Goal: Task Accomplishment & Management: Use online tool/utility

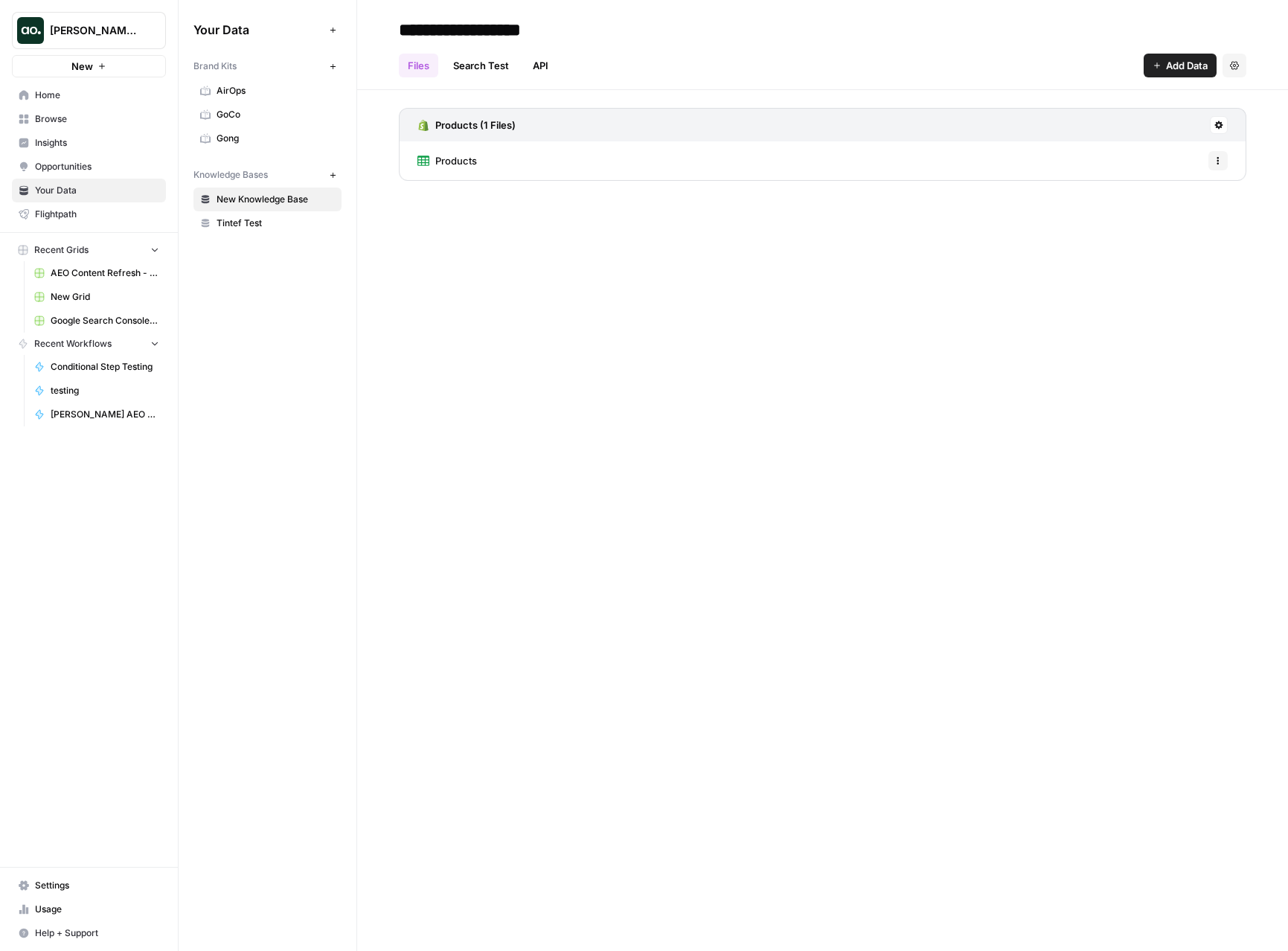
click at [105, 33] on span "Justina testing" at bounding box center [95, 31] width 90 height 15
type input "build"
click at [110, 105] on span "AirOps Builders" at bounding box center [143, 112] width 197 height 15
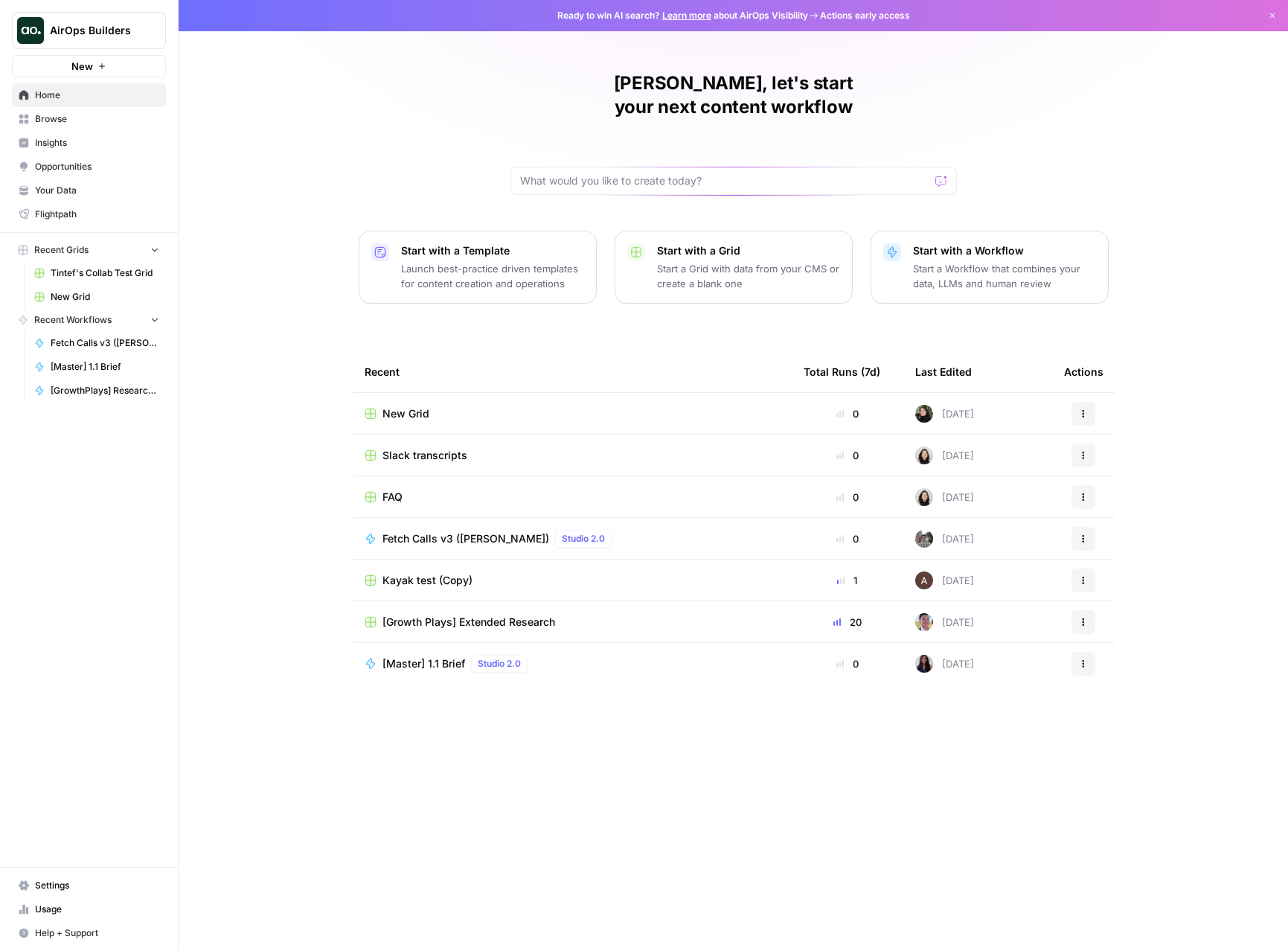
click at [78, 883] on span "Settings" at bounding box center [97, 886] width 125 height 13
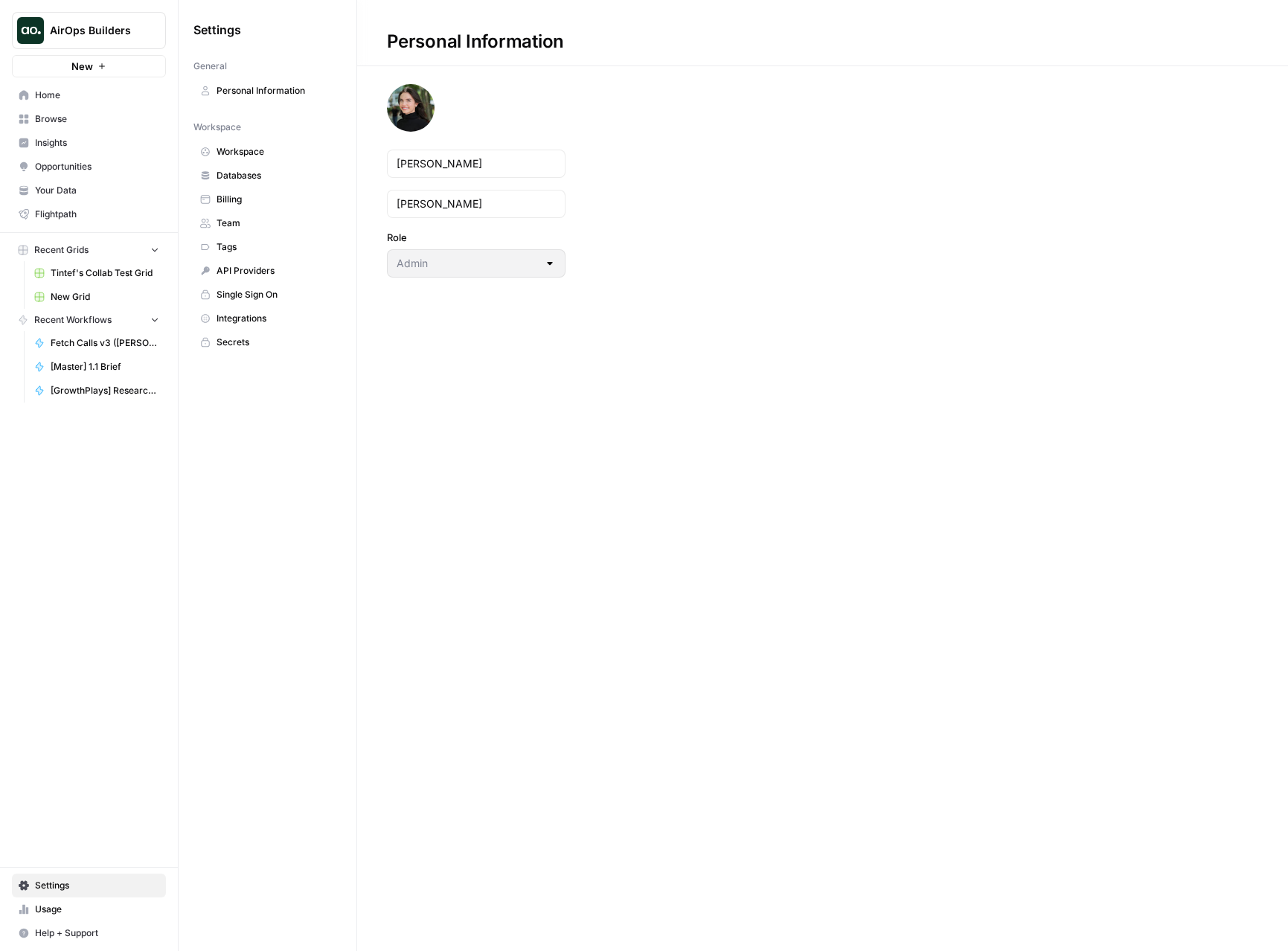
click at [268, 233] on link "Team" at bounding box center [267, 223] width 148 height 23
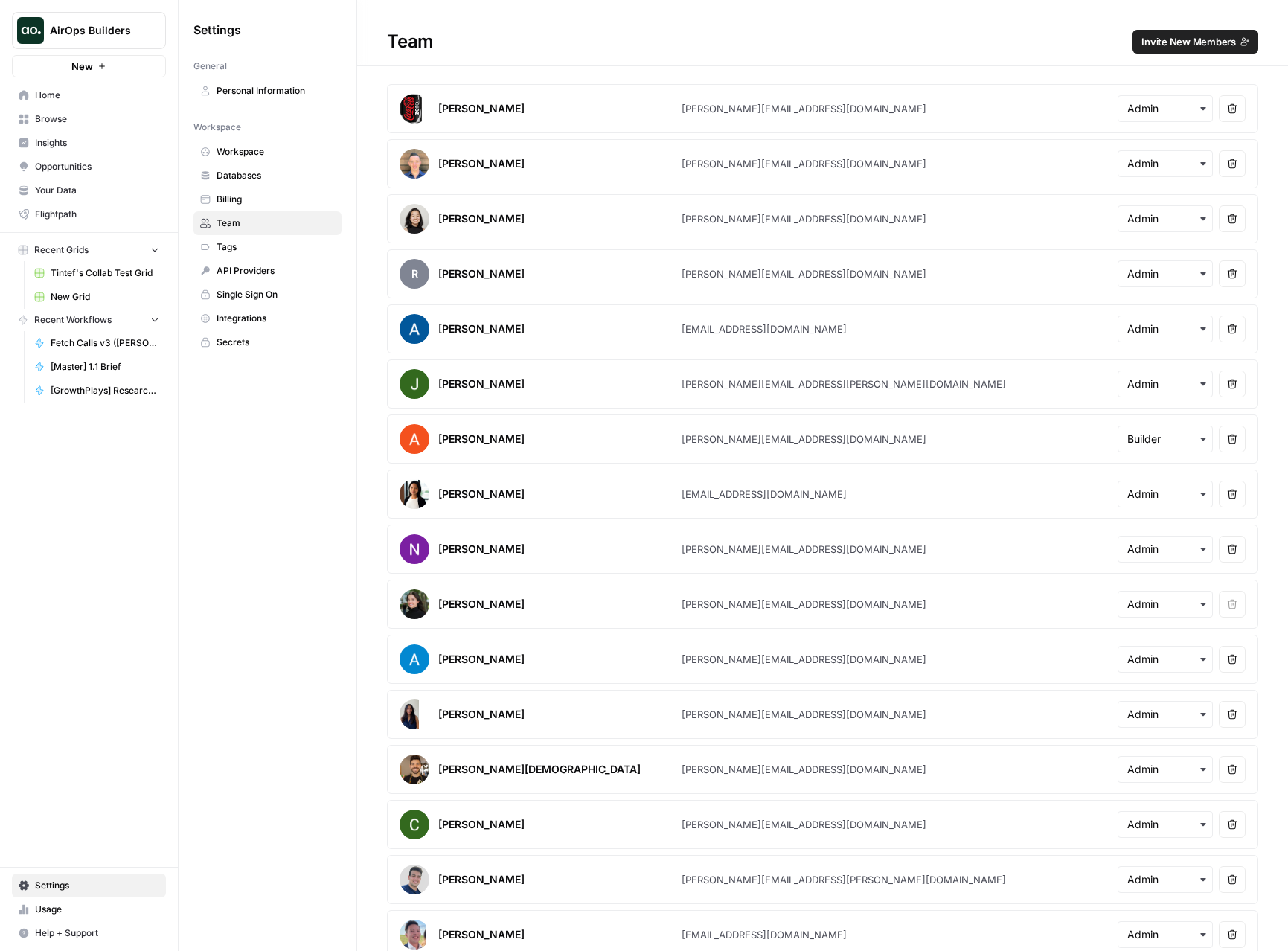
scroll to position [510, 0]
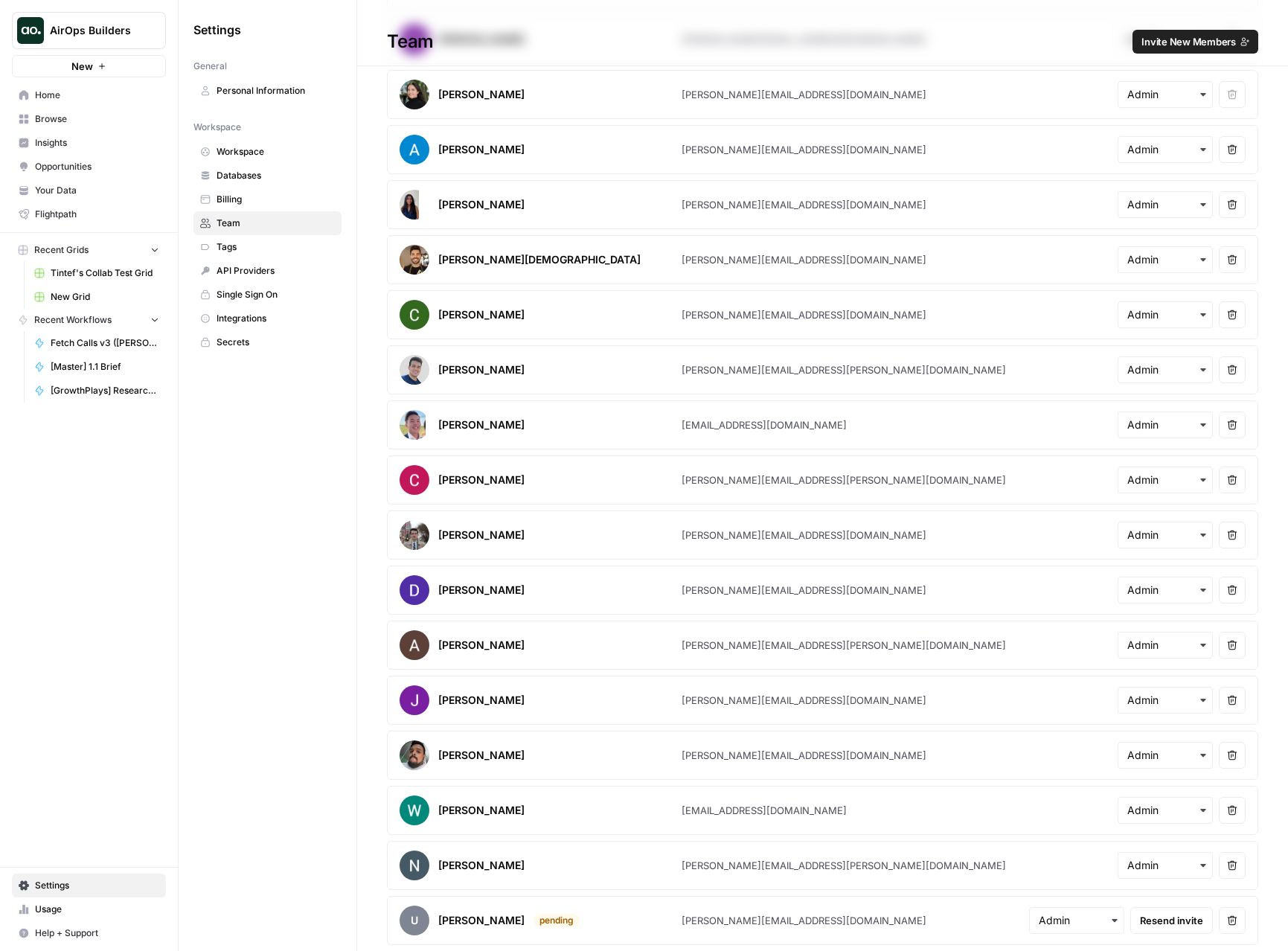
click at [1178, 32] on button "Invite New Members" at bounding box center [1195, 42] width 125 height 23
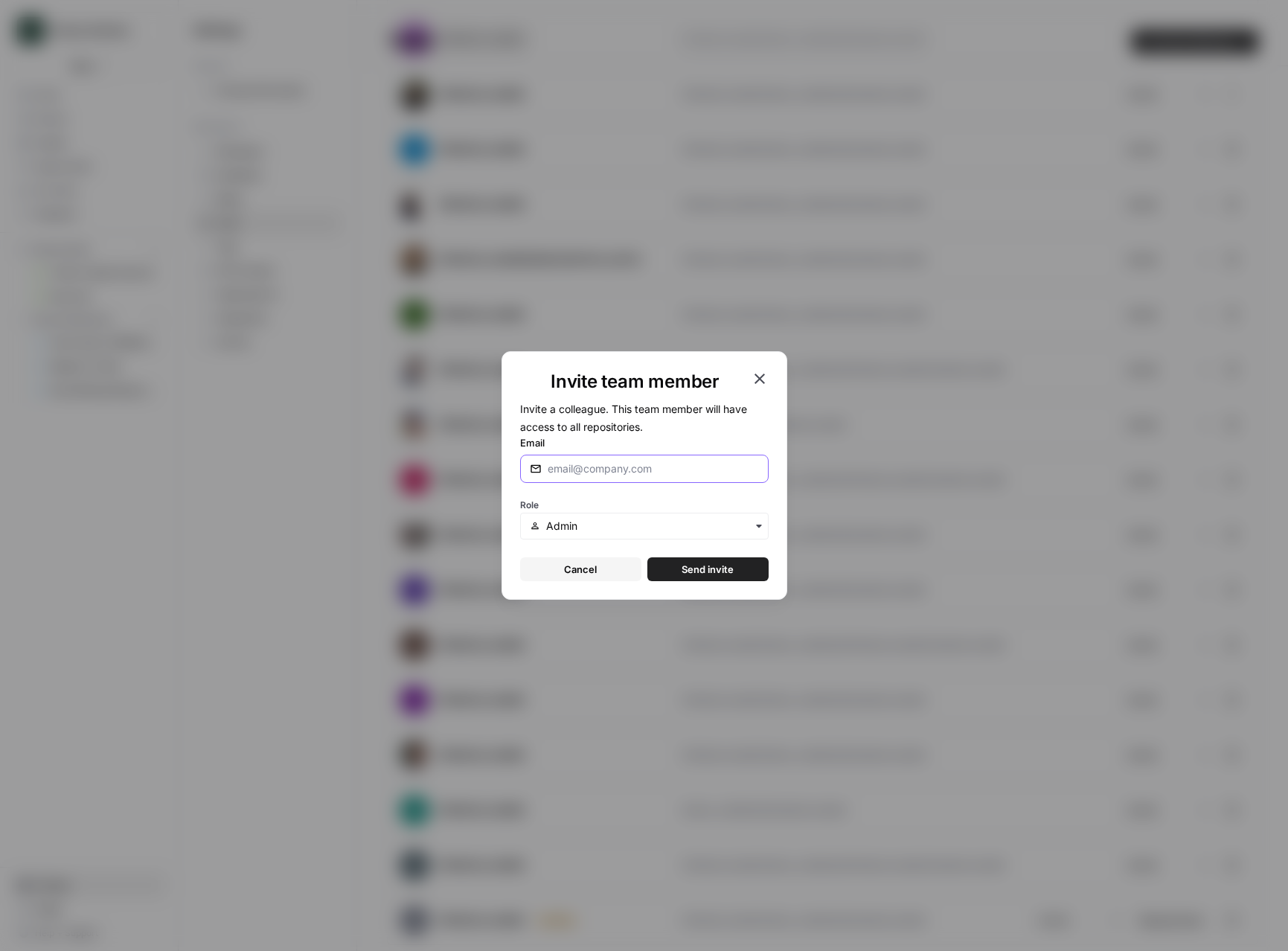
click at [583, 466] on input "Email" at bounding box center [653, 469] width 212 height 15
paste input "justinacbreen+pstest@gmail.com"
type input "justinacbreen+pstest@gmail.com"
click at [700, 570] on span "Send invite" at bounding box center [708, 570] width 52 height 15
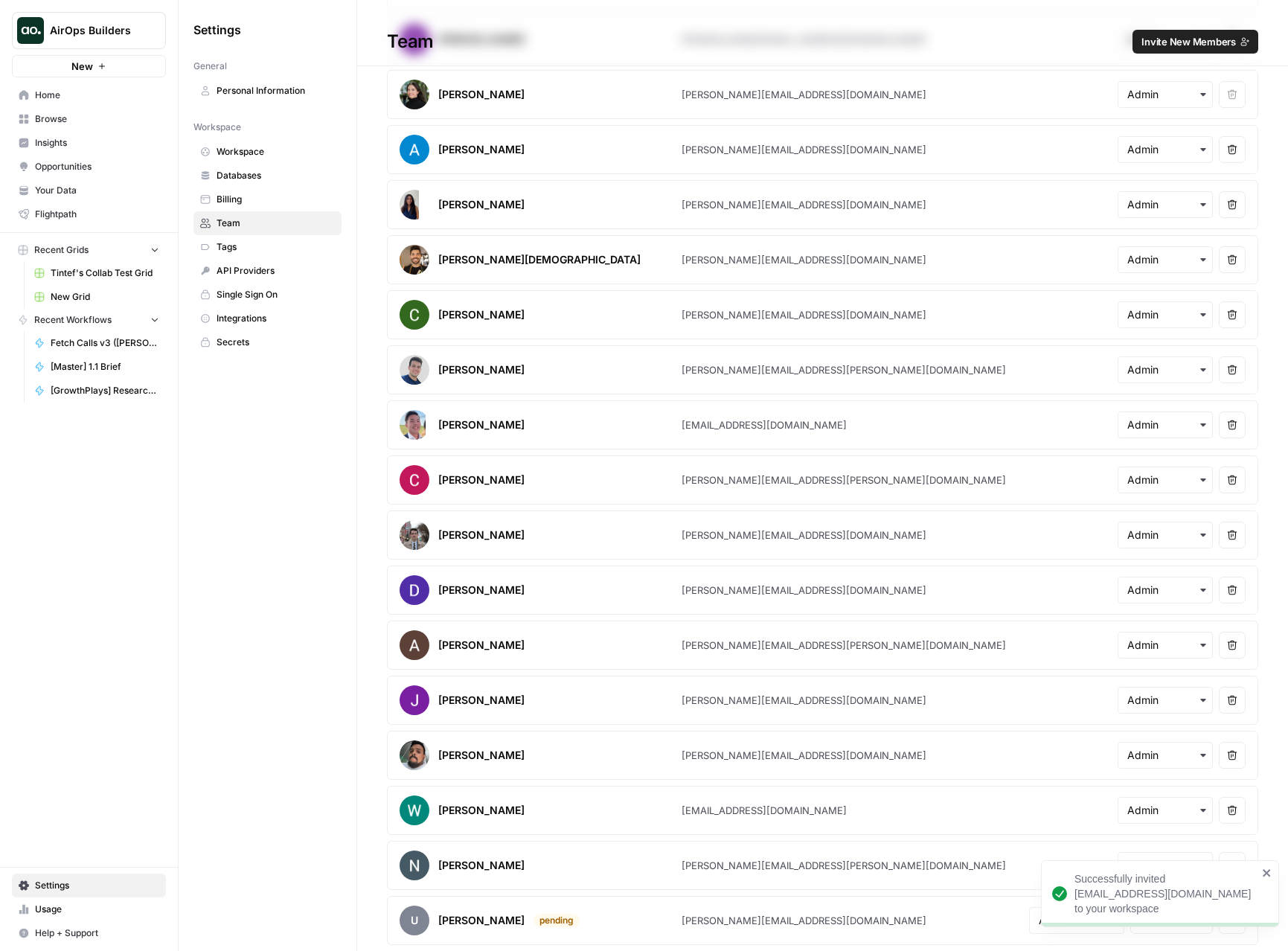
scroll to position [0, 0]
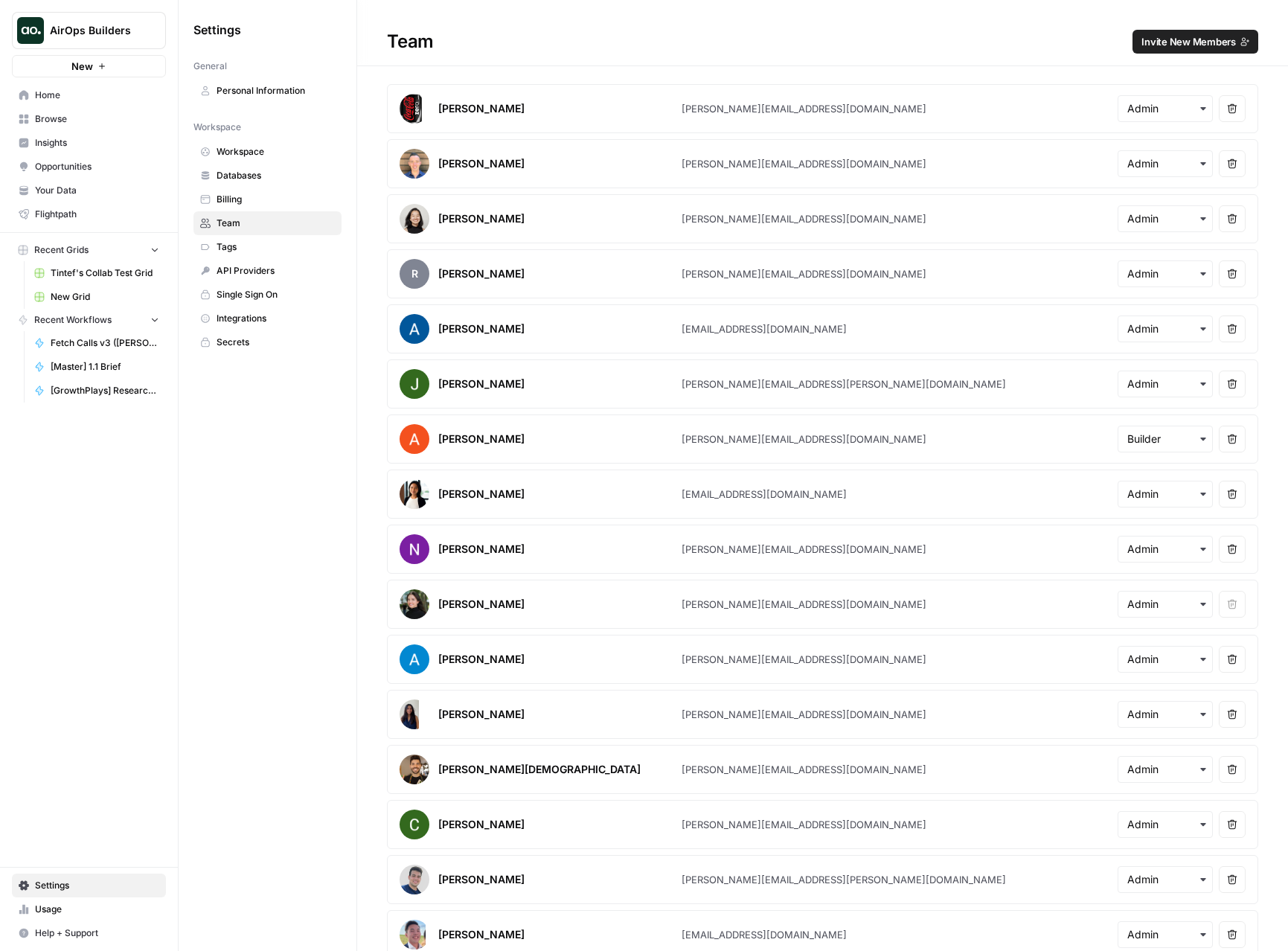
click at [85, 96] on span "Home" at bounding box center [97, 95] width 125 height 13
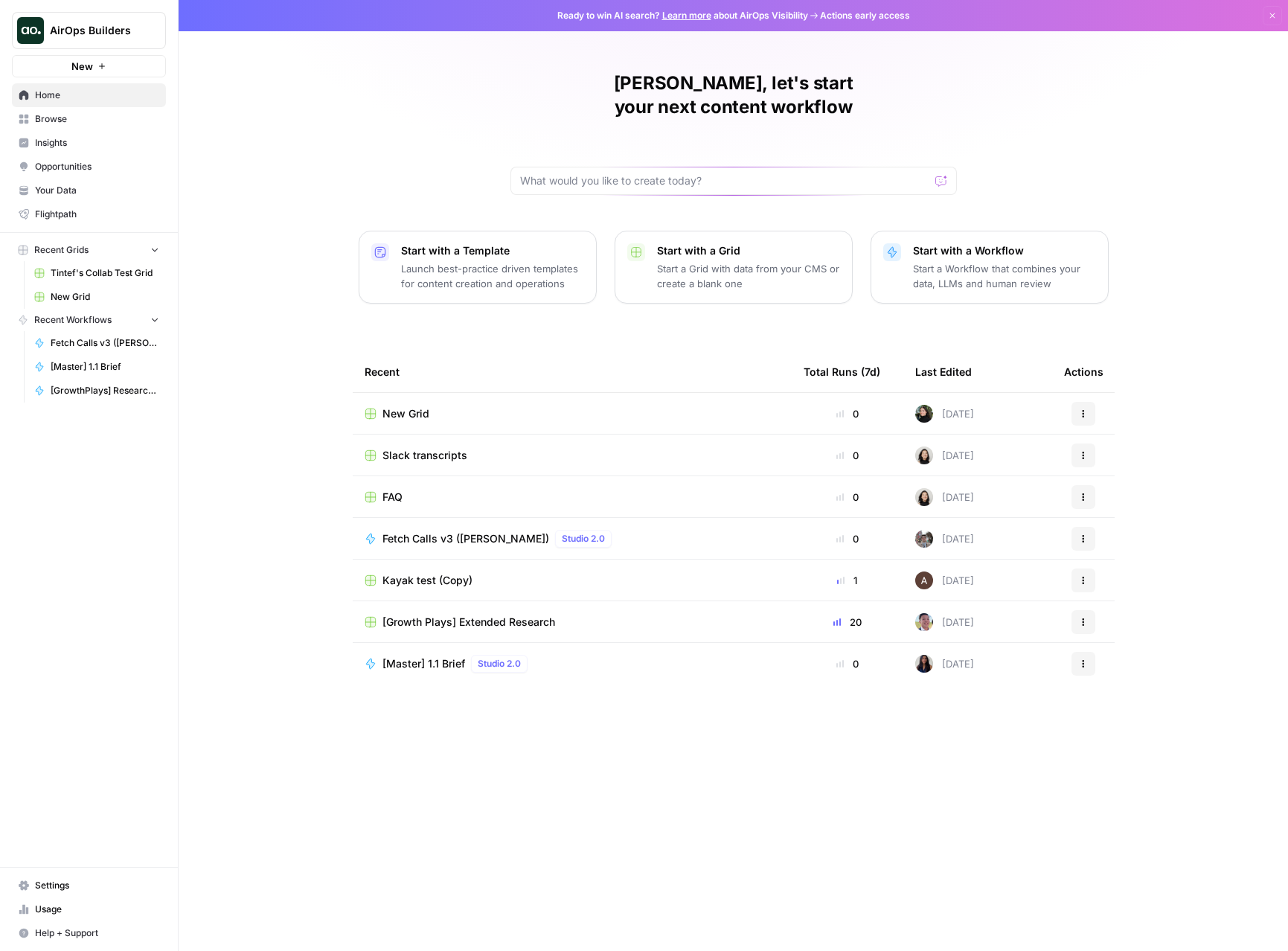
click at [408, 406] on span "New Grid" at bounding box center [406, 414] width 47 height 15
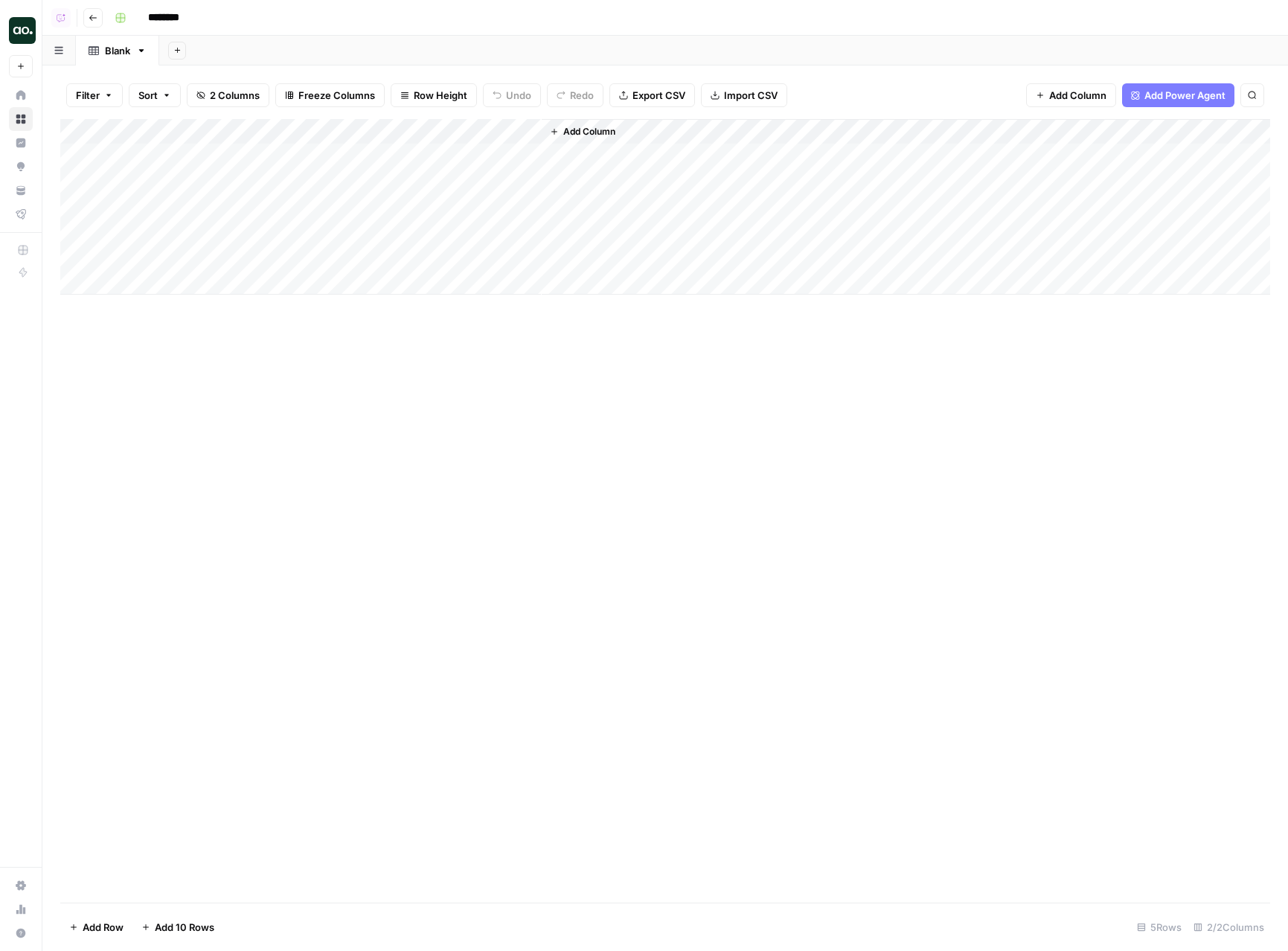
click at [182, 52] on button "Add Sheet" at bounding box center [176, 50] width 18 height 18
click at [220, 98] on span "Blank" at bounding box center [253, 102] width 110 height 15
click at [372, 128] on span "Add Column" at bounding box center [375, 132] width 52 height 13
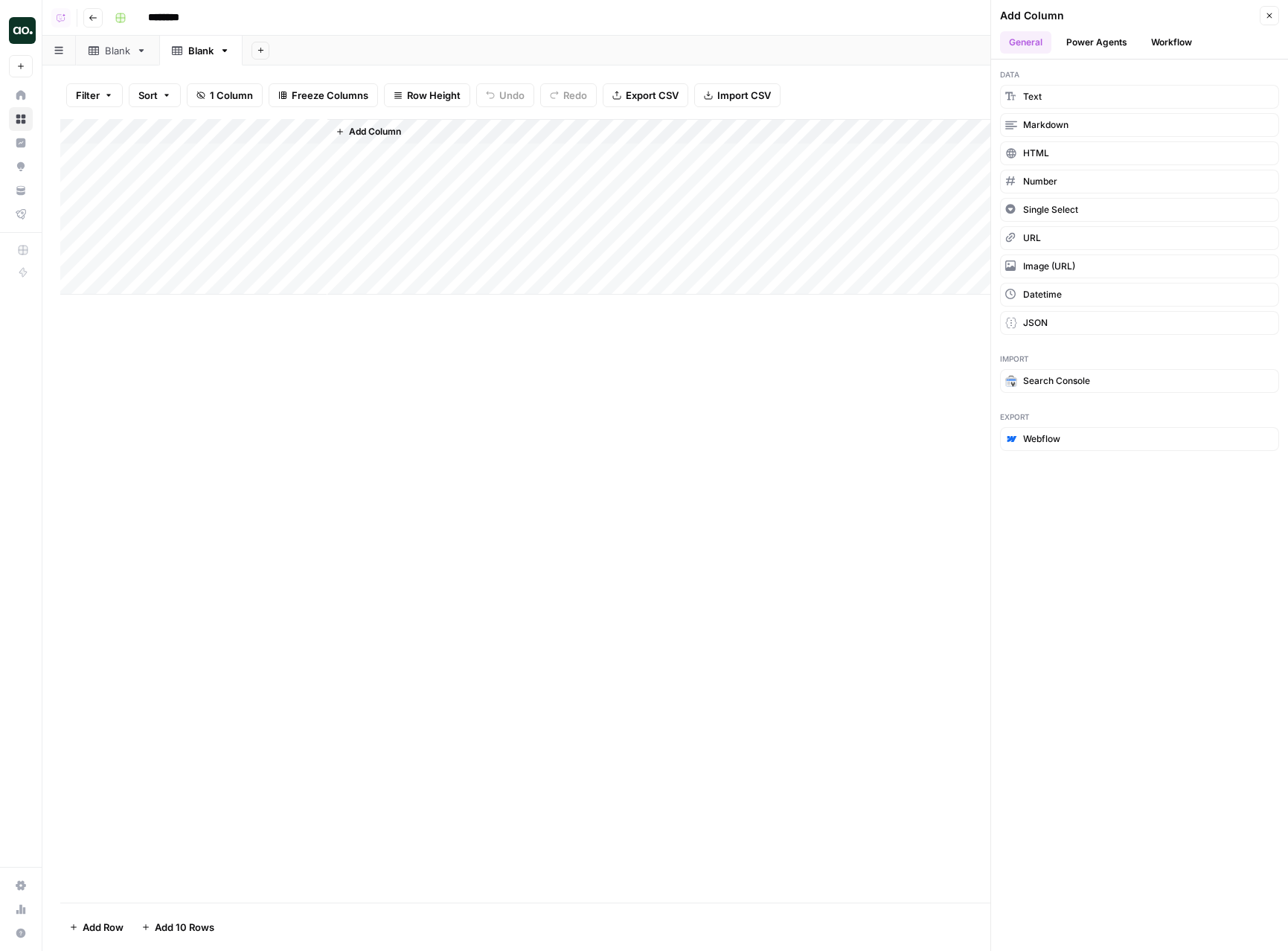
click at [1098, 38] on button "Power Agents" at bounding box center [1097, 42] width 79 height 23
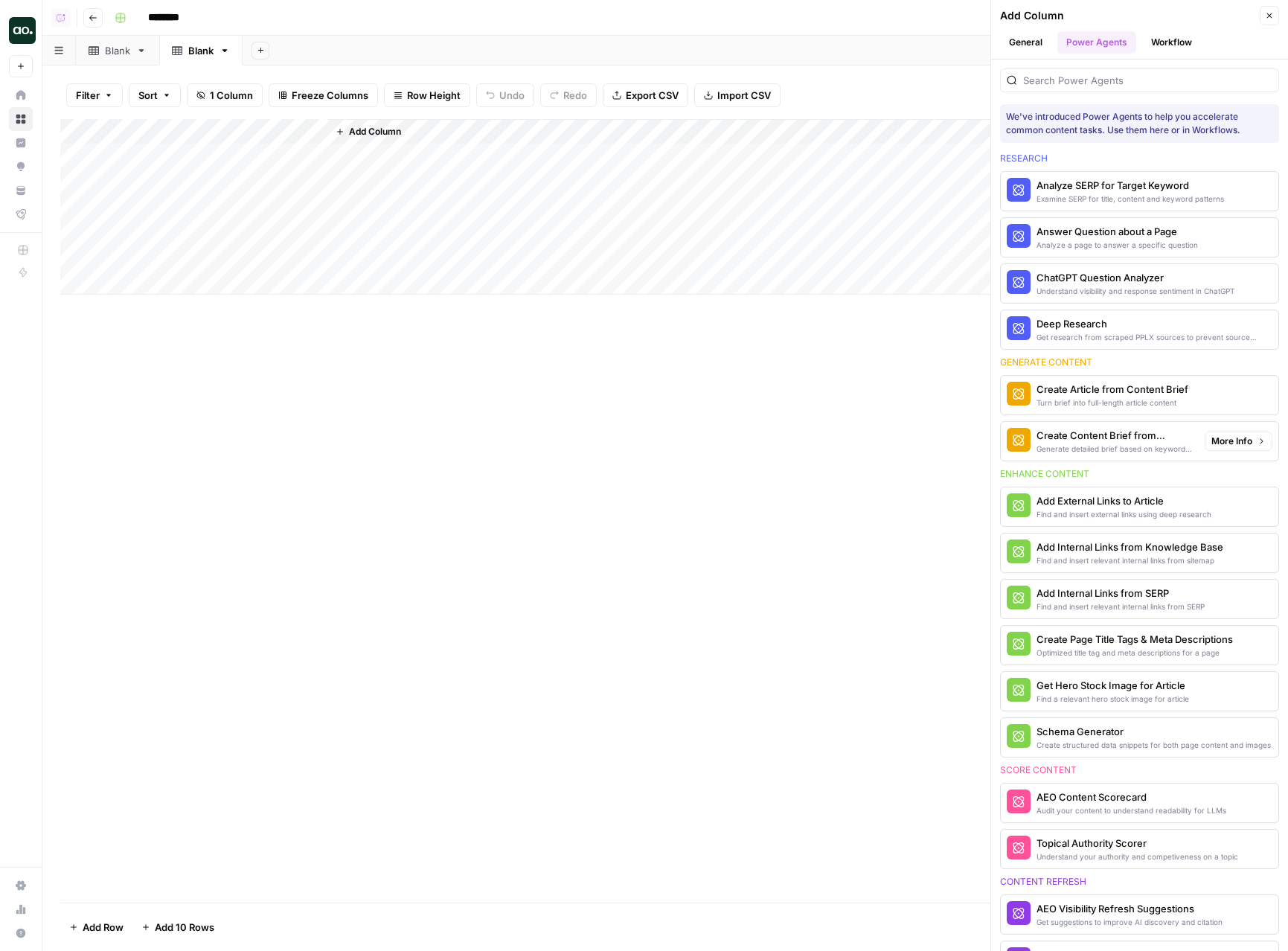
click at [1219, 440] on span "More Info" at bounding box center [1232, 442] width 41 height 13
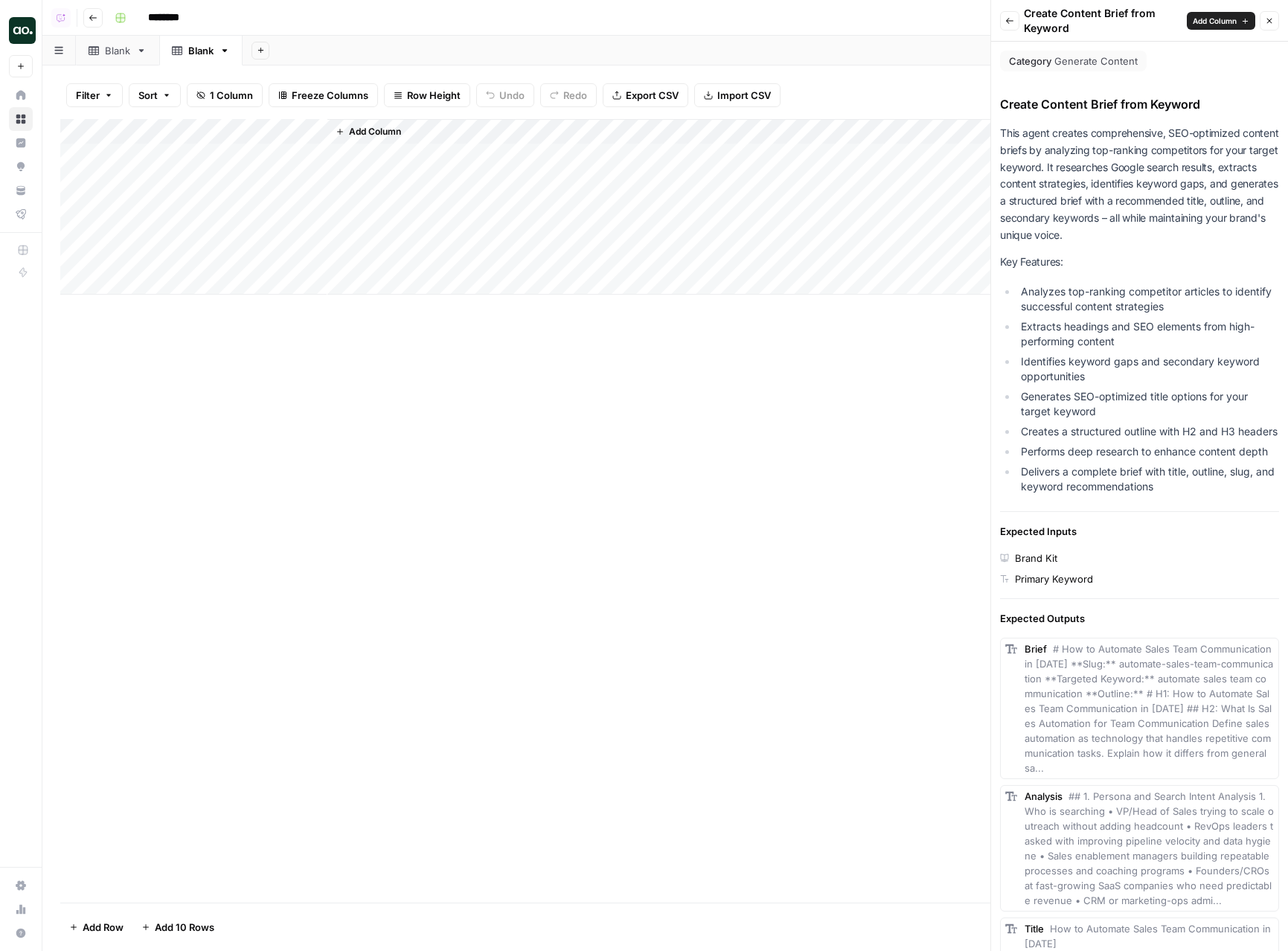
click at [1219, 23] on span "Add Column" at bounding box center [1215, 21] width 44 height 12
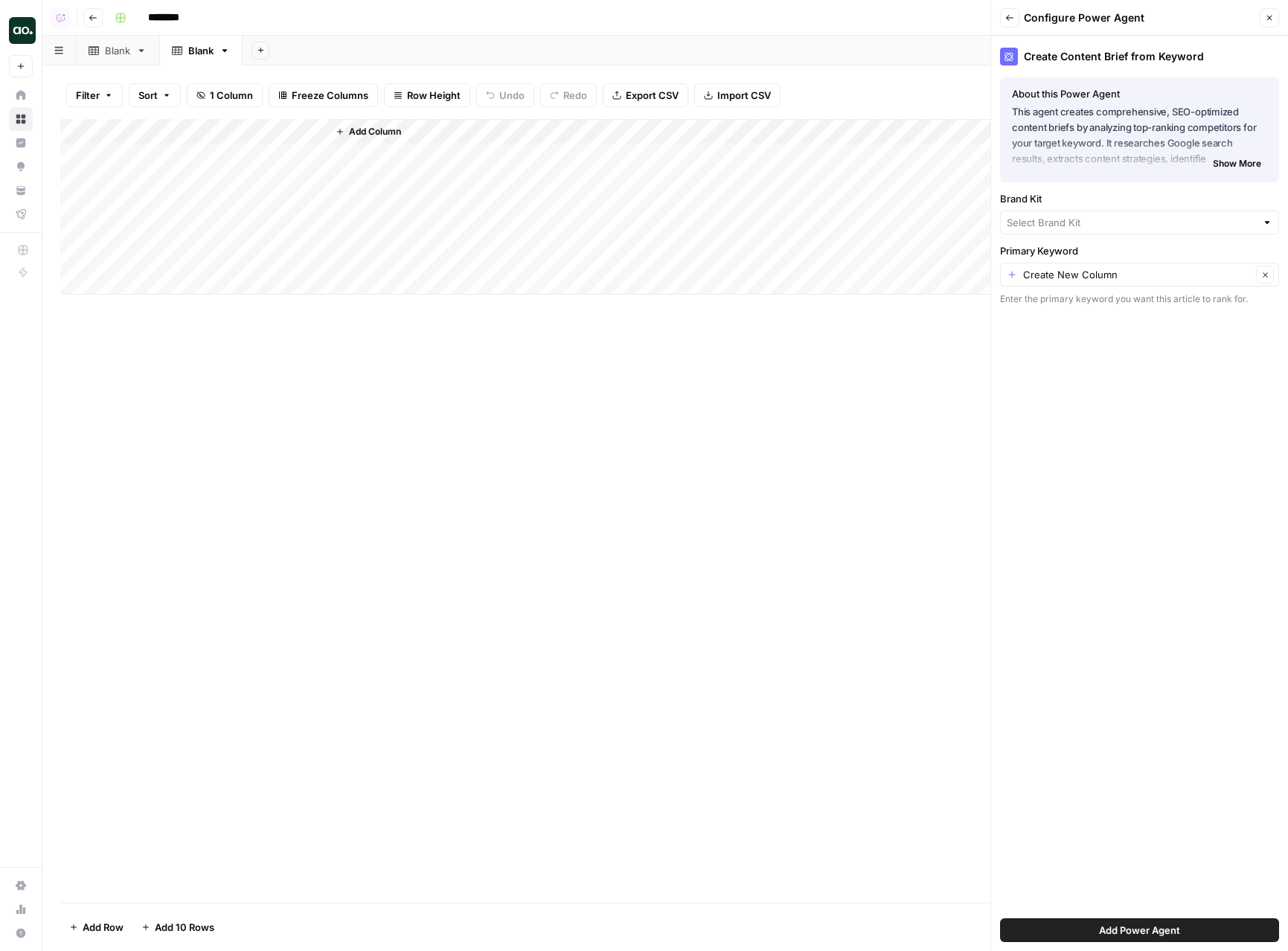
click at [1080, 233] on div at bounding box center [1140, 222] width 279 height 23
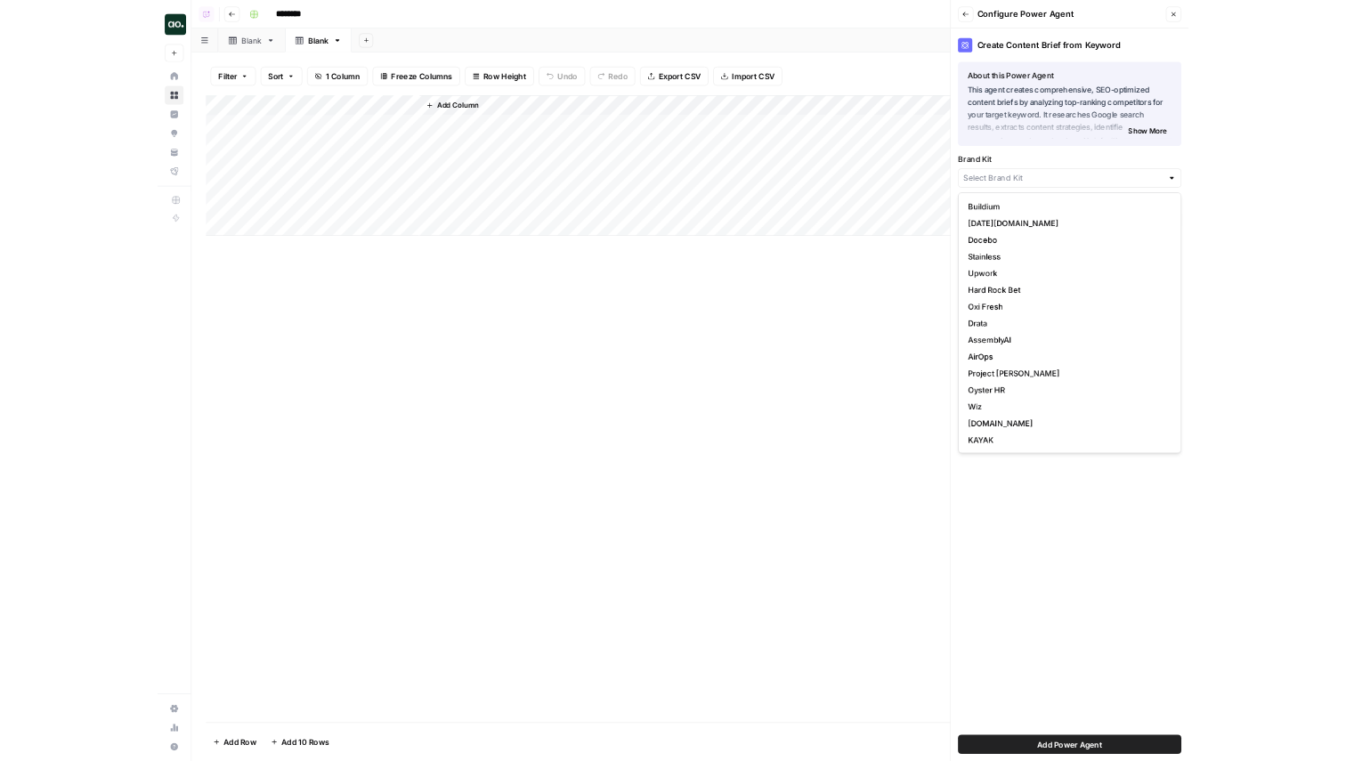
scroll to position [274, 0]
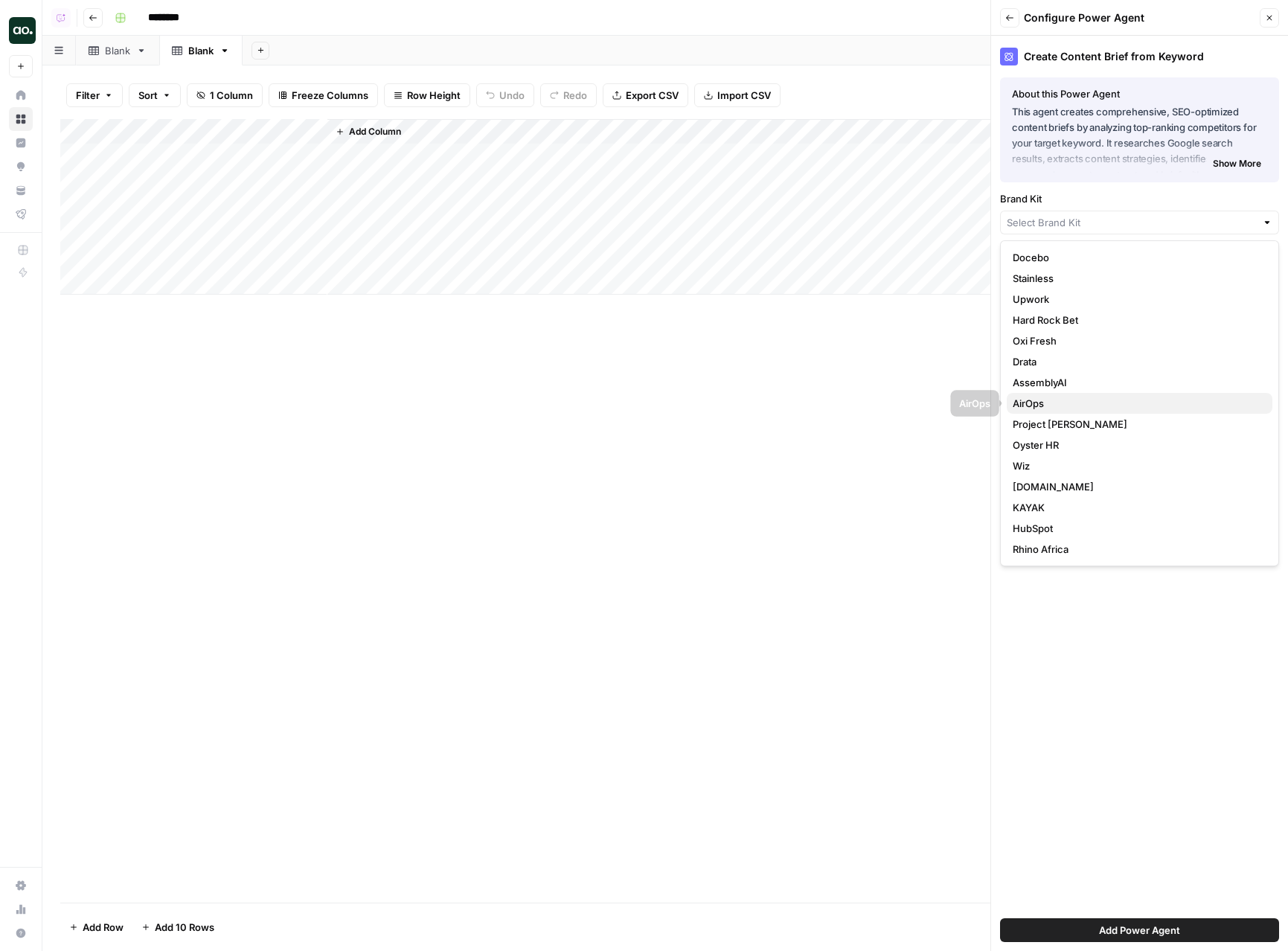
click at [1079, 396] on span "AirOps" at bounding box center [1137, 403] width 248 height 15
type input "AirOps"
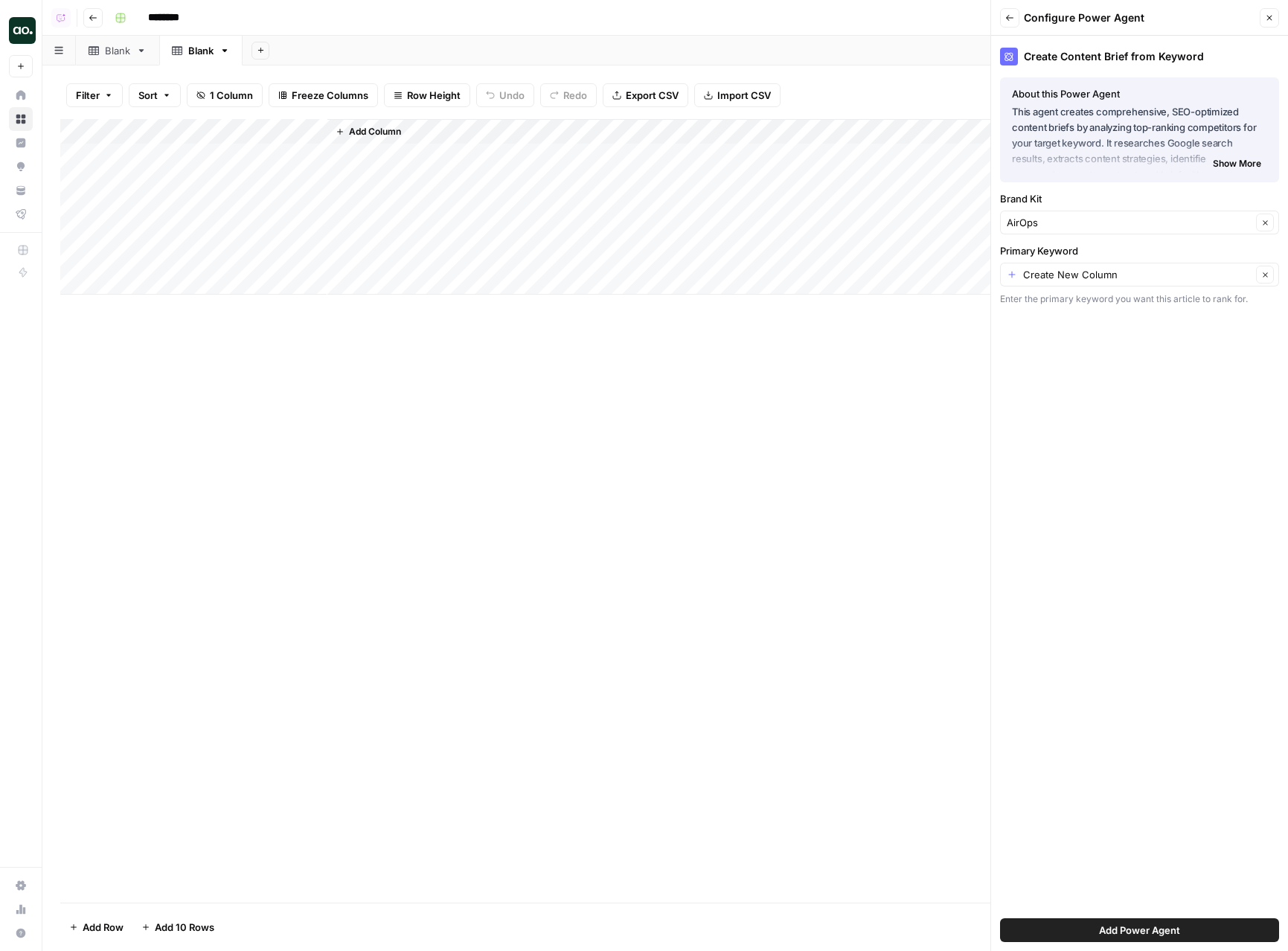
click at [1130, 923] on span "Add Power Agent" at bounding box center [1139, 930] width 81 height 15
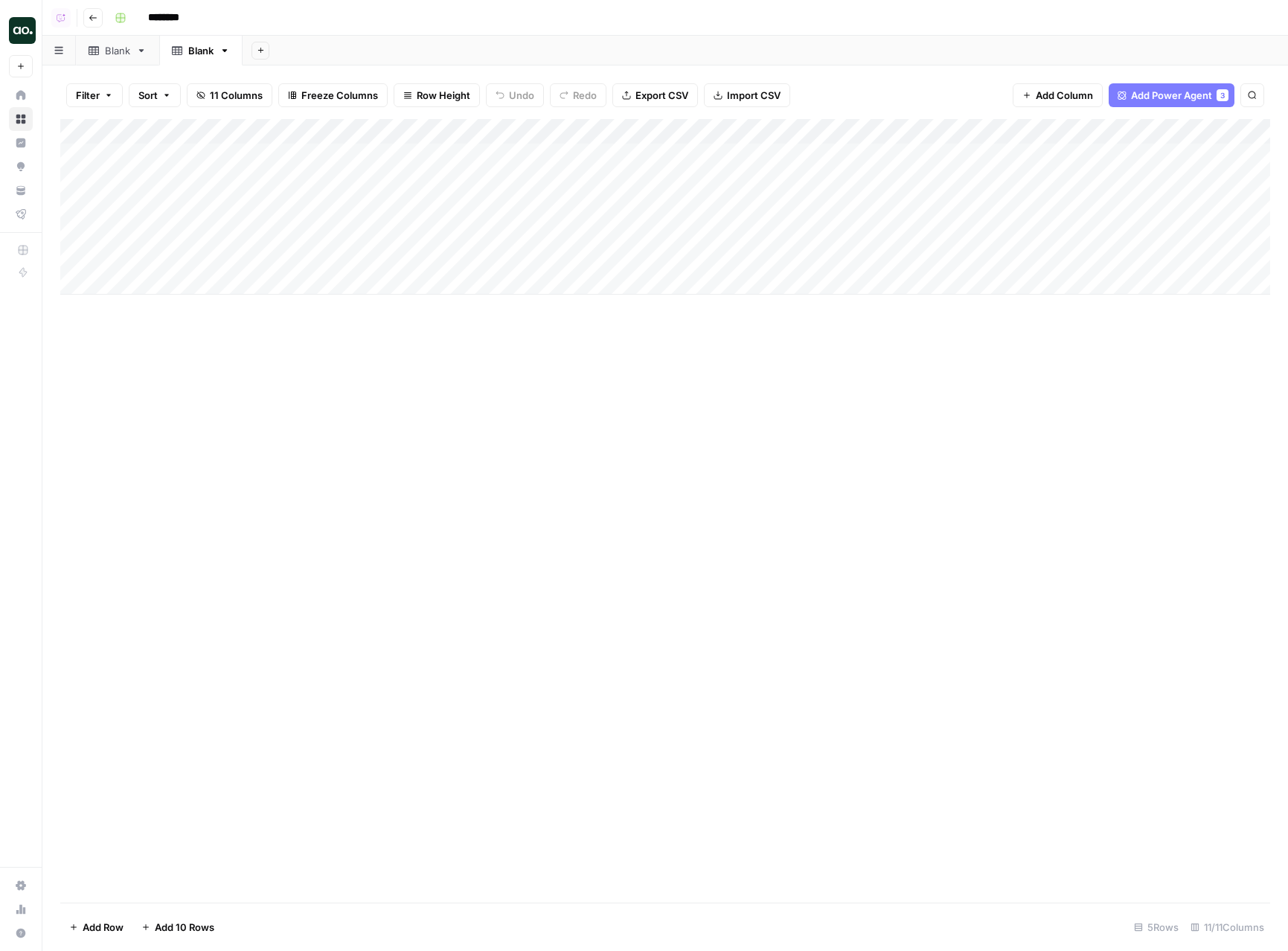
click at [378, 163] on div "Add Column" at bounding box center [665, 207] width 1210 height 176
click at [389, 152] on div "Add Column" at bounding box center [665, 207] width 1210 height 176
click at [304, 129] on div "Add Column" at bounding box center [665, 207] width 1210 height 176
click at [199, 314] on span "Hide Column" at bounding box center [207, 311] width 130 height 15
click at [361, 372] on div "Add Column" at bounding box center [665, 510] width 1210 height 784
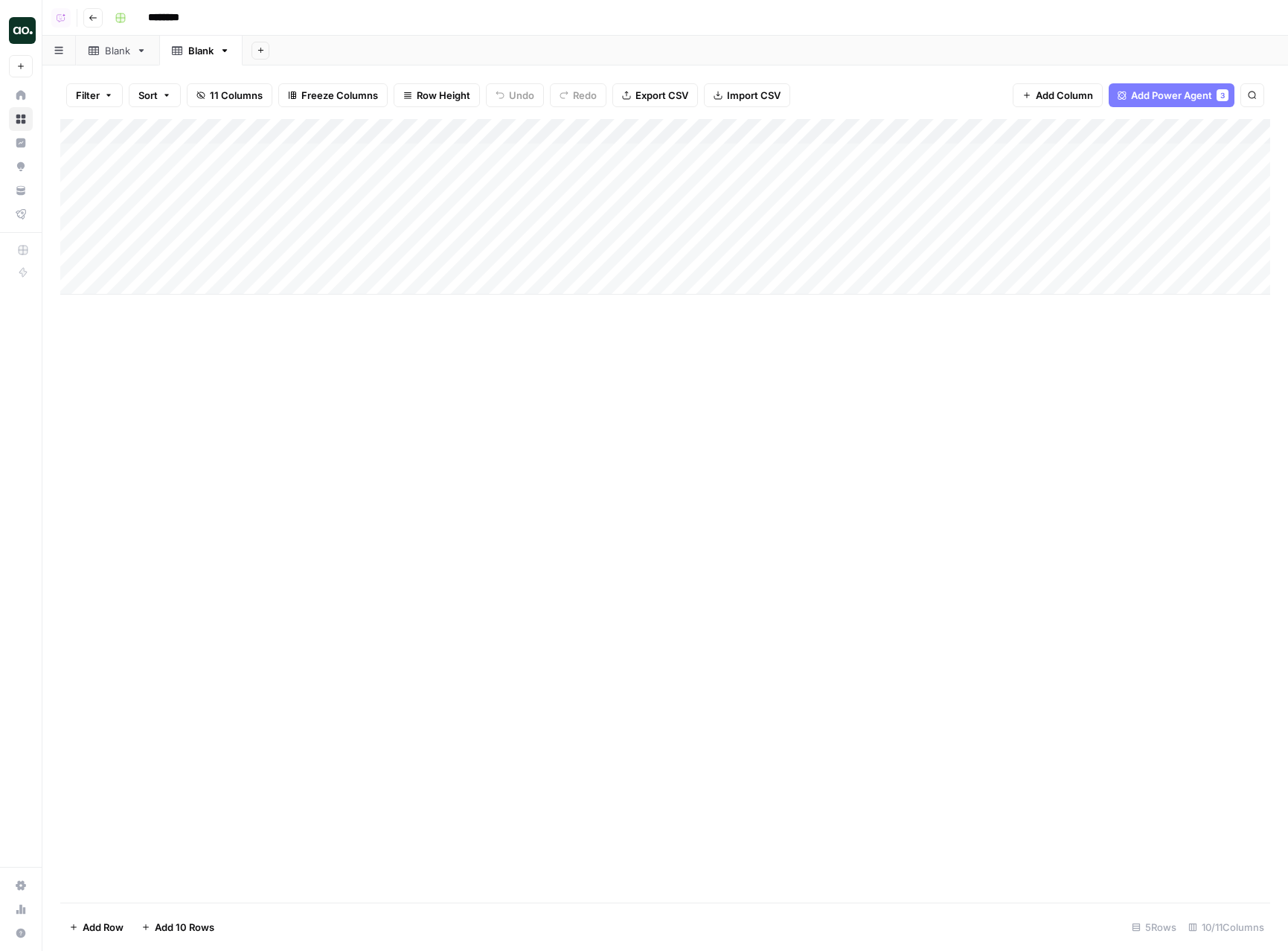
click at [270, 156] on div "Add Column" at bounding box center [665, 207] width 1210 height 176
click at [270, 156] on textarea at bounding box center [230, 156] width 238 height 21
type textarea "*"
click at [677, 155] on div "Add Column" at bounding box center [665, 207] width 1210 height 176
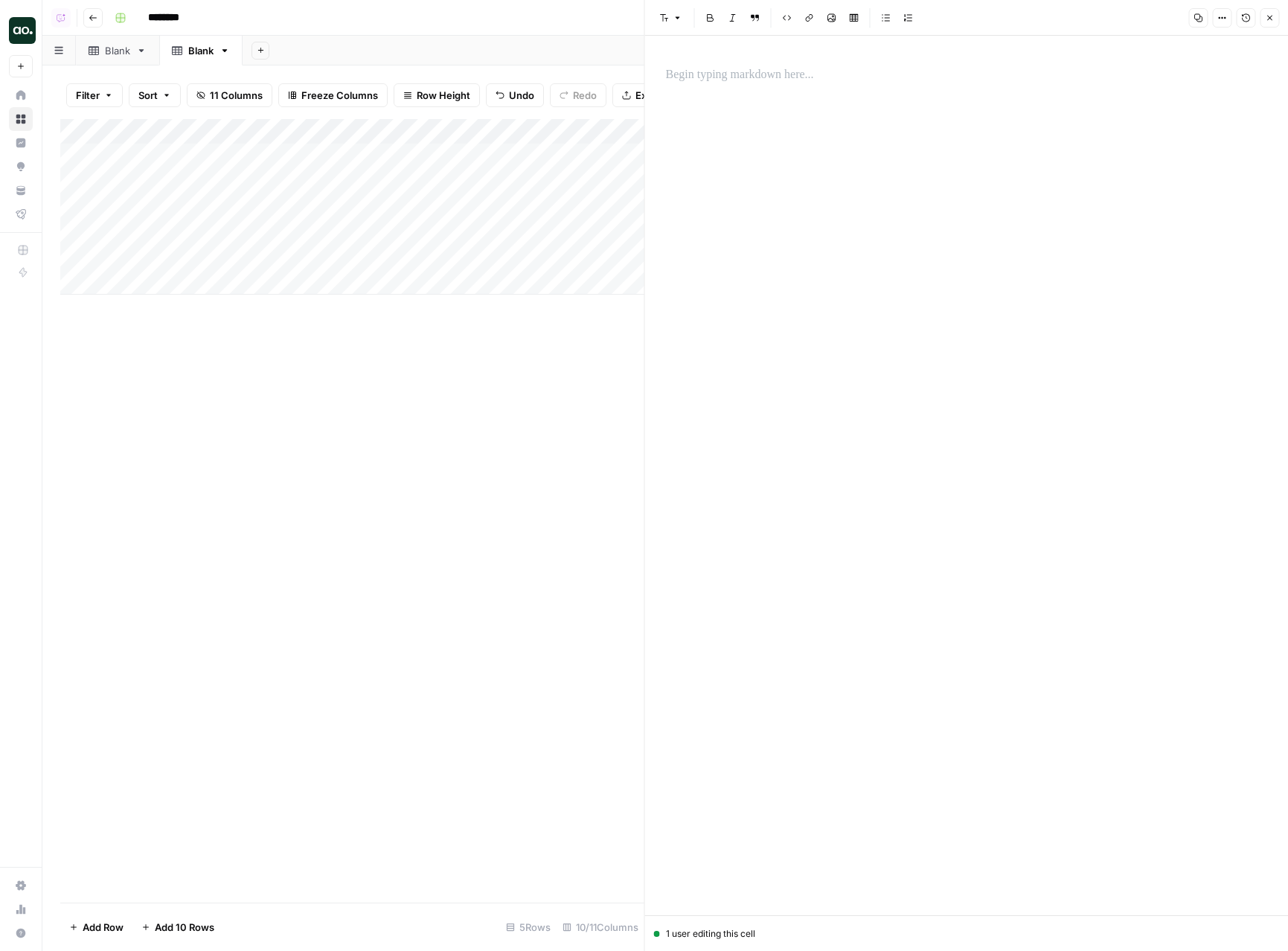
click at [1270, 18] on icon "button" at bounding box center [1270, 18] width 5 height 5
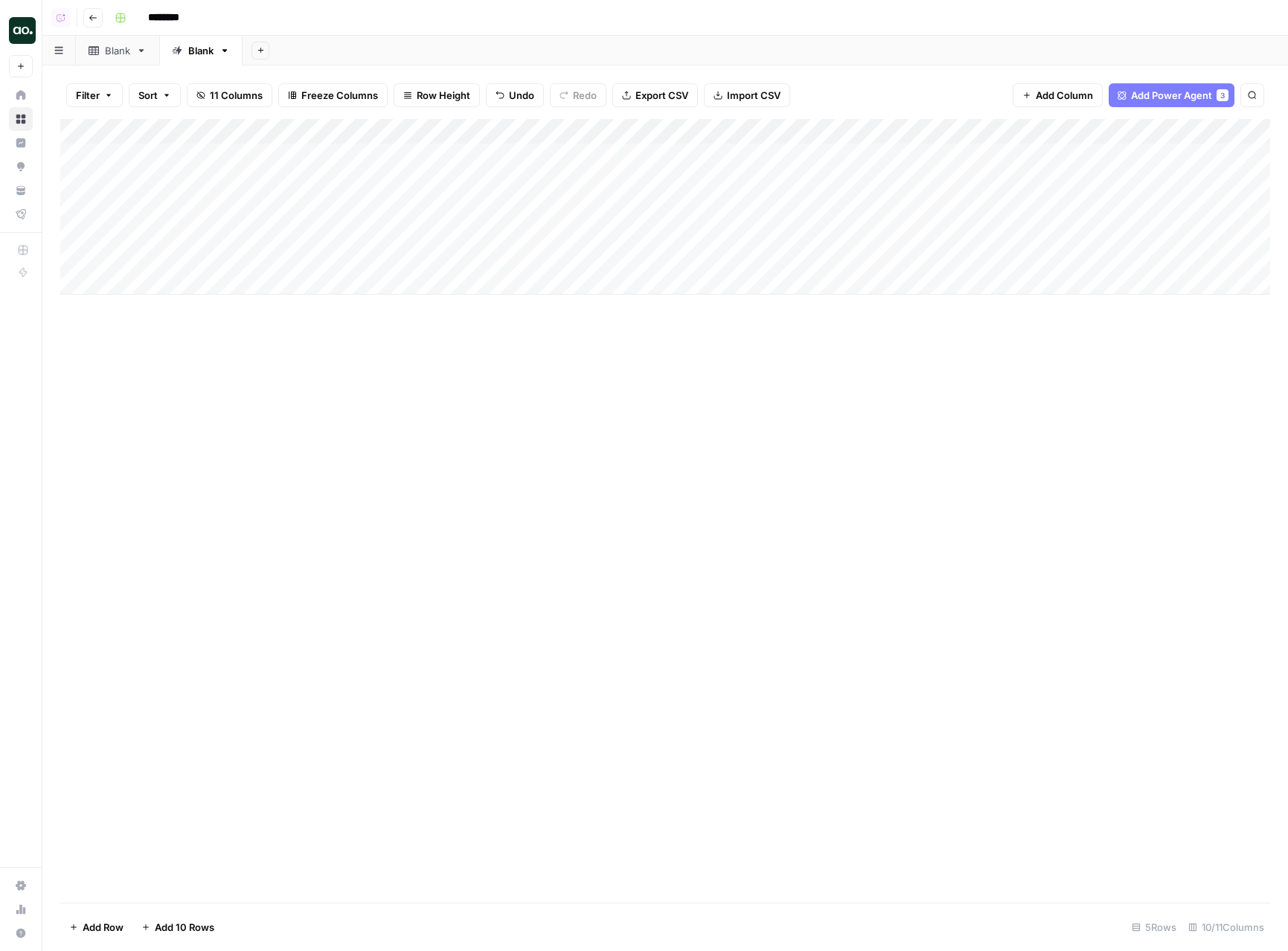
click at [221, 163] on div "Add Column" at bounding box center [665, 207] width 1210 height 176
click at [221, 163] on textarea at bounding box center [230, 156] width 238 height 21
click at [421, 328] on div "Add Column" at bounding box center [665, 510] width 1210 height 784
click at [258, 156] on div "Add Column" at bounding box center [665, 207] width 1210 height 176
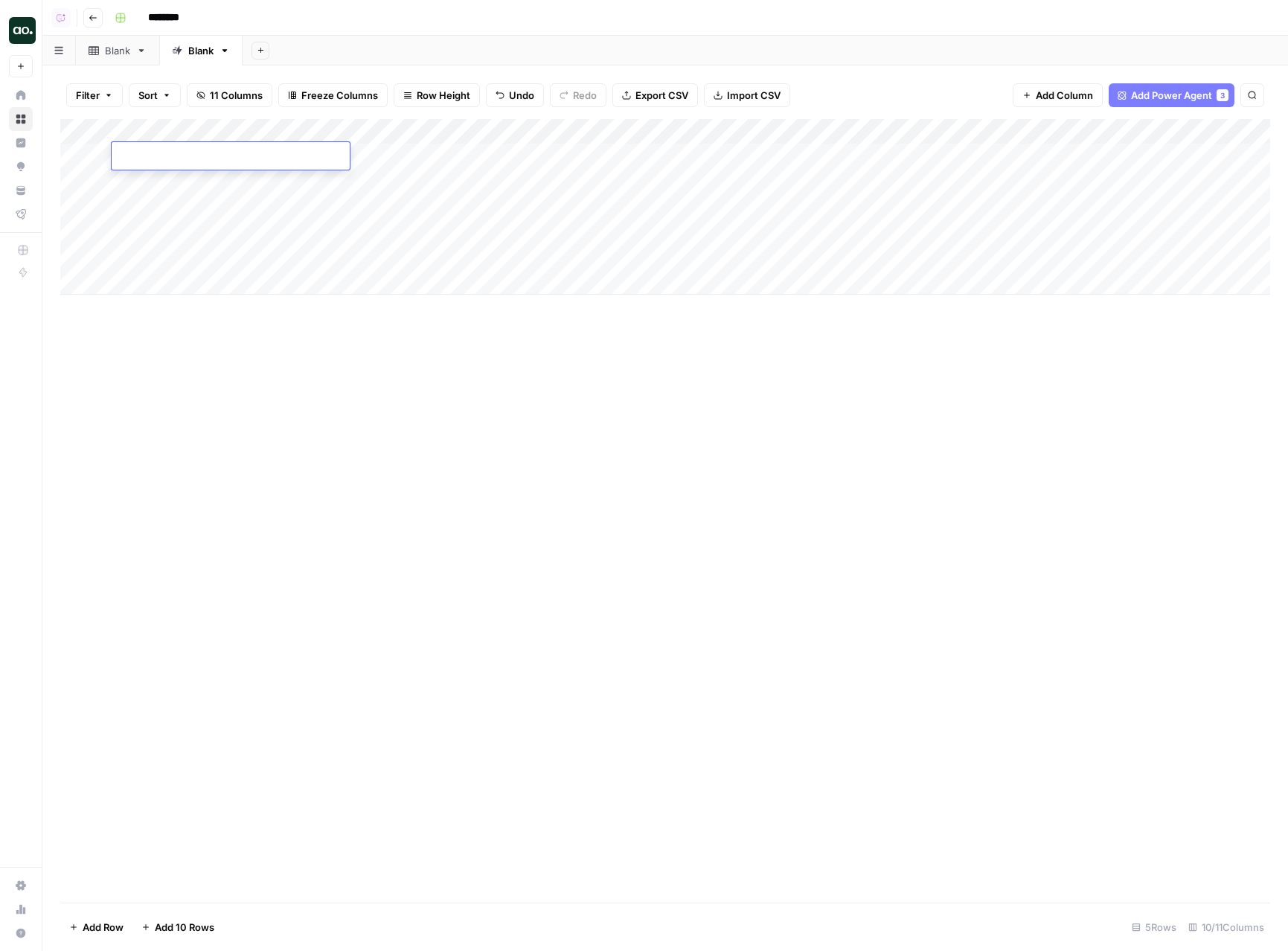
type textarea "**********"
click at [243, 341] on div "Add Column" at bounding box center [665, 510] width 1210 height 784
click at [290, 180] on div "Add Column" at bounding box center [665, 207] width 1210 height 176
click at [284, 476] on div "Add Column" at bounding box center [665, 510] width 1210 height 784
click at [445, 153] on div "Add Column" at bounding box center [665, 207] width 1210 height 176
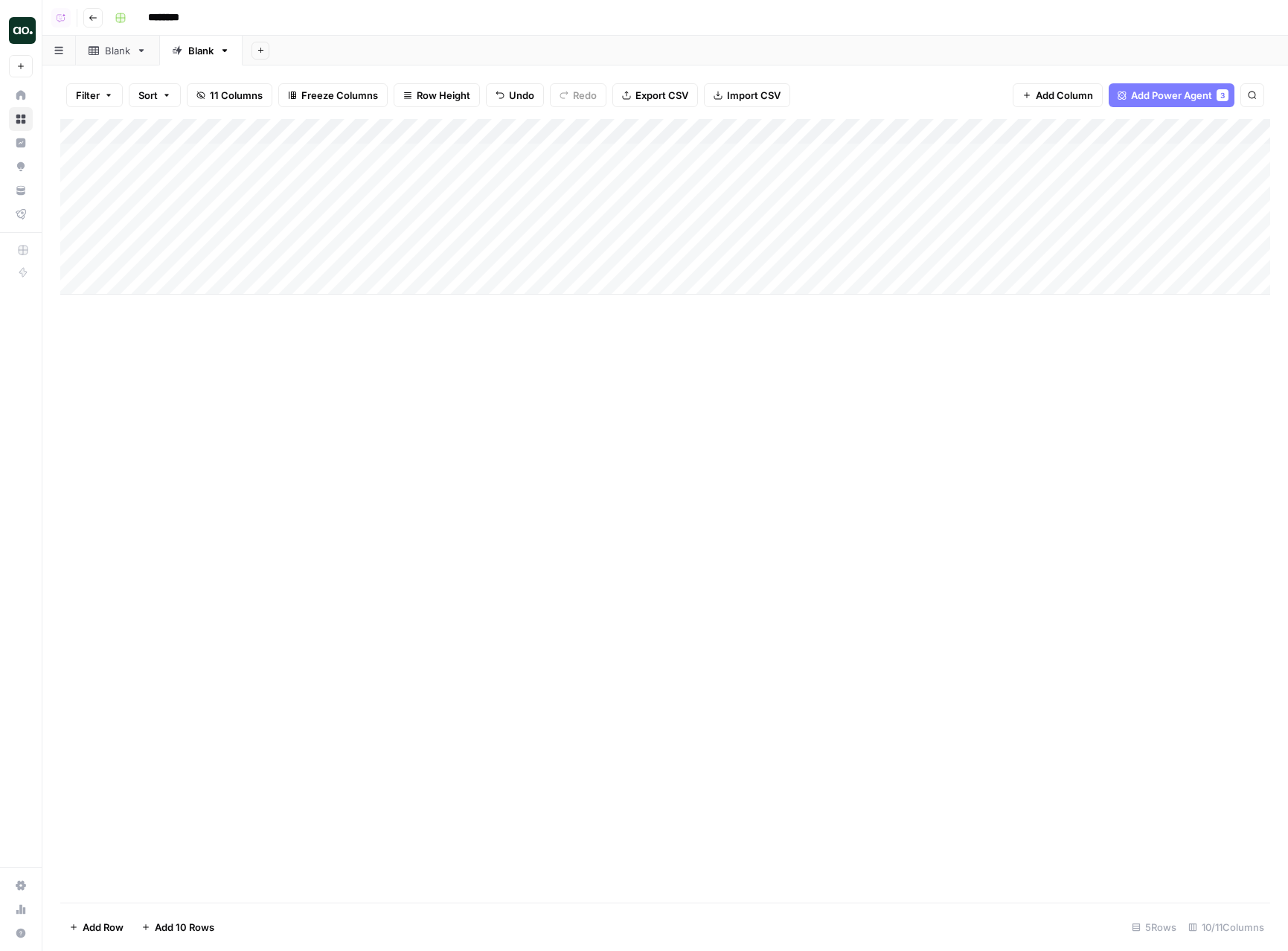
click at [546, 156] on div "Add Column" at bounding box center [665, 207] width 1210 height 176
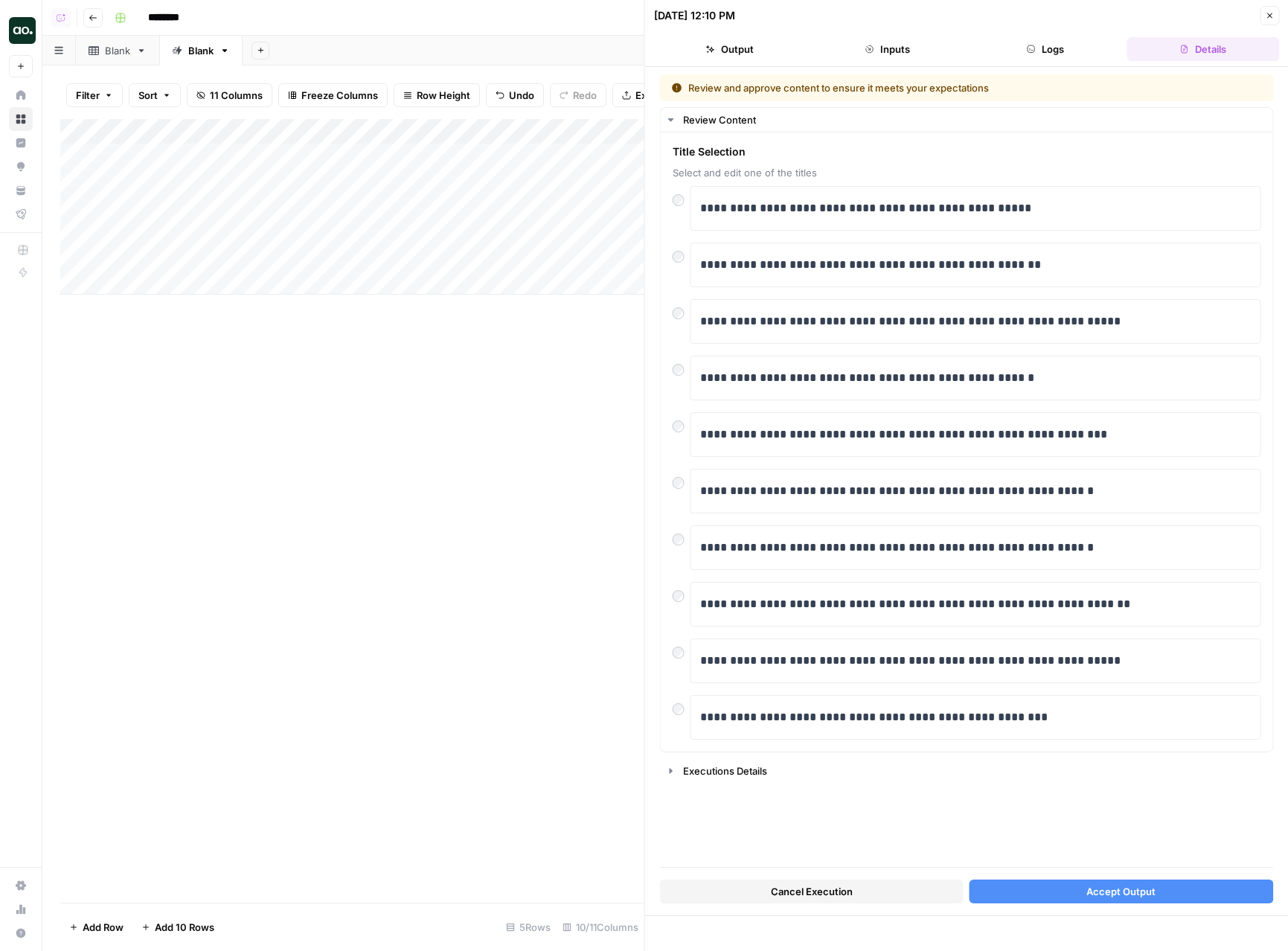
click at [1101, 897] on span "Accept Output" at bounding box center [1121, 892] width 69 height 15
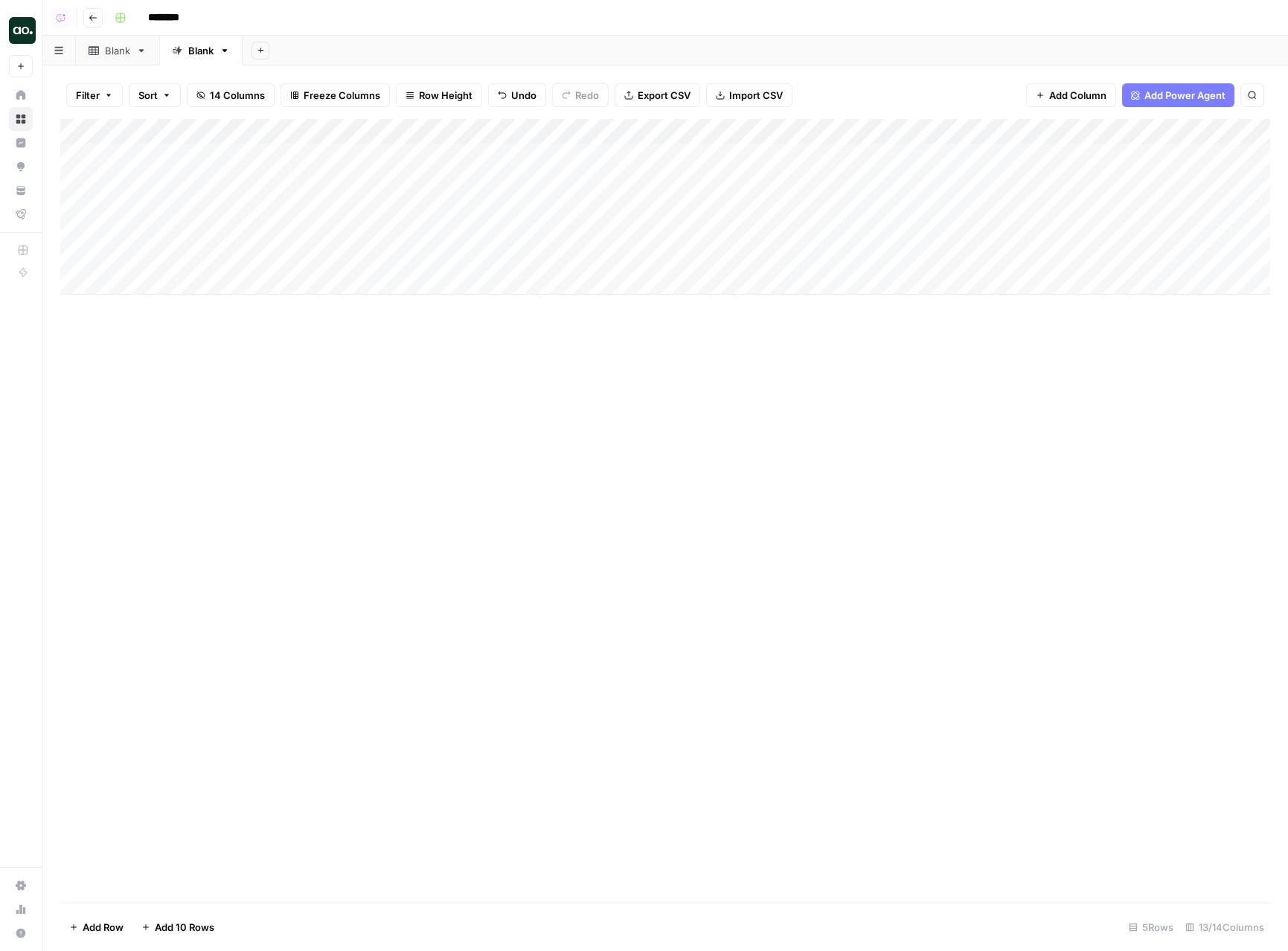
click at [683, 149] on div "Add Column" at bounding box center [665, 207] width 1210 height 176
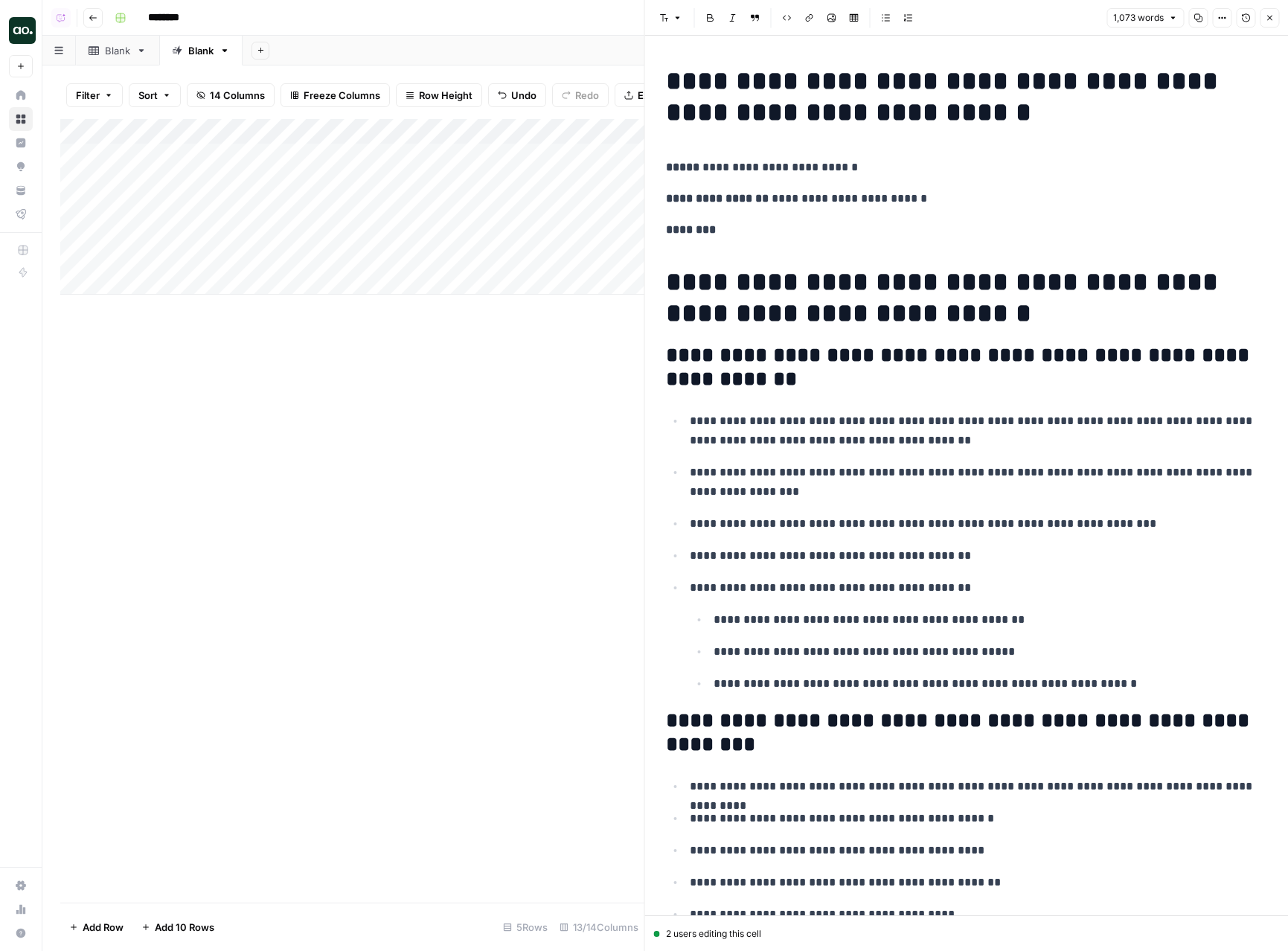
click at [1247, 17] on icon "button" at bounding box center [1245, 18] width 9 height 9
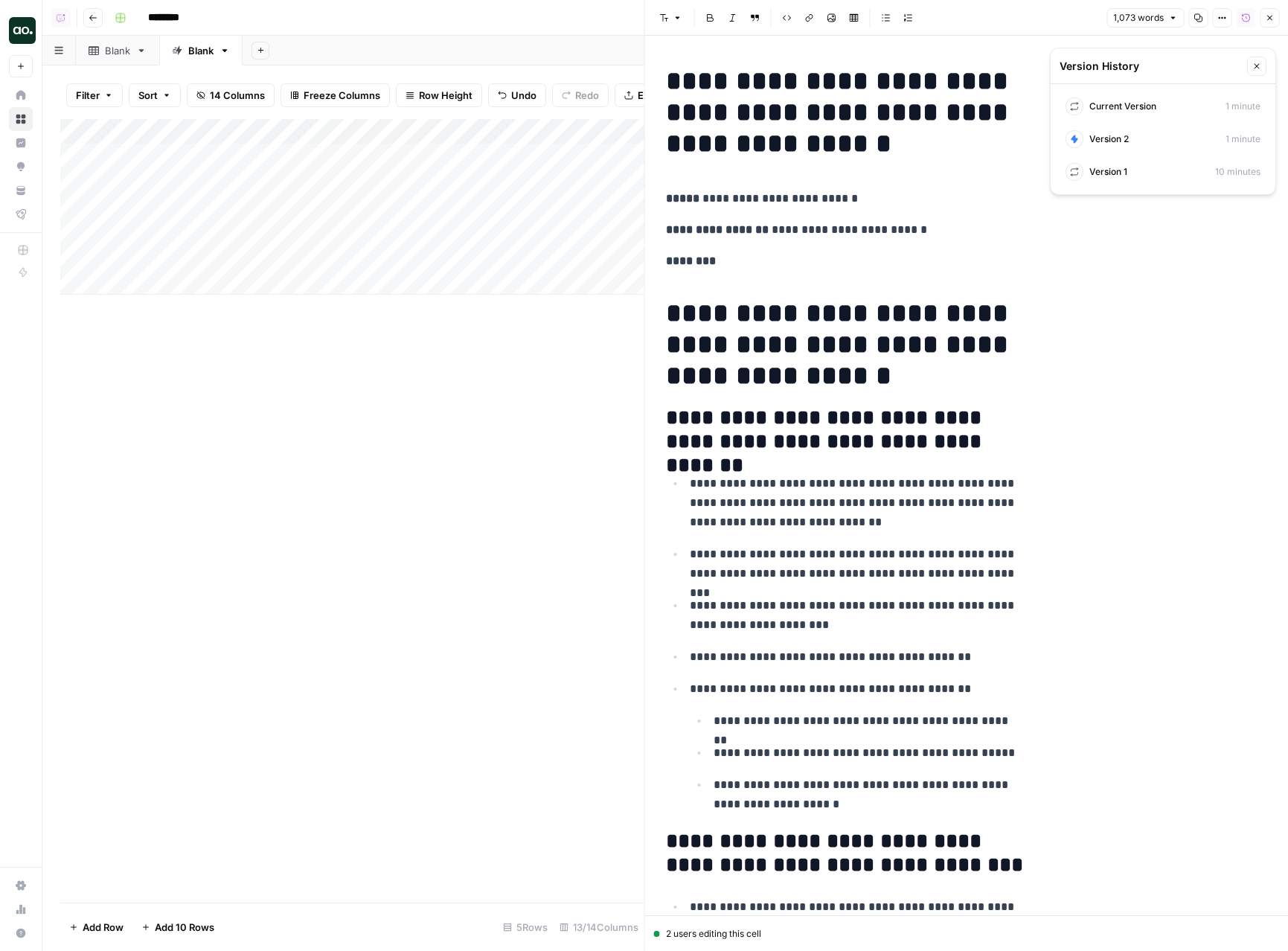
click at [1256, 64] on icon "button" at bounding box center [1257, 66] width 9 height 9
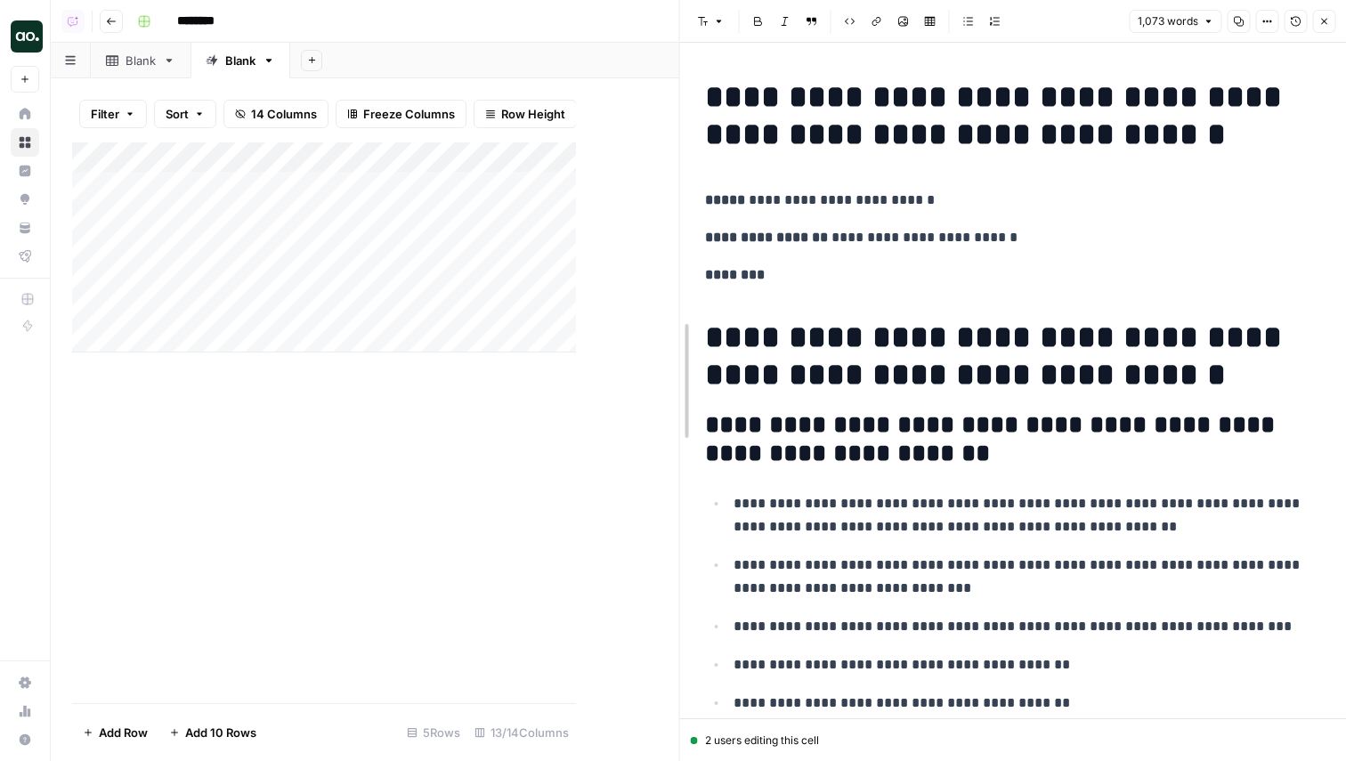
drag, startPoint x: 577, startPoint y: 368, endPoint x: 783, endPoint y: 368, distance: 206.5
click at [1321, 20] on icon "button" at bounding box center [1323, 21] width 11 height 11
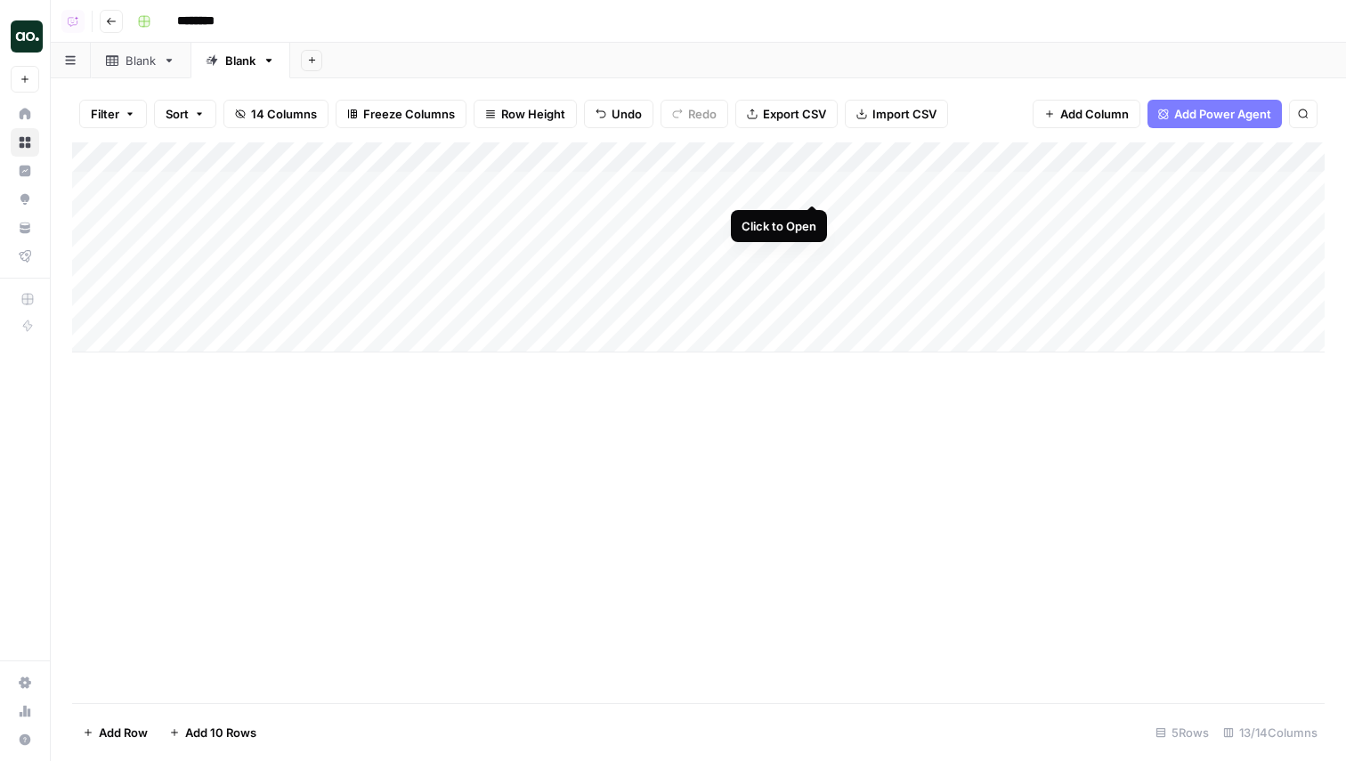
click at [808, 183] on div "Add Column" at bounding box center [698, 247] width 1252 height 210
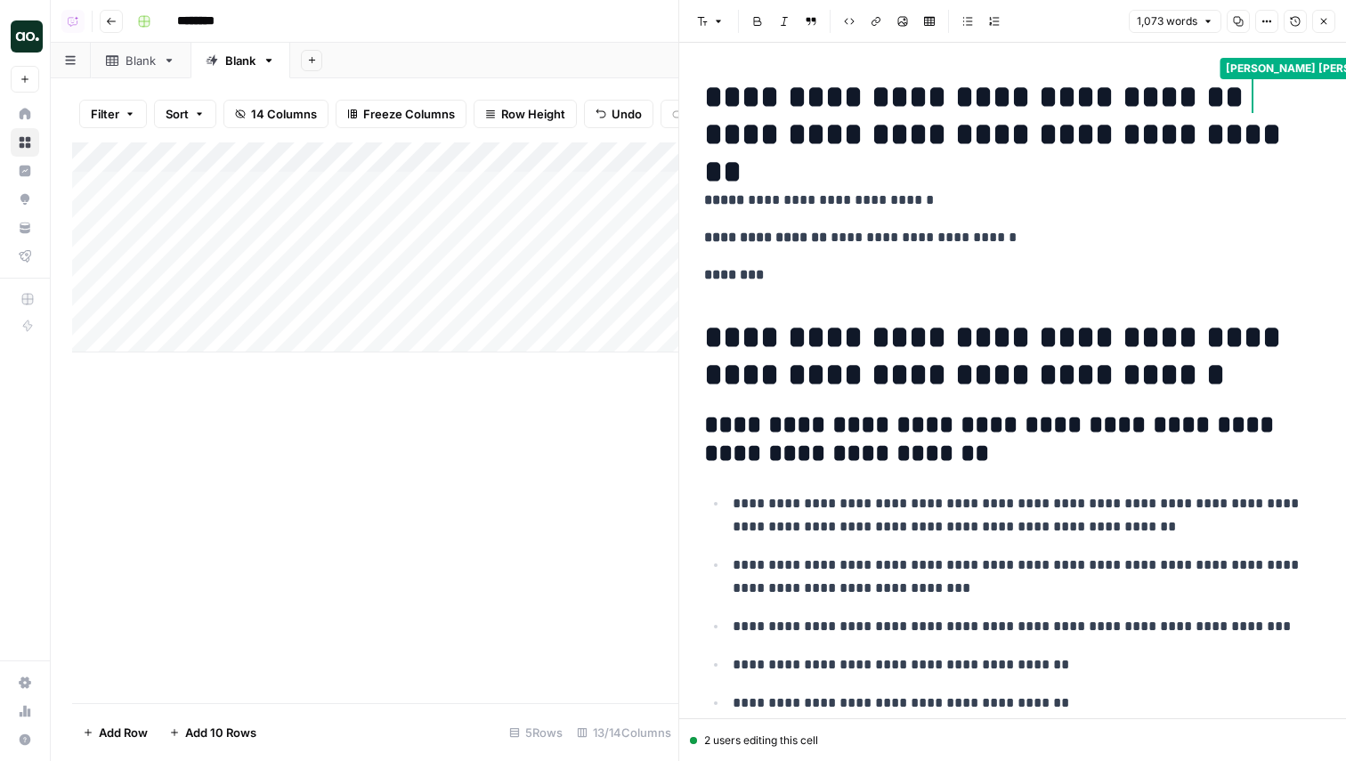
click at [1295, 15] on button "Version History" at bounding box center [1294, 21] width 23 height 23
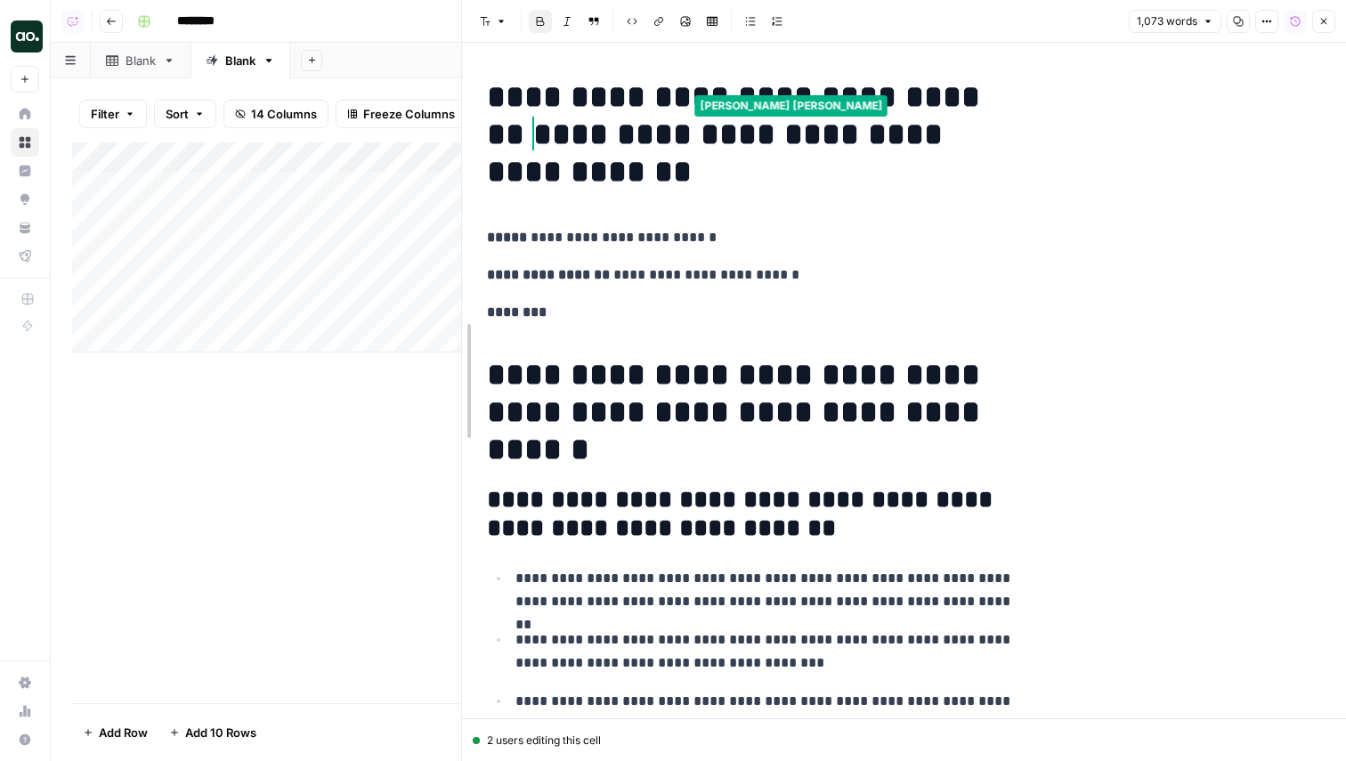
drag, startPoint x: 685, startPoint y: 399, endPoint x: 468, endPoint y: 394, distance: 217.2
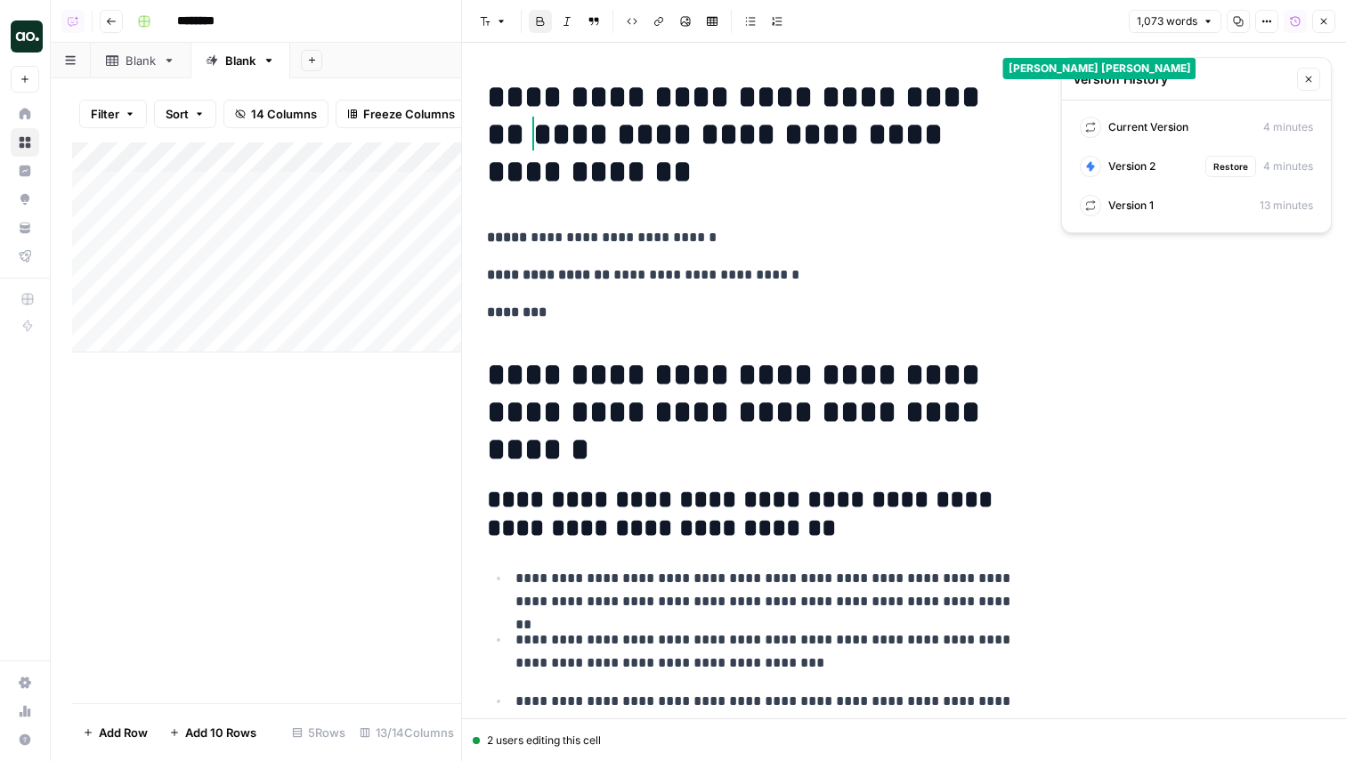
click at [1152, 163] on span "Version 2" at bounding box center [1131, 166] width 47 height 16
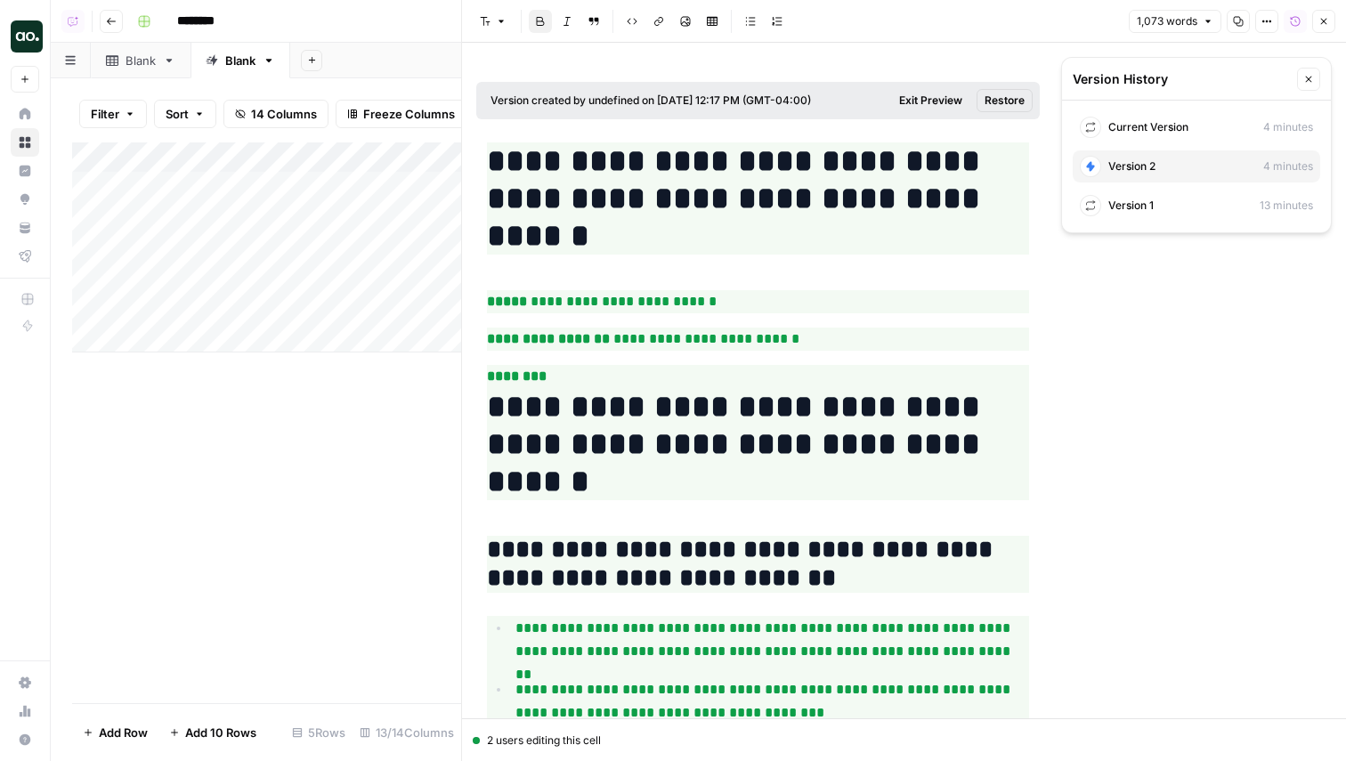
click at [1155, 121] on span "Current Version" at bounding box center [1148, 127] width 80 height 16
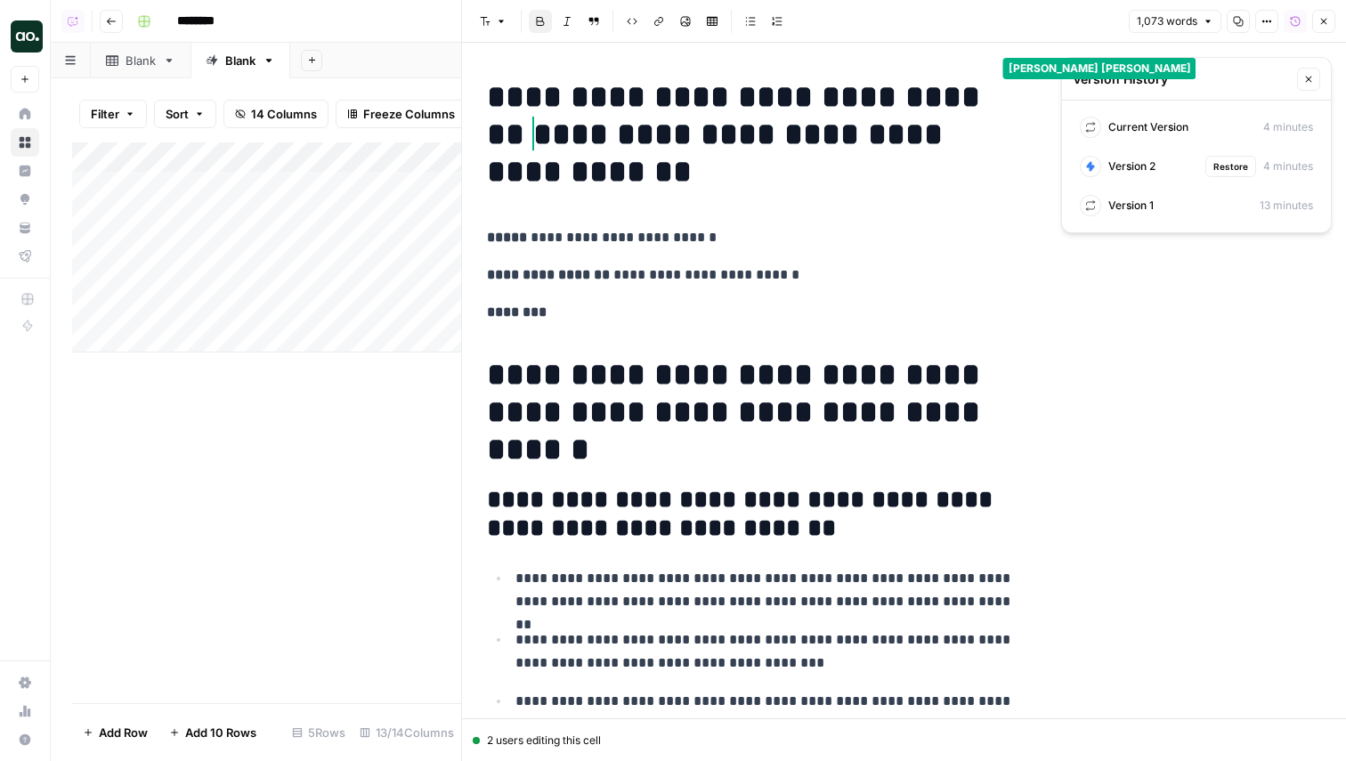
click at [1152, 160] on span "Version 2" at bounding box center [1131, 166] width 47 height 16
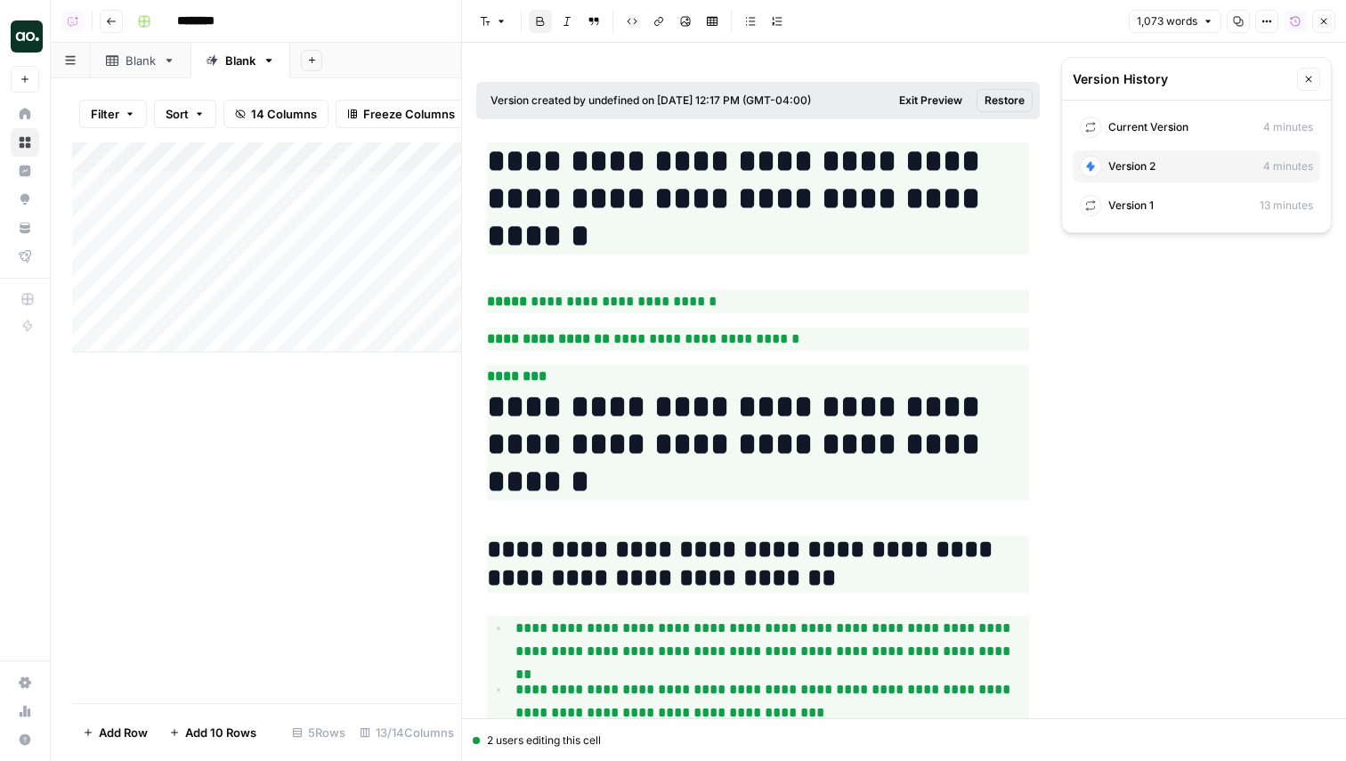
click at [1119, 210] on span "Version 1" at bounding box center [1130, 206] width 45 height 16
click at [1124, 195] on div "Version 1 Restore 13 minutes" at bounding box center [1195, 206] width 247 height 32
click at [1143, 153] on div "Version 2 Restore 4 minutes" at bounding box center [1195, 166] width 247 height 32
click at [1140, 128] on span "Current Version" at bounding box center [1148, 127] width 80 height 16
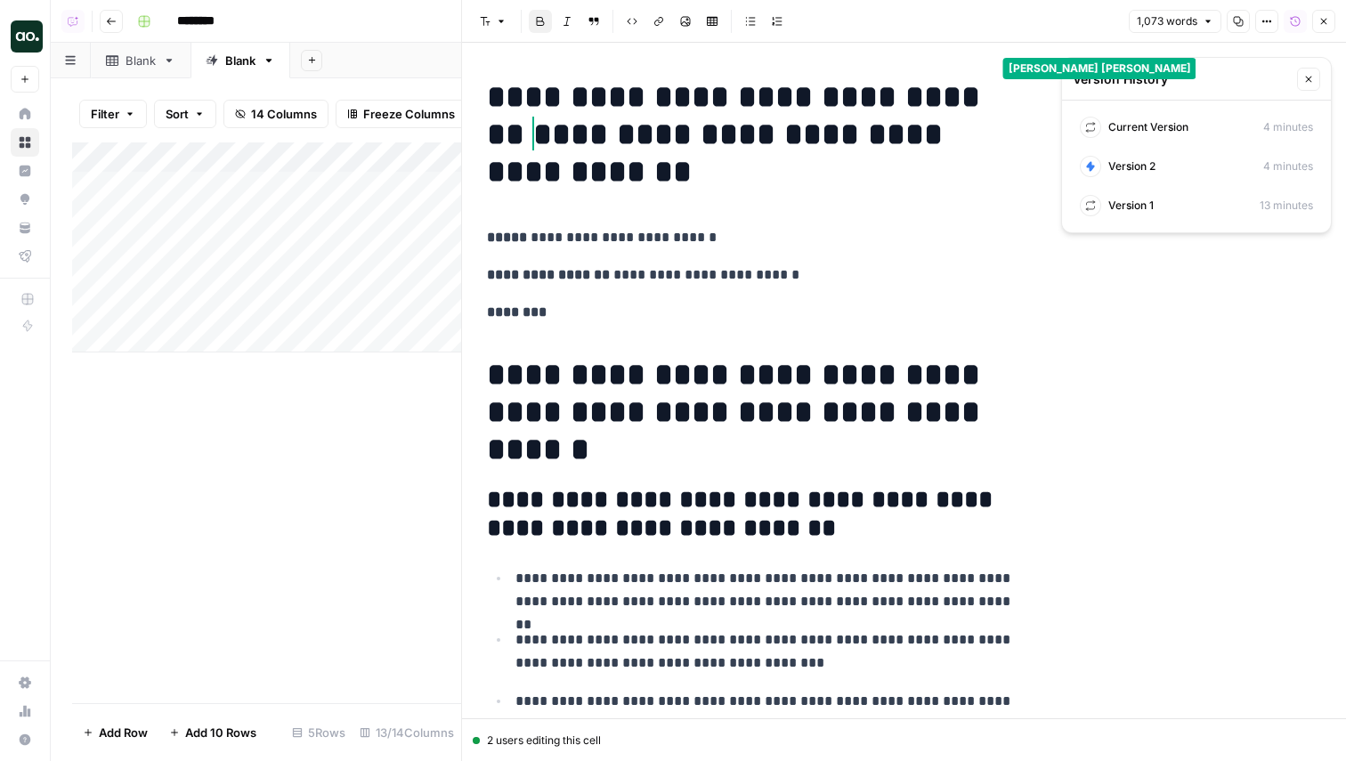
click at [1128, 133] on span "Current Version" at bounding box center [1148, 127] width 80 height 16
click at [1131, 159] on span "Version 2" at bounding box center [1131, 166] width 47 height 16
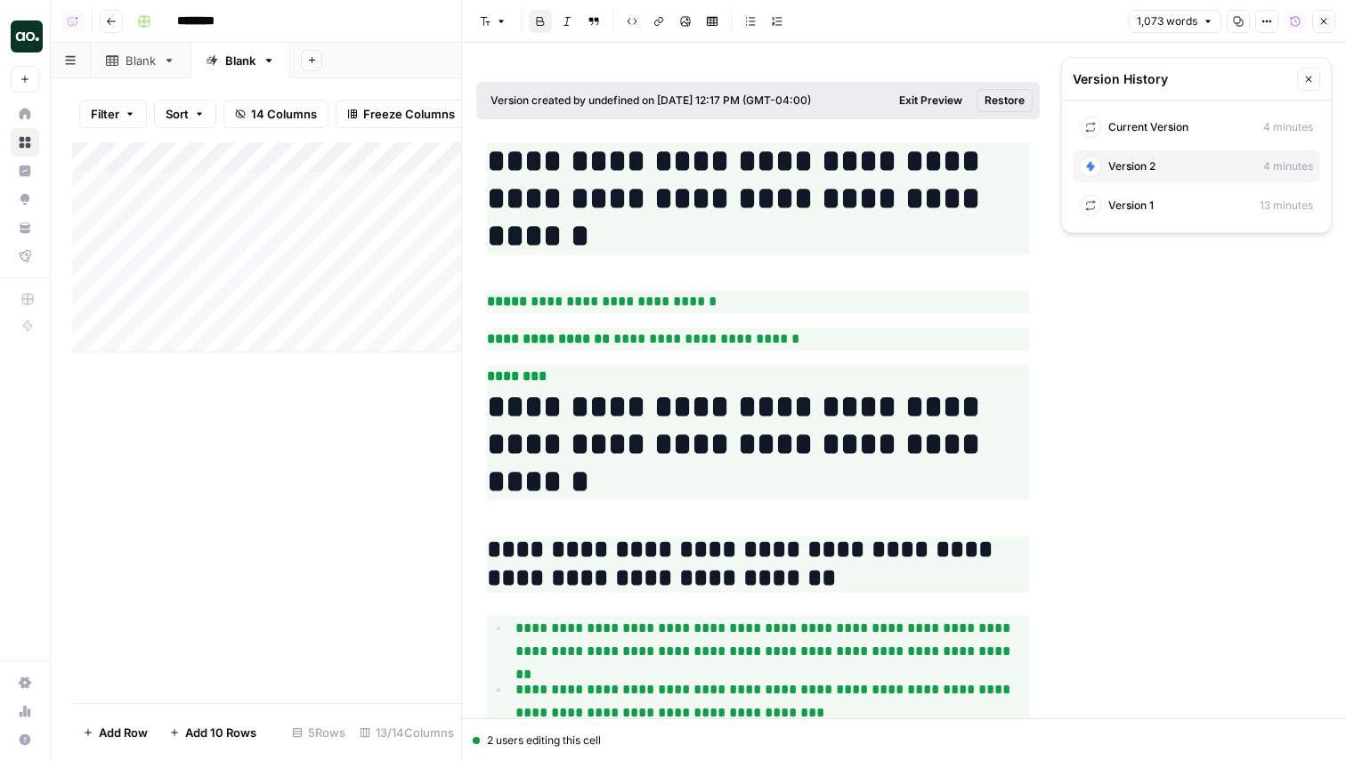
click at [1136, 126] on span "Current Version" at bounding box center [1148, 127] width 80 height 16
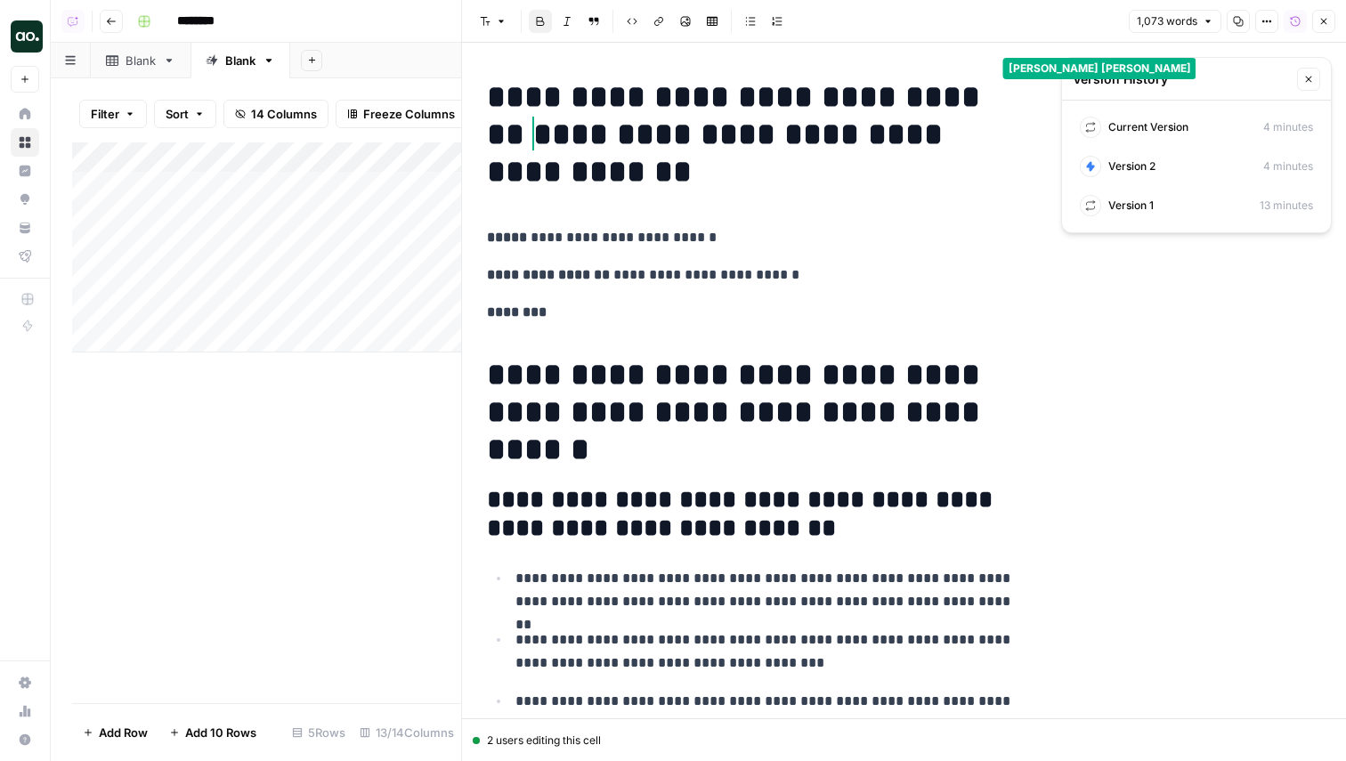
click at [1309, 77] on icon "button" at bounding box center [1308, 79] width 11 height 11
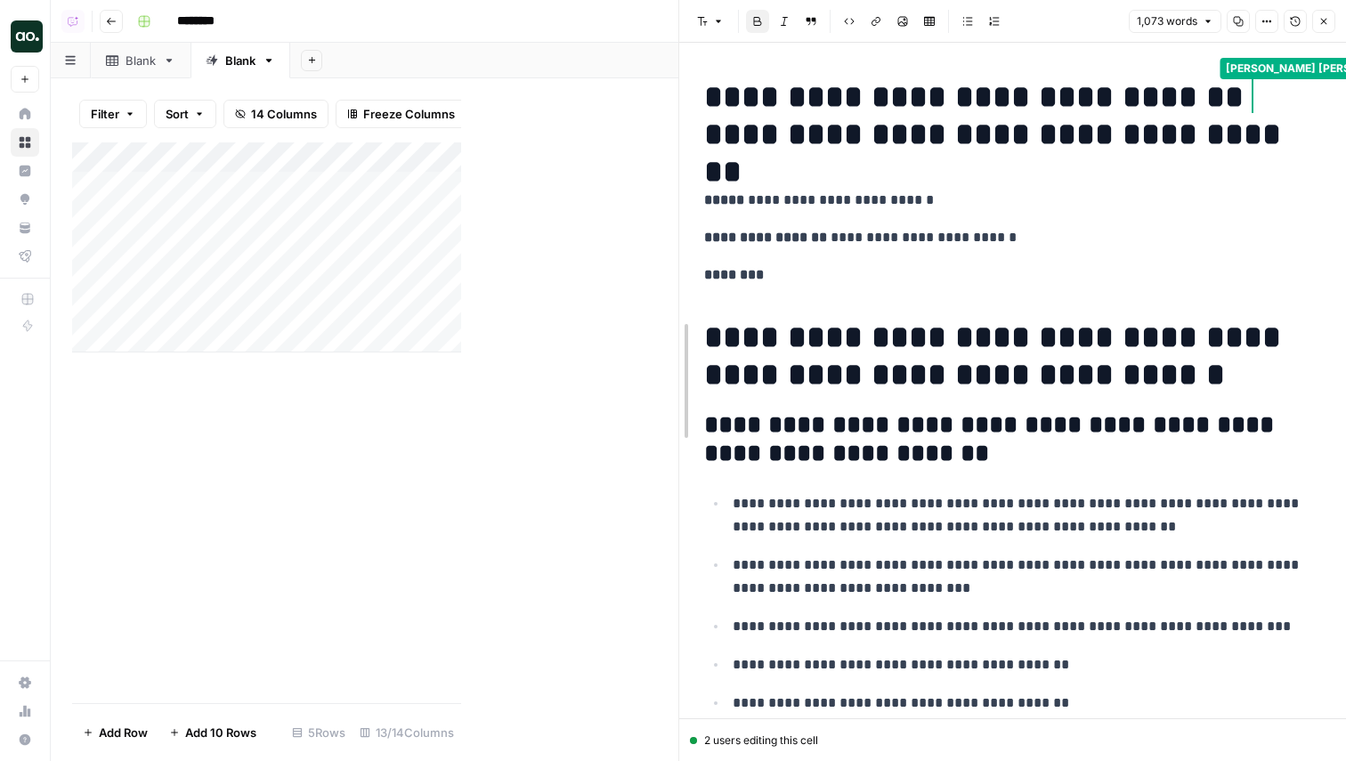
drag, startPoint x: 463, startPoint y: 335, endPoint x: 665, endPoint y: 315, distance: 203.0
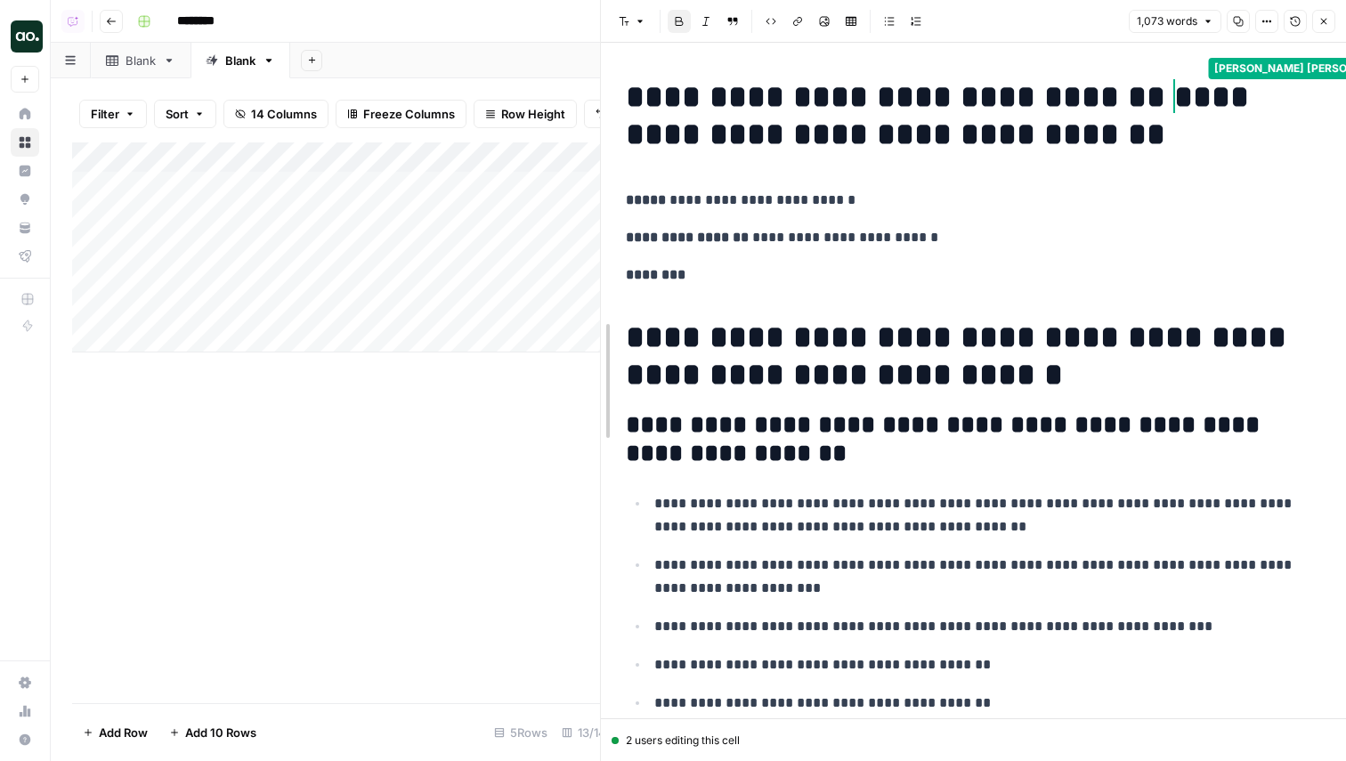
drag, startPoint x: 665, startPoint y: 315, endPoint x: 599, endPoint y: 326, distance: 66.7
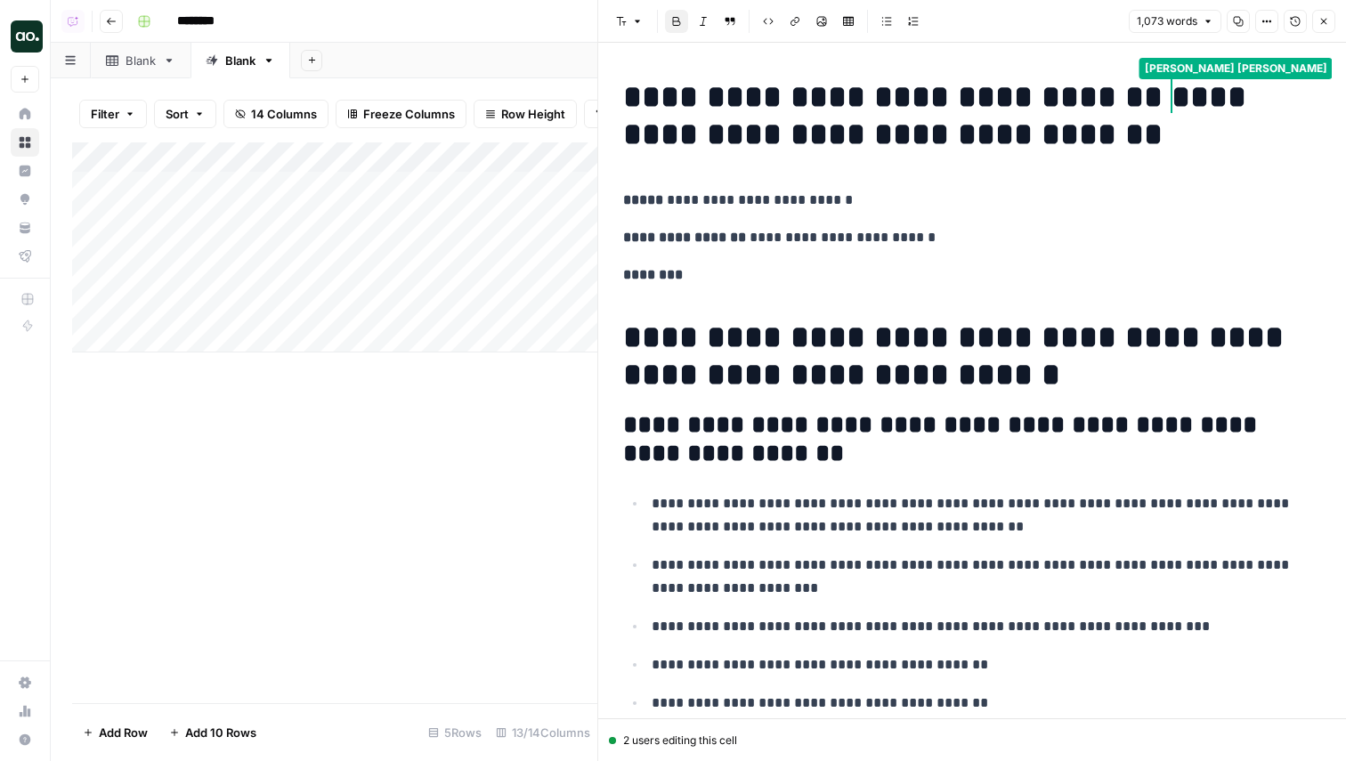
click at [1298, 18] on icon "button" at bounding box center [1294, 21] width 11 height 11
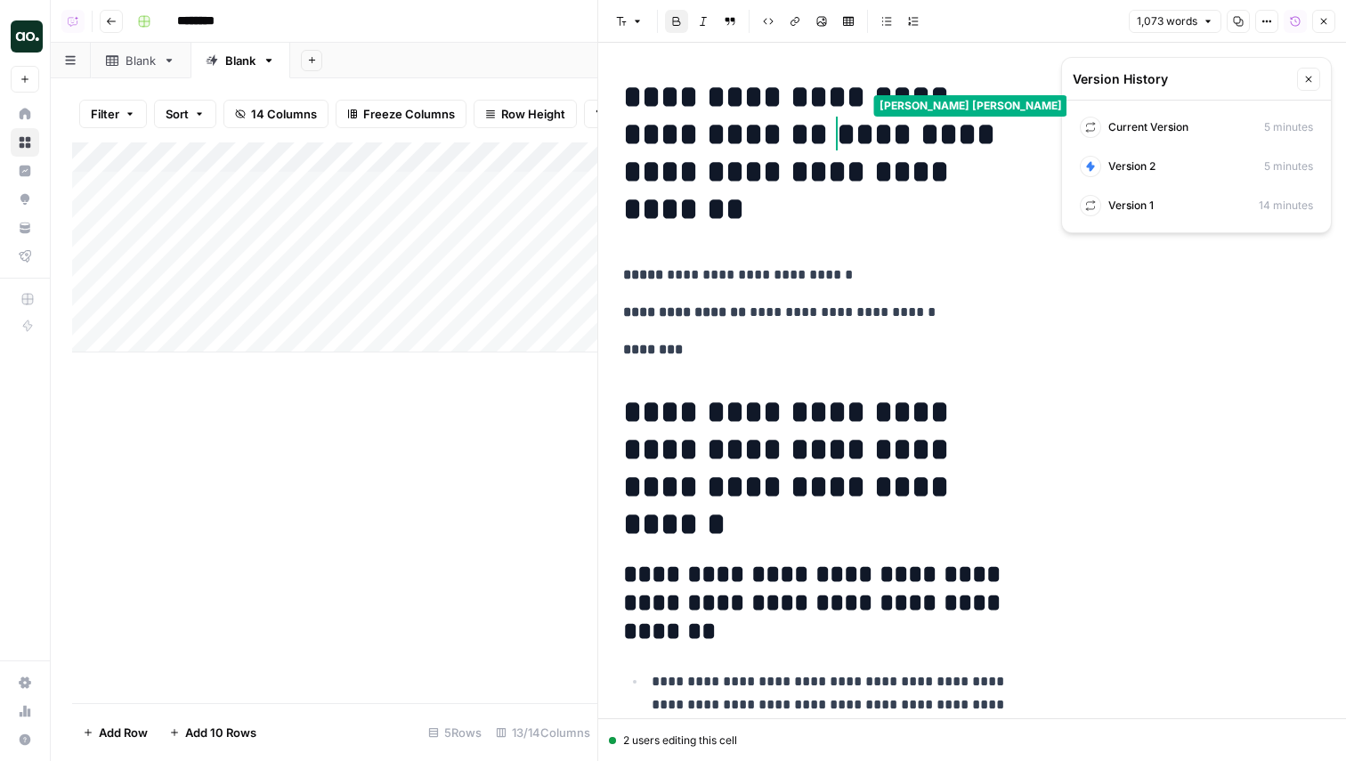
click at [1226, 123] on div "Current Version 5 minutes" at bounding box center [1195, 127] width 247 height 32
click at [1184, 177] on div "Version 2 Restore 5 minutes" at bounding box center [1195, 166] width 247 height 32
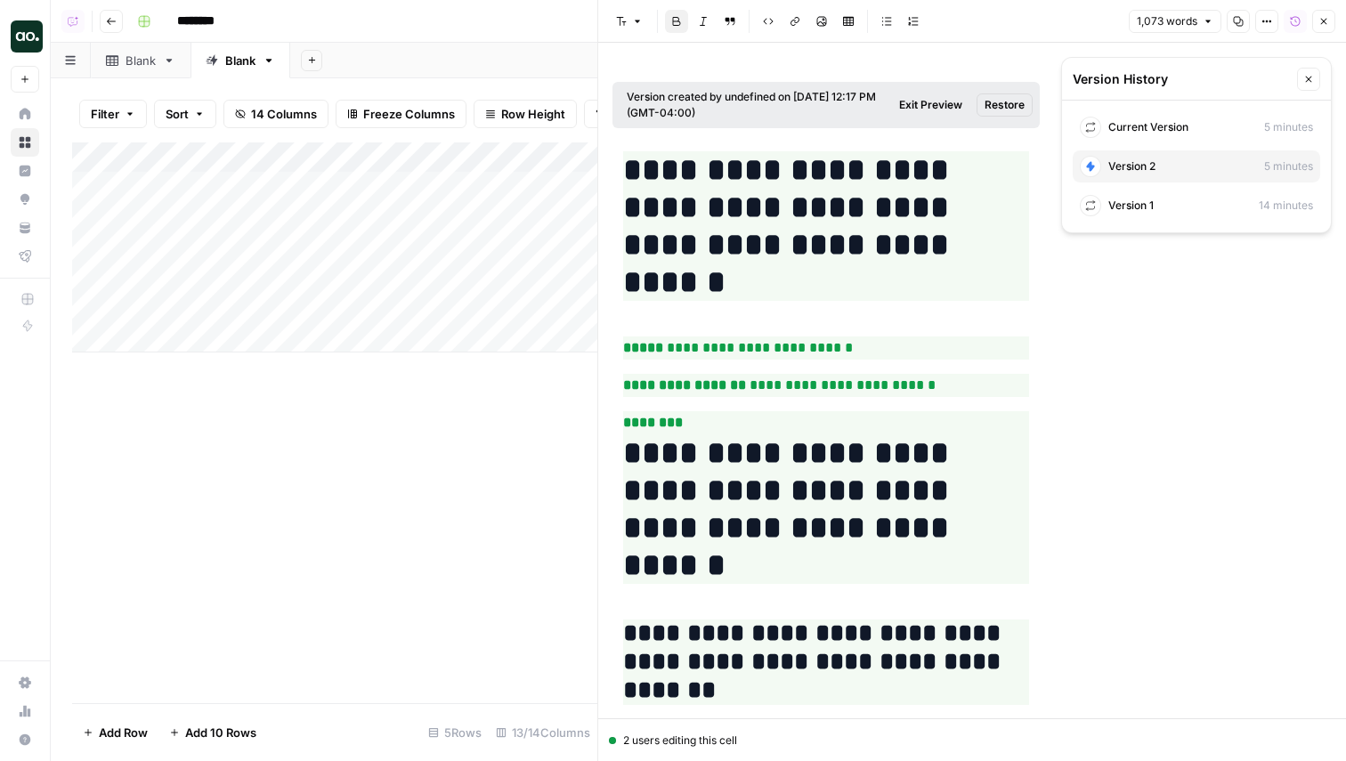
click at [1177, 133] on span "Current Version" at bounding box center [1148, 127] width 80 height 16
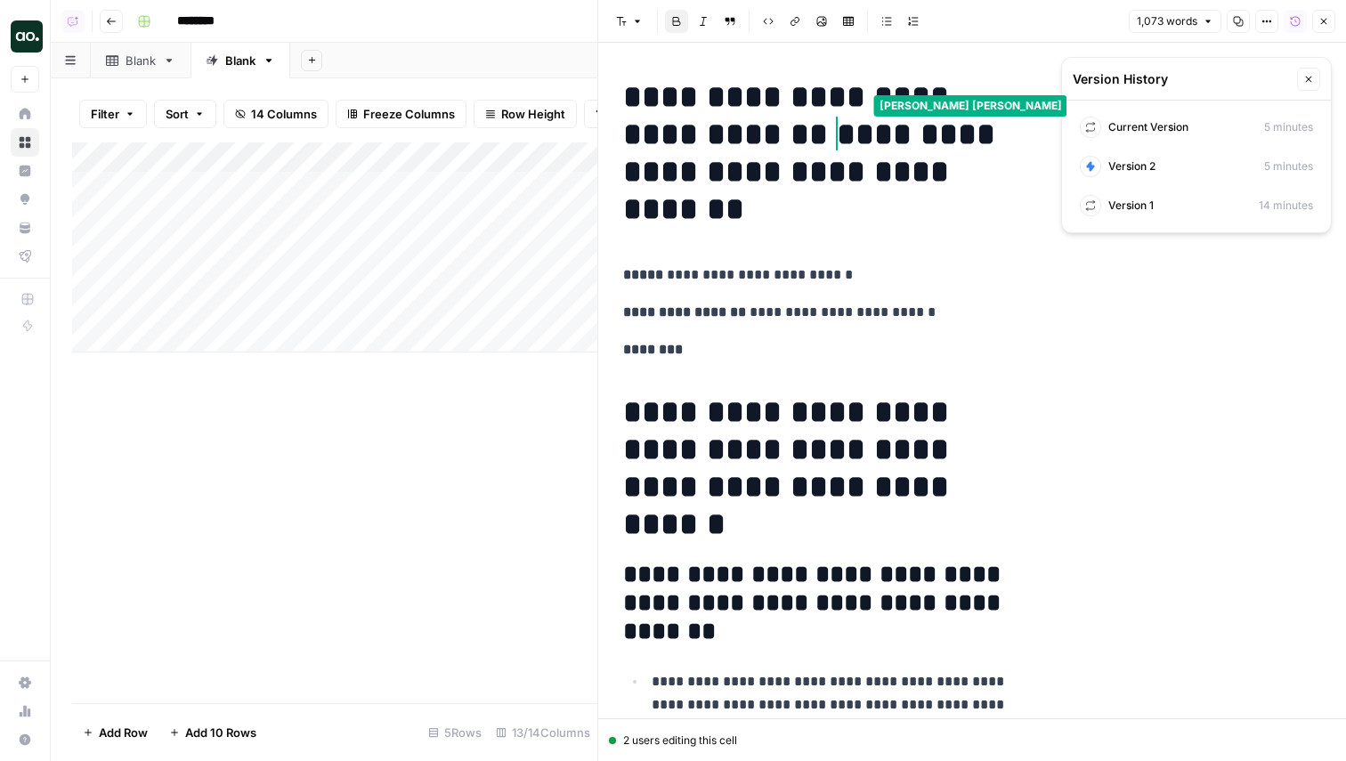
click at [1313, 85] on button "Close" at bounding box center [1308, 79] width 23 height 23
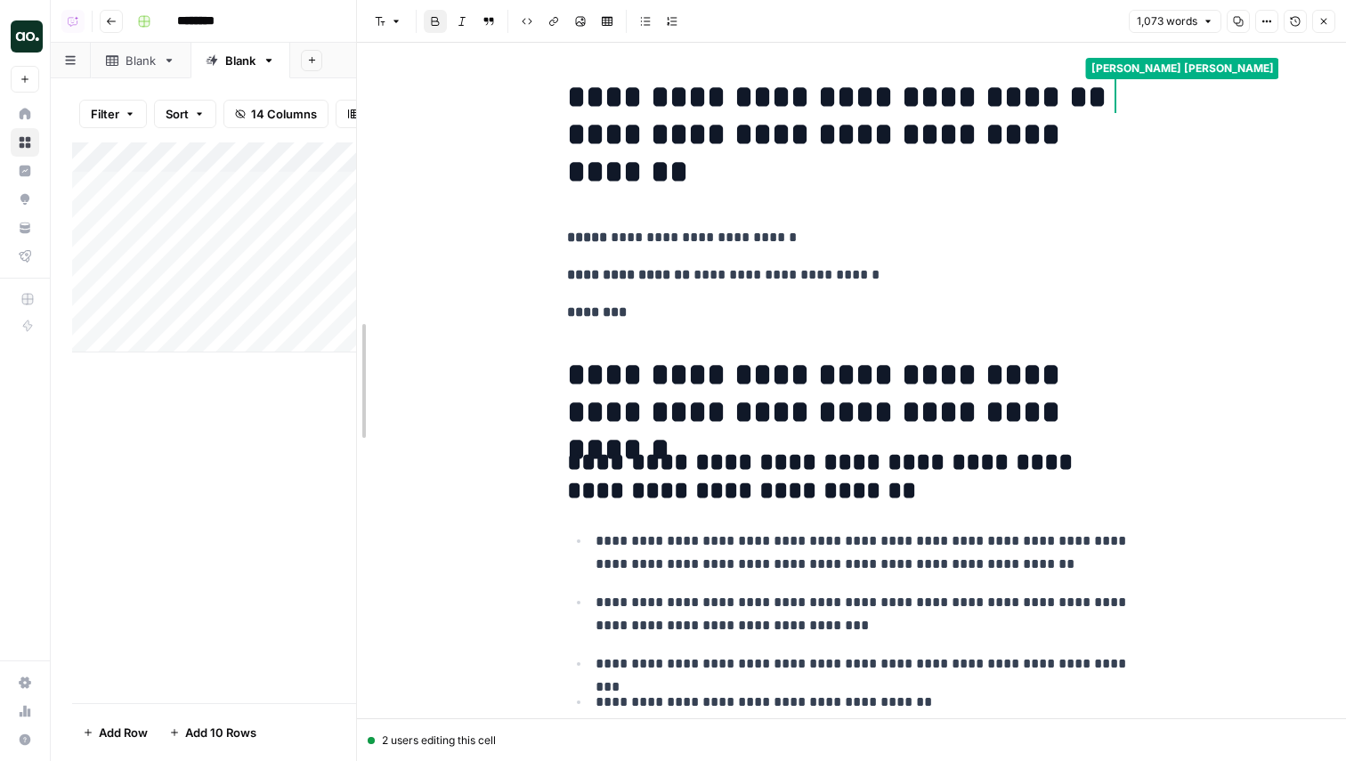
drag, startPoint x: 602, startPoint y: 412, endPoint x: 330, endPoint y: 436, distance: 273.4
click at [330, 436] on body "AirOps Builders New Home Browse Insights Opportunities Your Data Flightpath Rec…" at bounding box center [673, 380] width 1346 height 761
click at [1289, 24] on button "Version History" at bounding box center [1294, 21] width 23 height 23
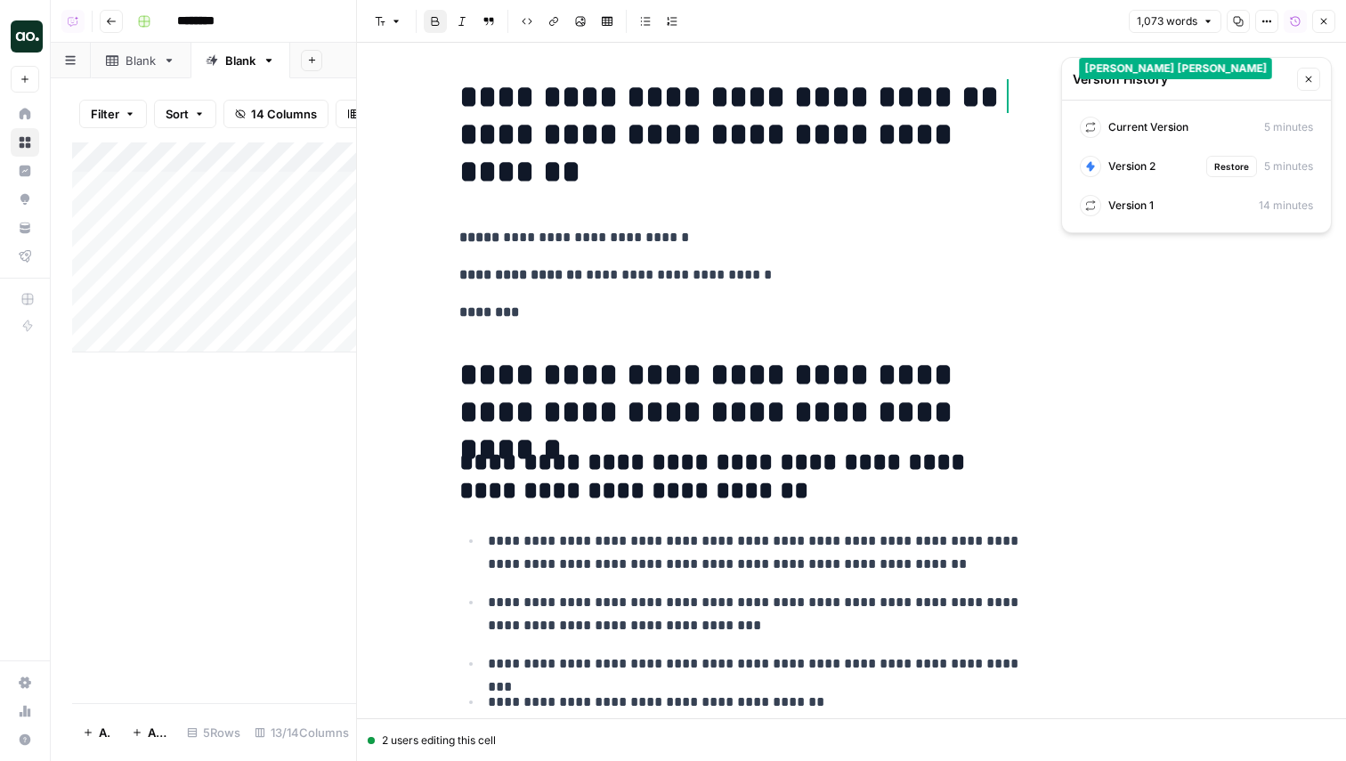
click at [1181, 157] on div "Version 2 Restore 5 minutes" at bounding box center [1195, 166] width 247 height 32
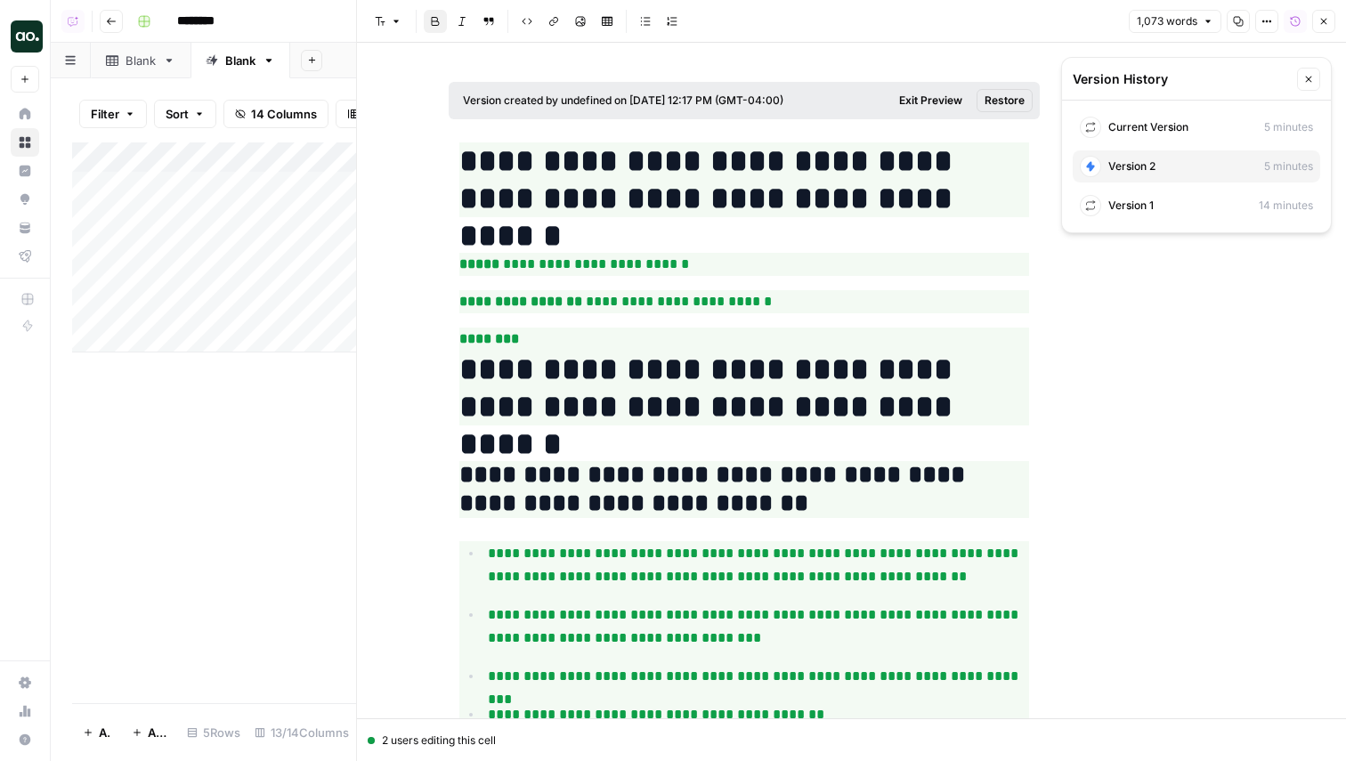
click at [1181, 113] on div "Current Version 5 minutes" at bounding box center [1195, 127] width 247 height 32
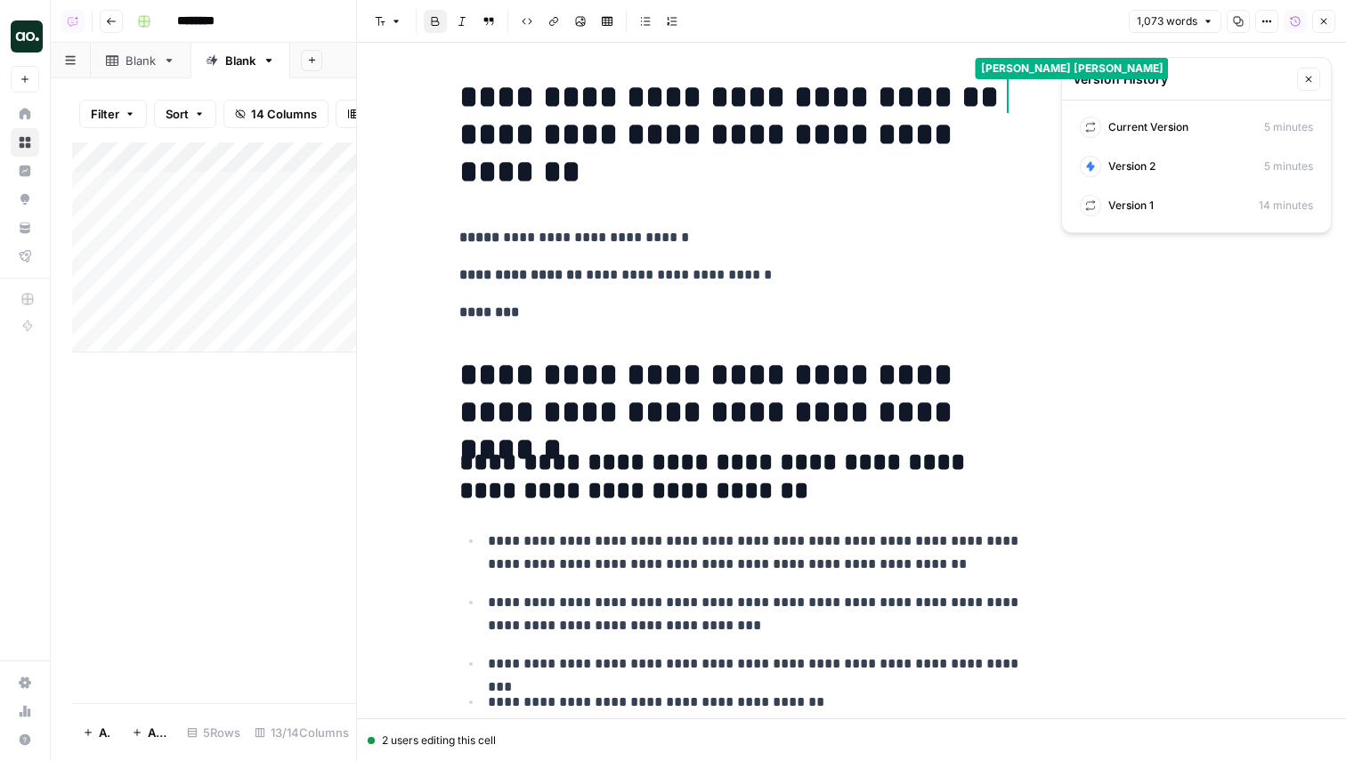
click at [1326, 17] on icon "button" at bounding box center [1323, 21] width 11 height 11
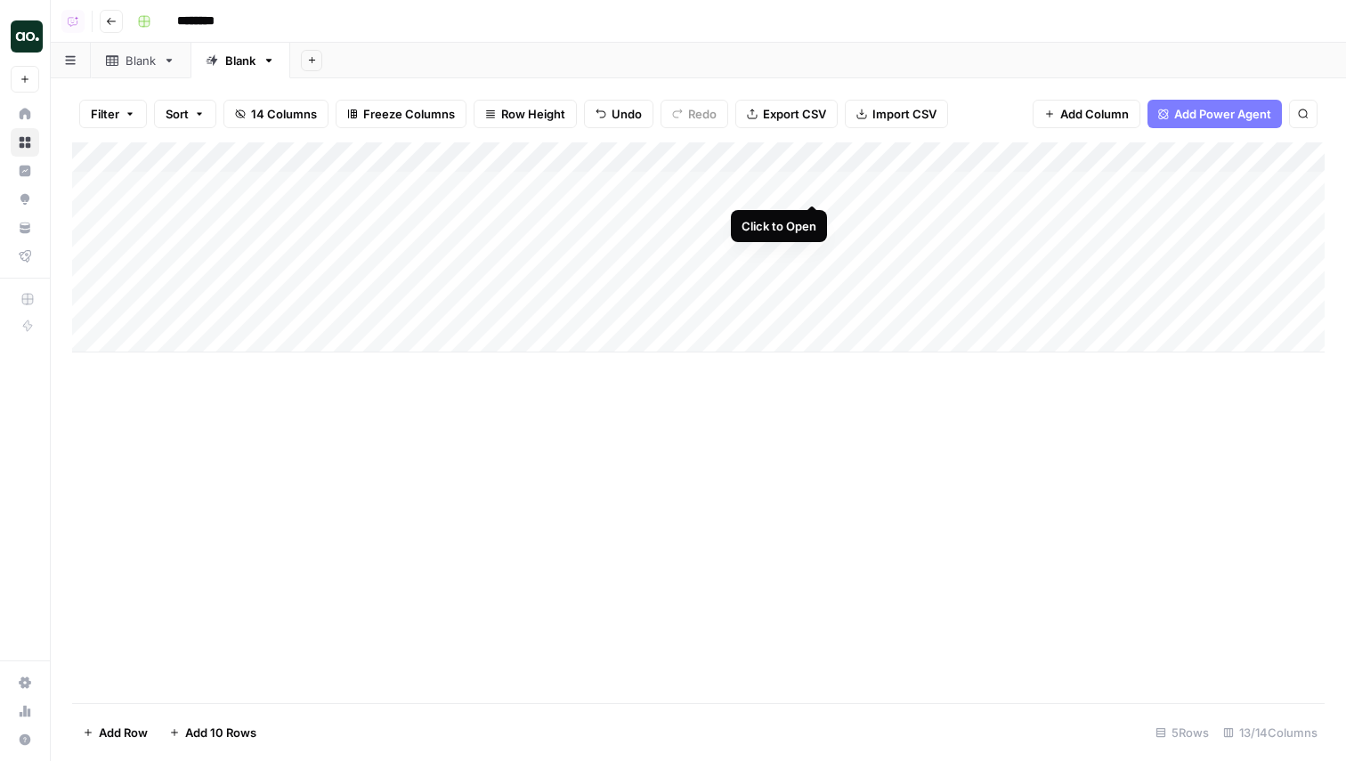
click at [809, 188] on div "Add Column" at bounding box center [698, 247] width 1252 height 210
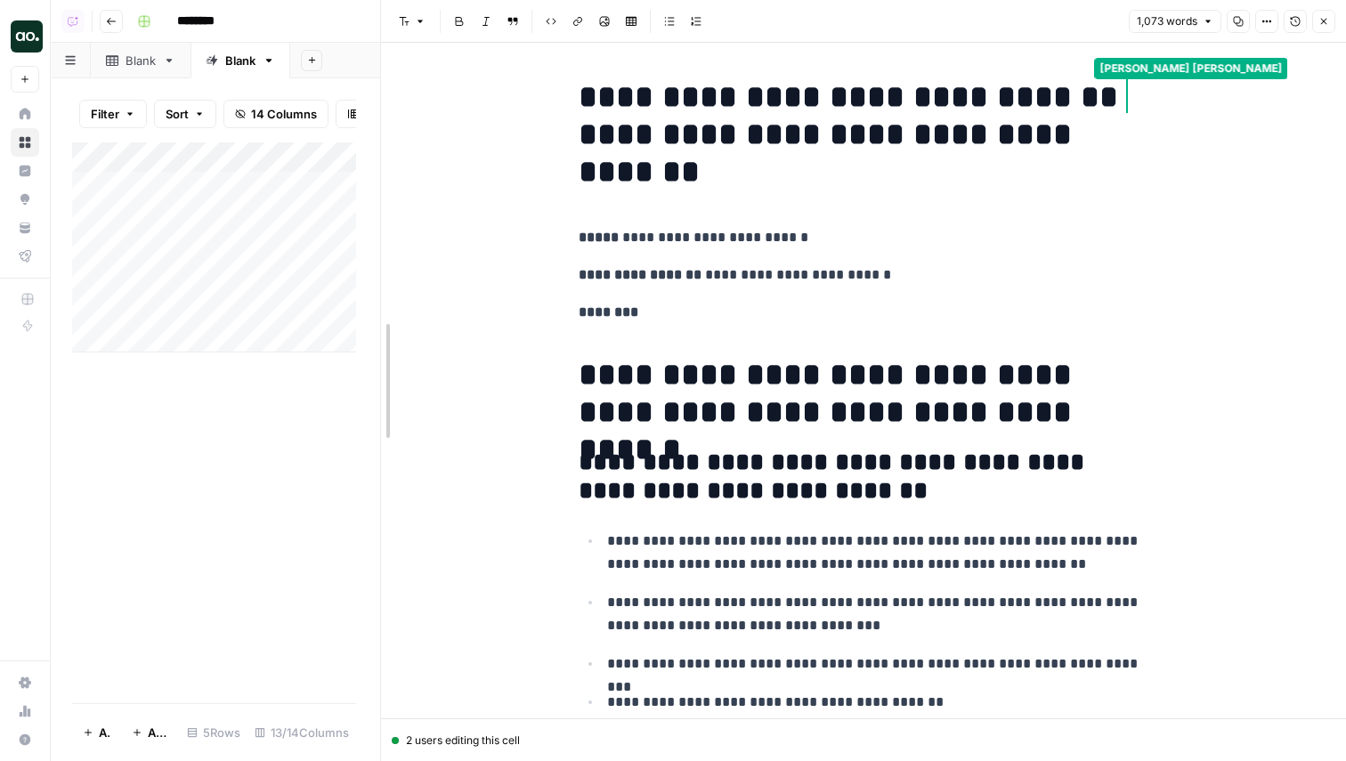
drag, startPoint x: 360, startPoint y: 353, endPoint x: 384, endPoint y: 360, distance: 25.1
click at [1291, 16] on icon "button" at bounding box center [1294, 21] width 11 height 11
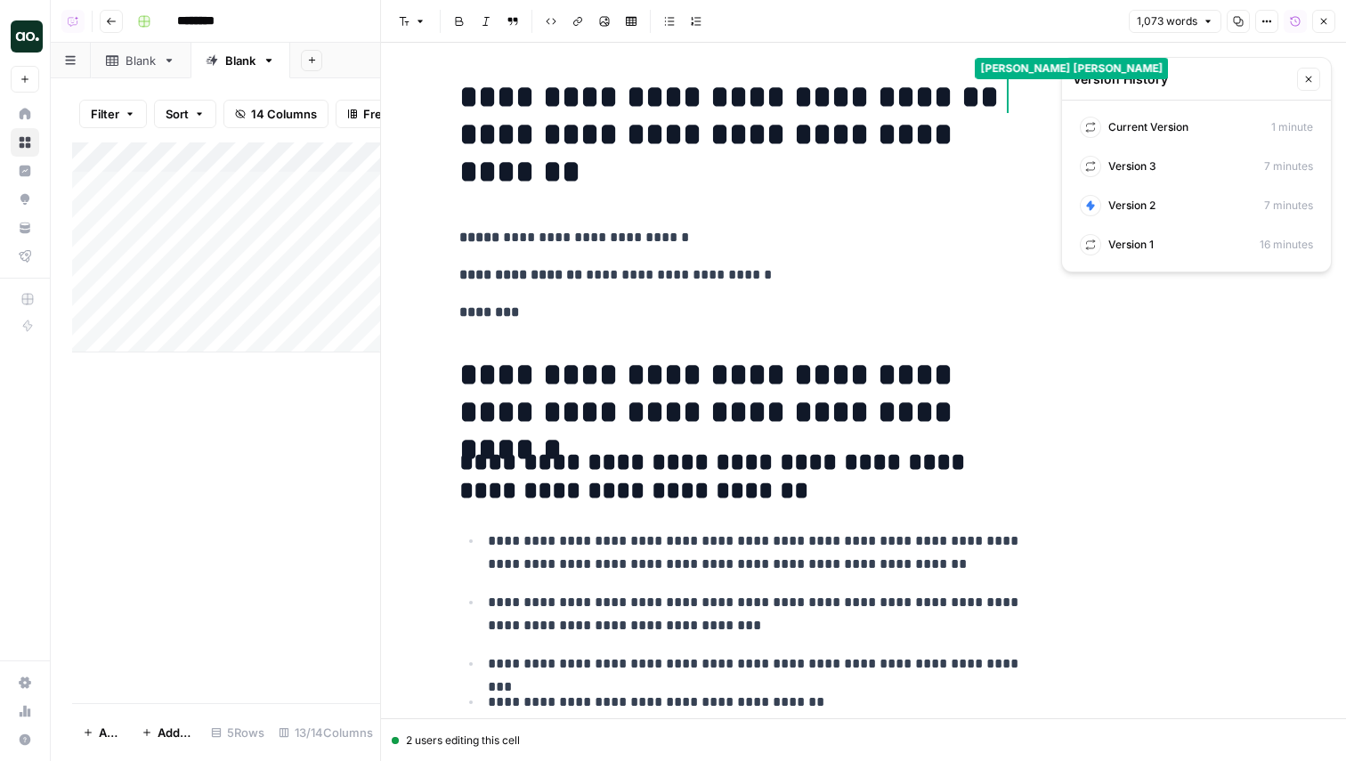
click at [1165, 129] on span "Current Version" at bounding box center [1148, 127] width 80 height 16
click at [1151, 158] on div "Version 3 Restore 7 minutes" at bounding box center [1195, 166] width 247 height 32
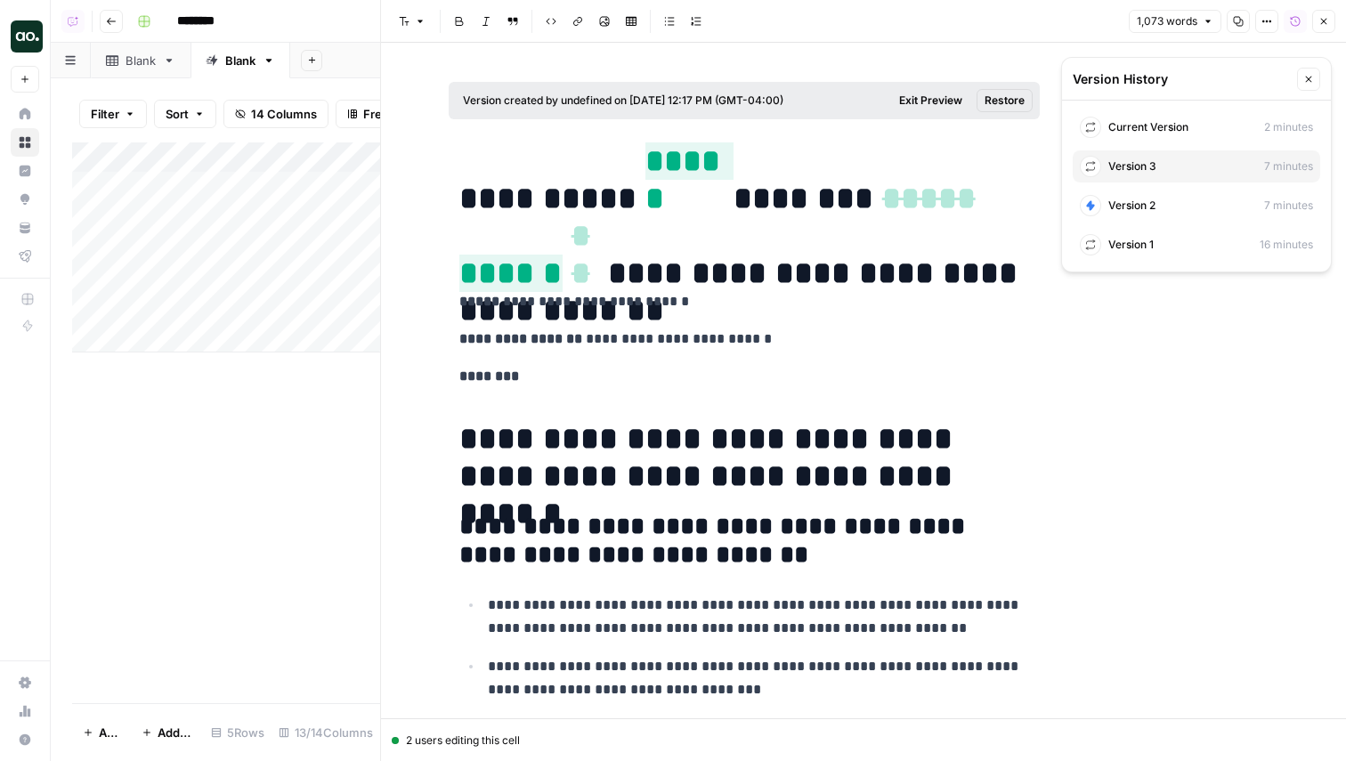
click at [1313, 79] on span "Close" at bounding box center [1313, 79] width 1 height 1
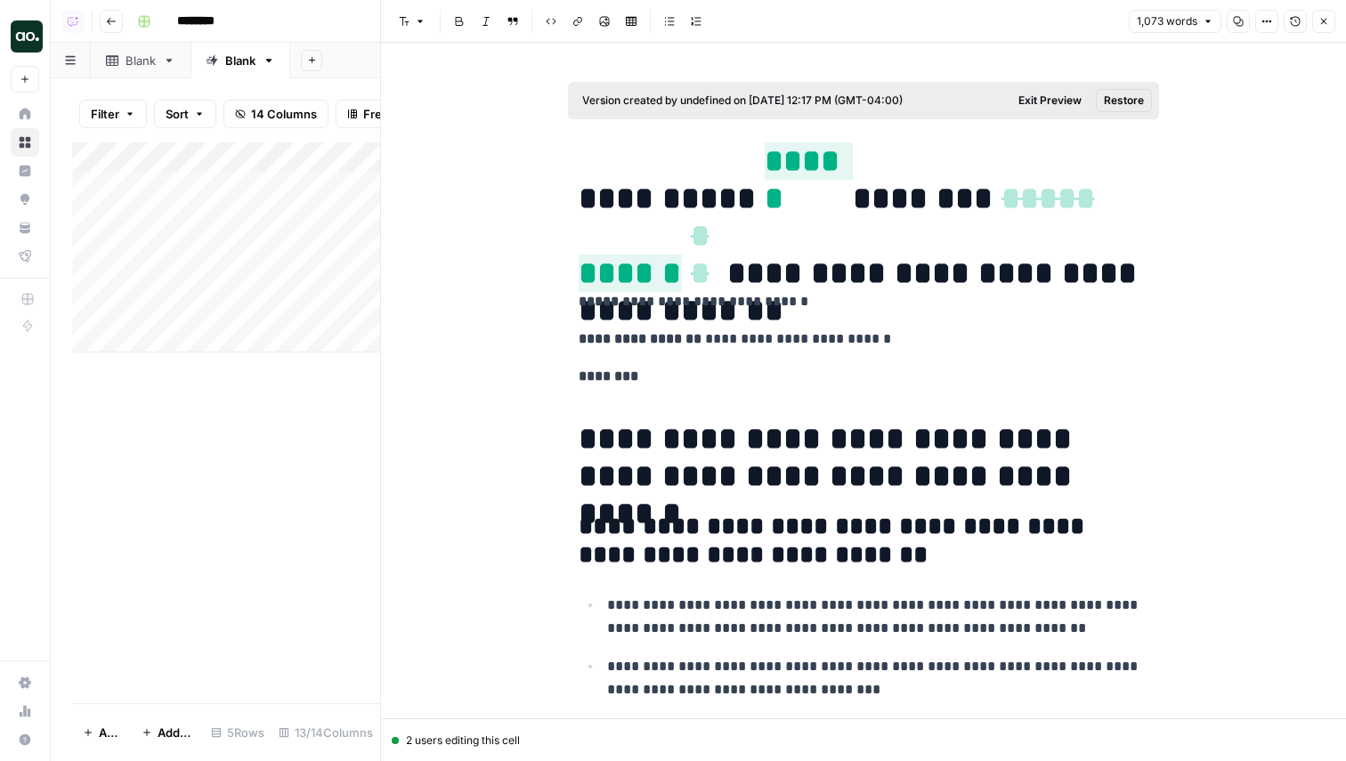
click at [1288, 18] on button "Version History" at bounding box center [1294, 21] width 23 height 23
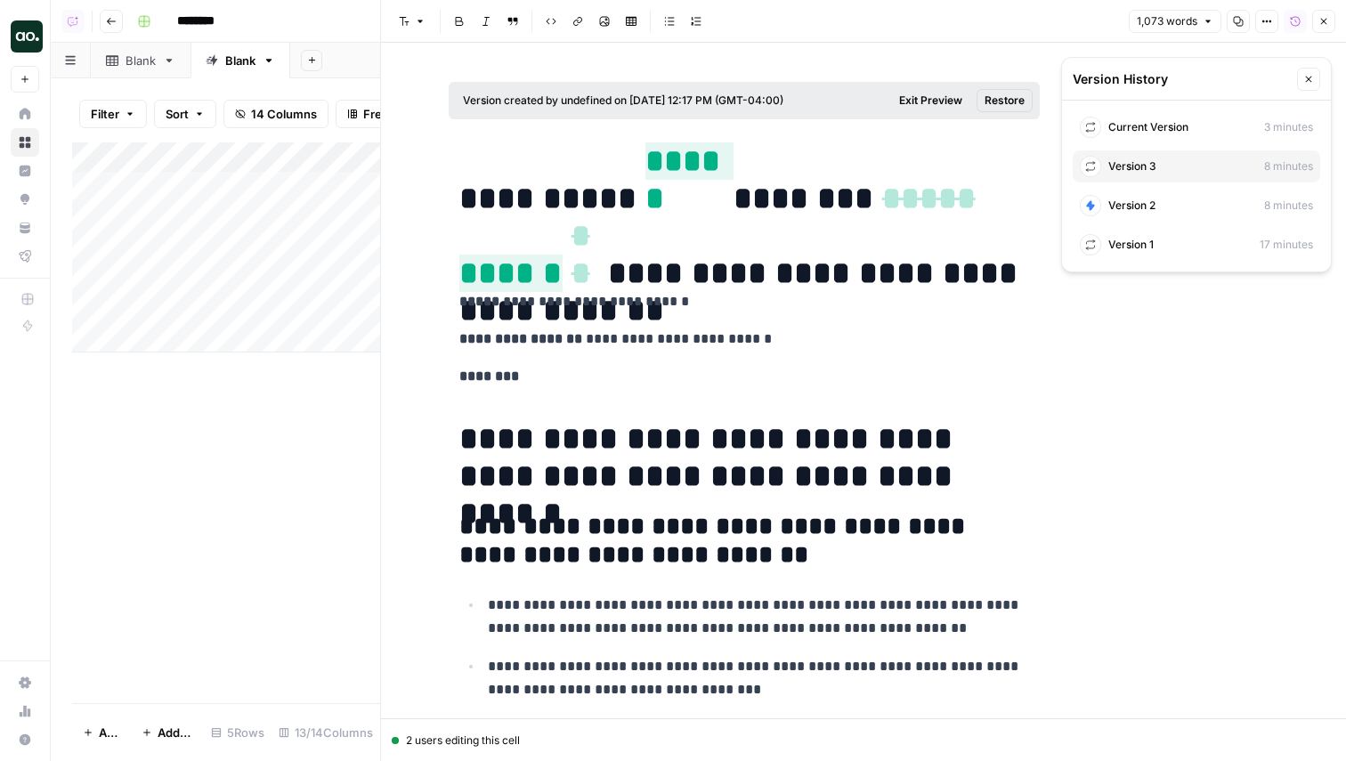
click at [1170, 132] on span "Current Version" at bounding box center [1148, 127] width 80 height 16
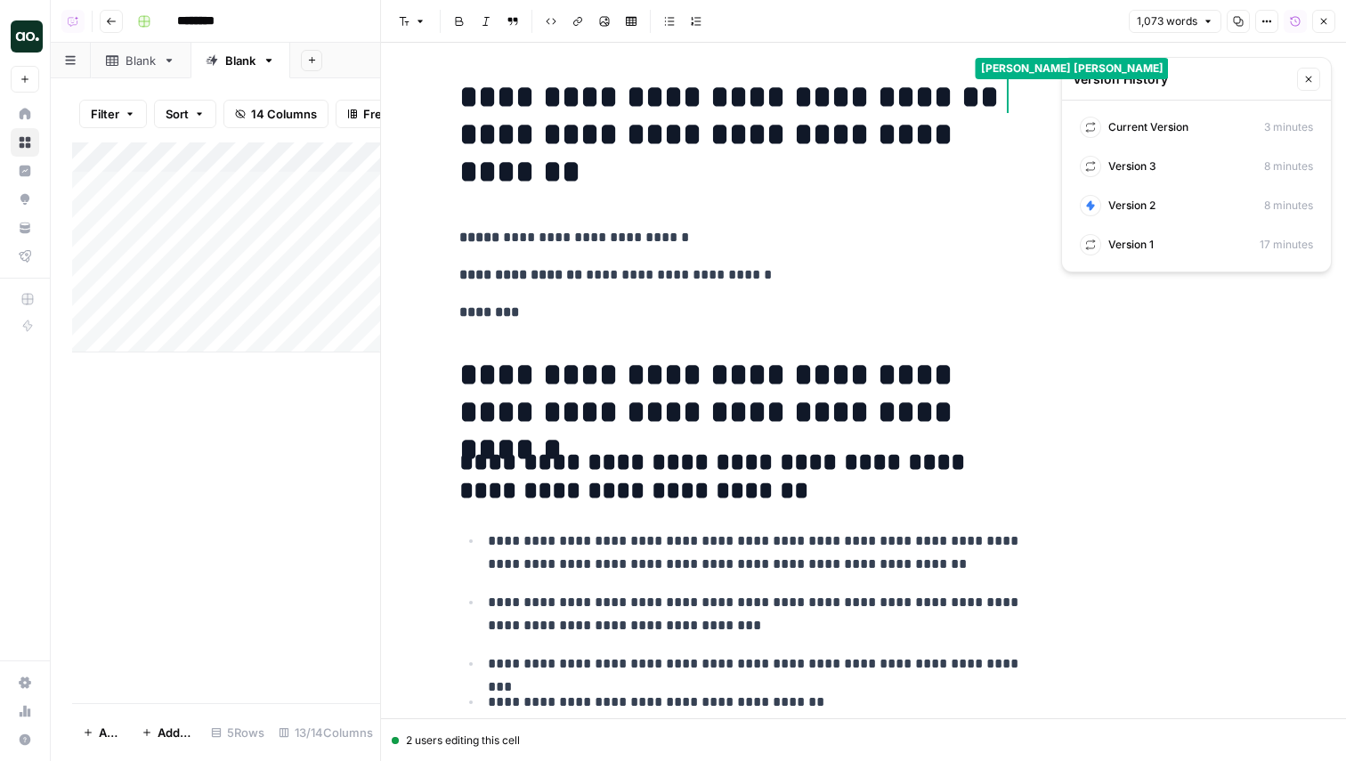
click at [1314, 80] on button "Close" at bounding box center [1308, 79] width 23 height 23
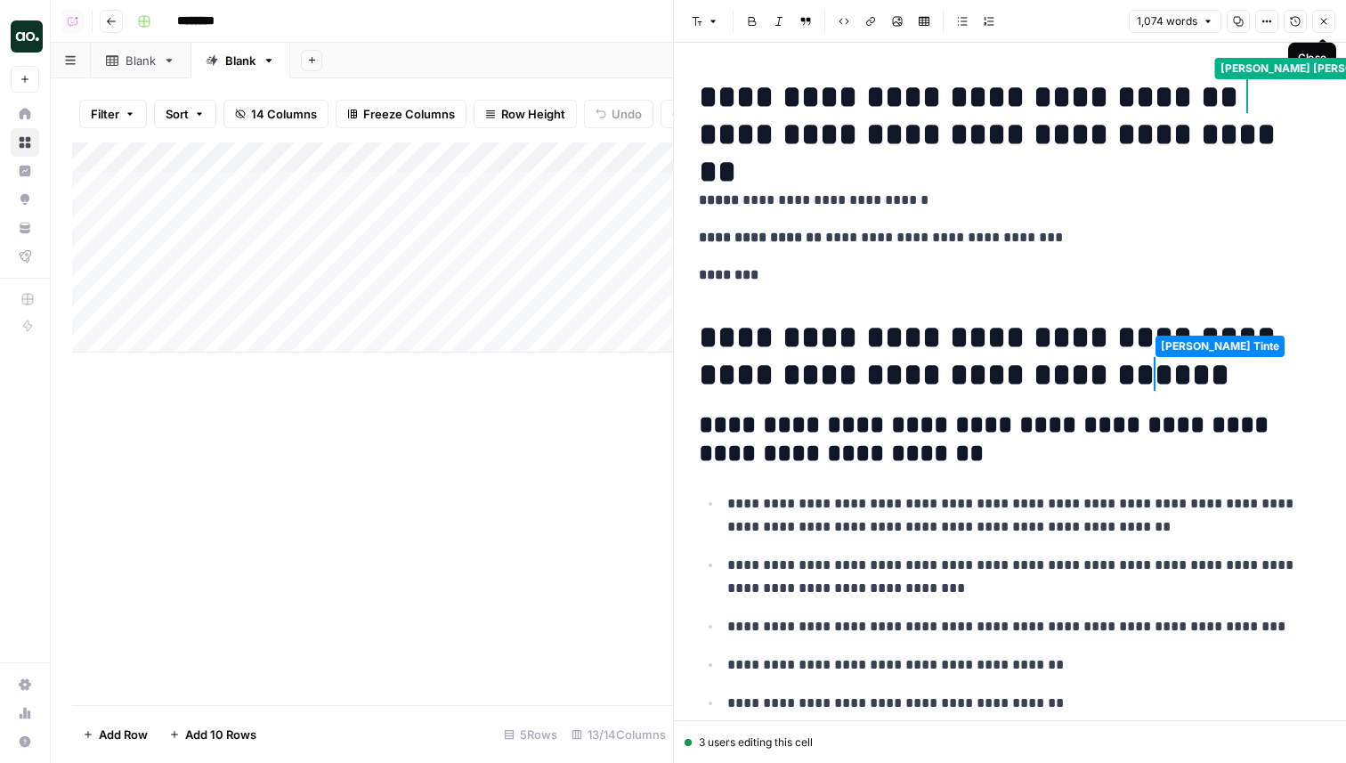
click at [1324, 21] on icon "button" at bounding box center [1324, 22] width 6 height 6
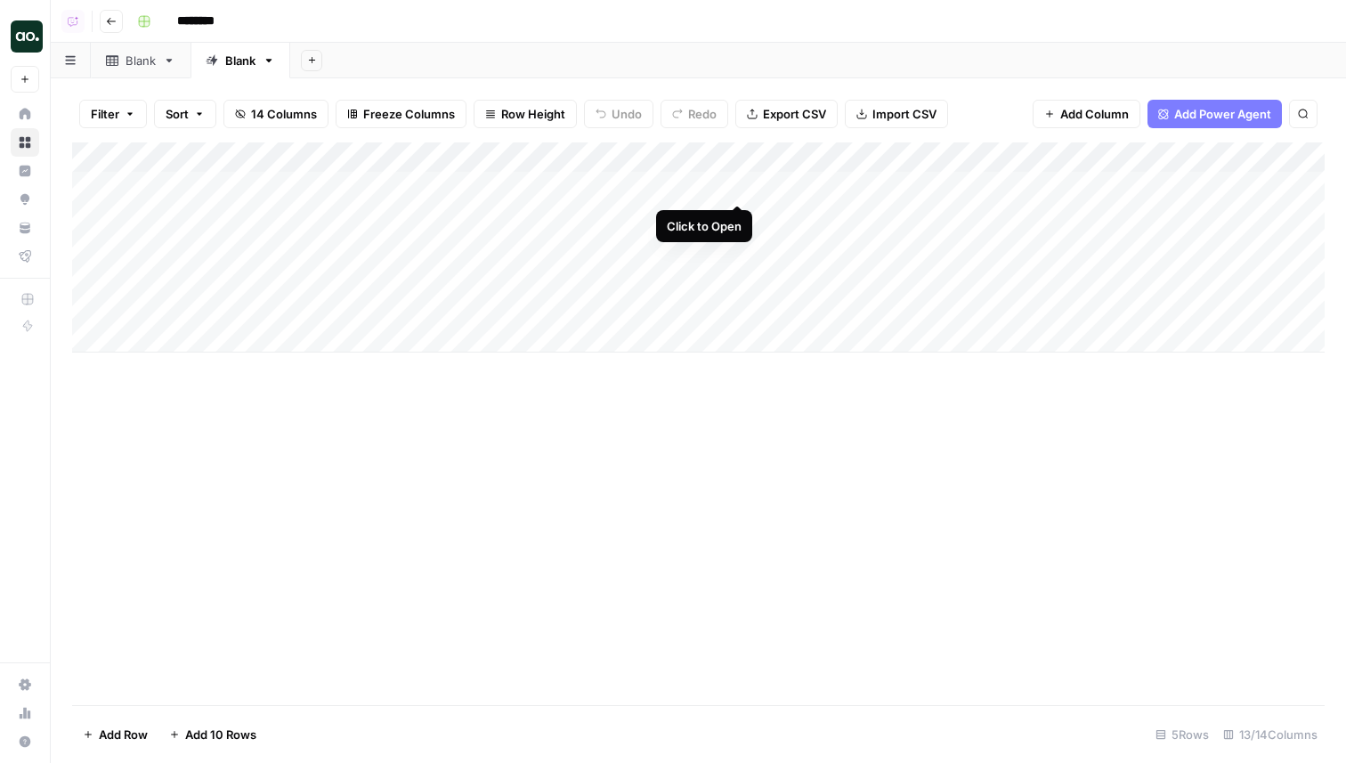
click at [736, 183] on div "Add Column" at bounding box center [698, 247] width 1252 height 210
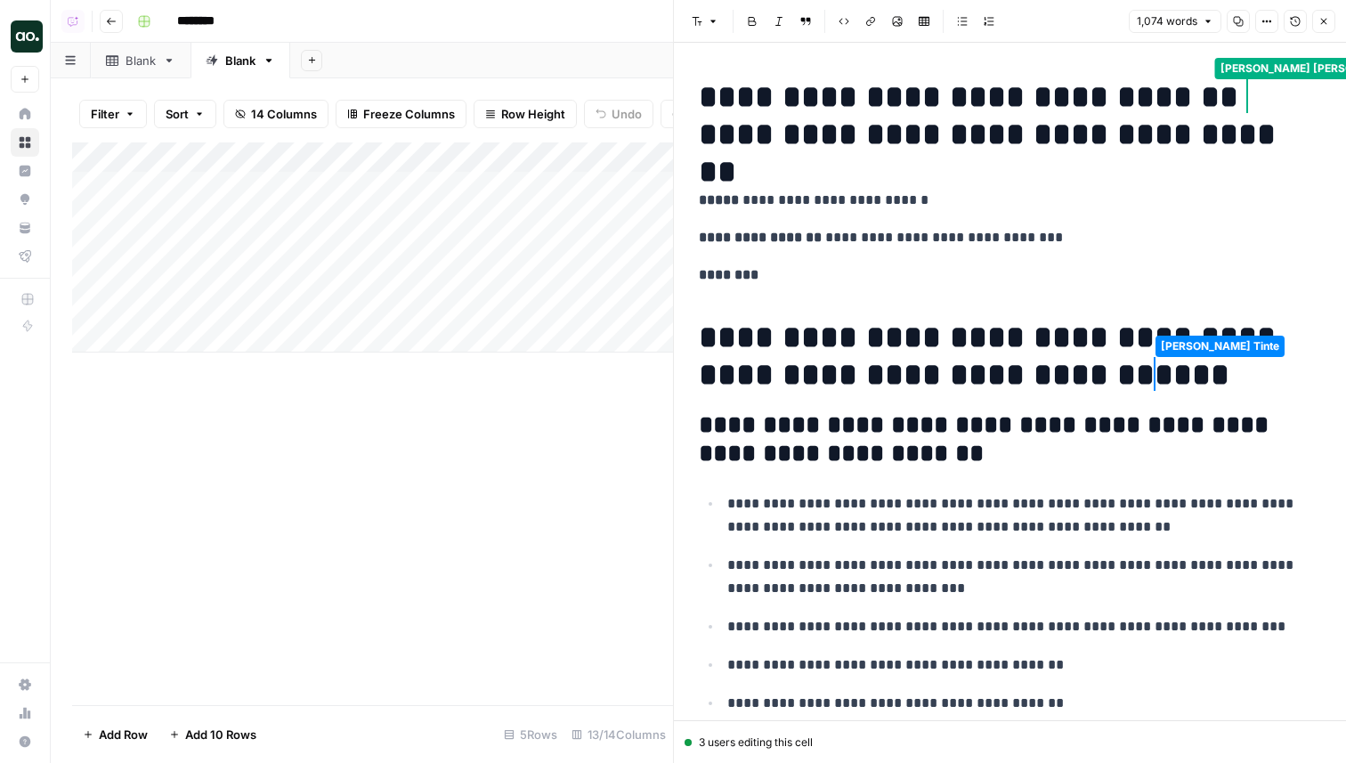
click at [824, 739] on div "3 users editing this cell" at bounding box center [1009, 742] width 651 height 16
click at [1294, 23] on icon "button" at bounding box center [1294, 21] width 11 height 11
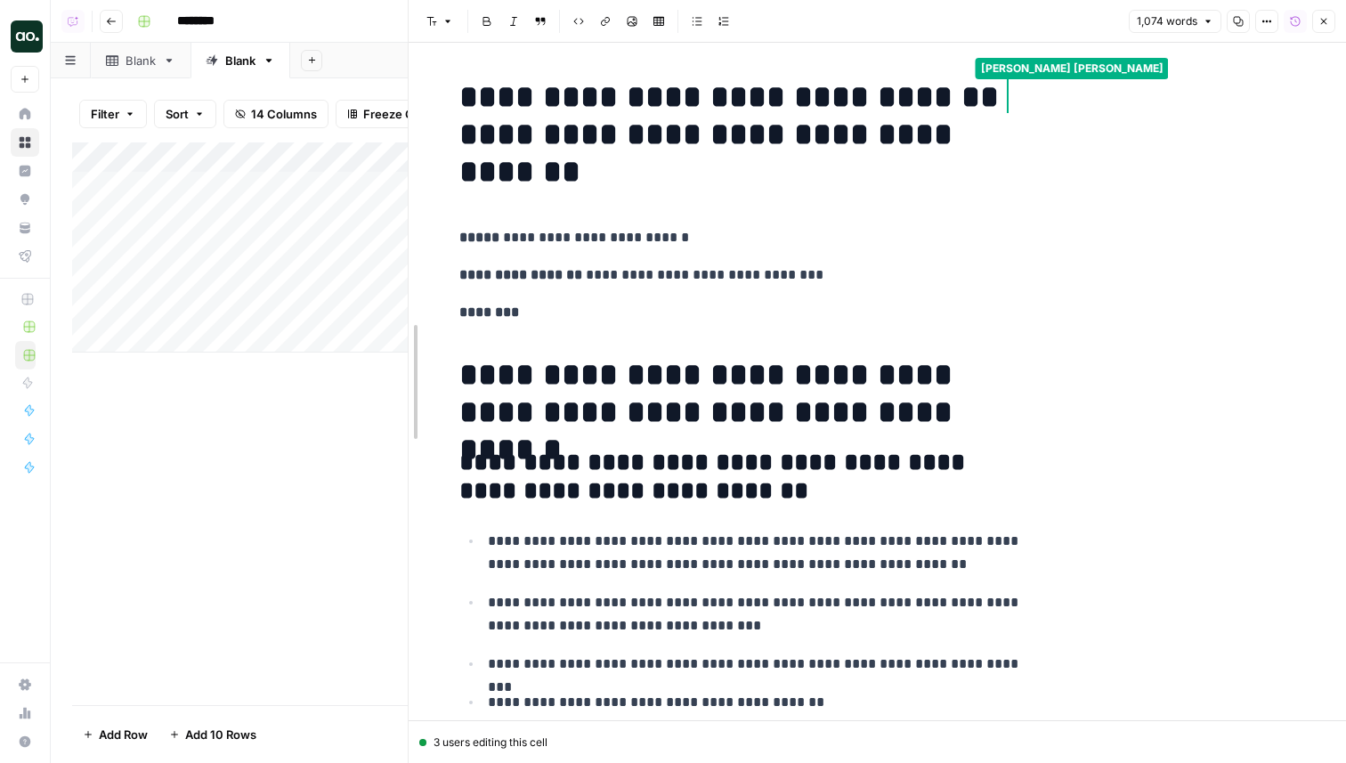
drag, startPoint x: 676, startPoint y: 385, endPoint x: 406, endPoint y: 393, distance: 270.6
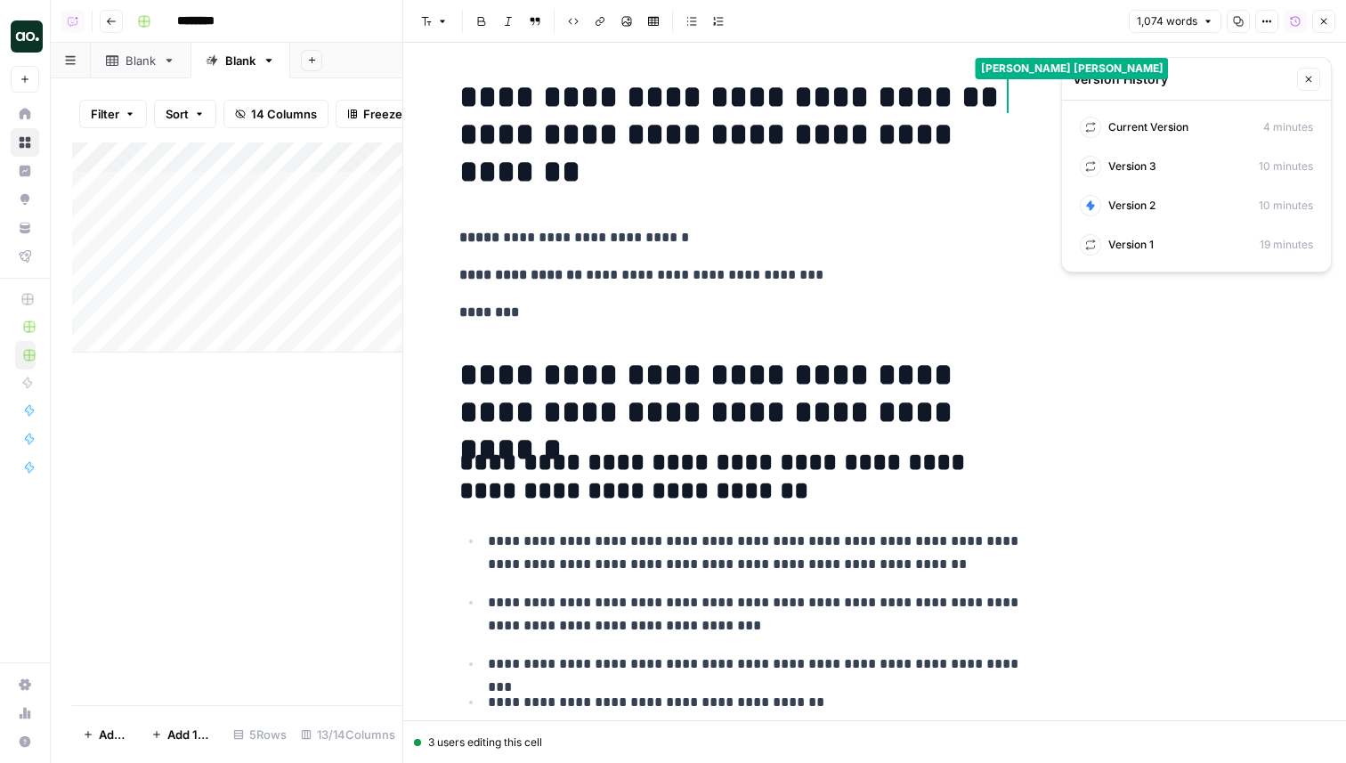
click at [1321, 18] on icon "button" at bounding box center [1323, 21] width 11 height 11
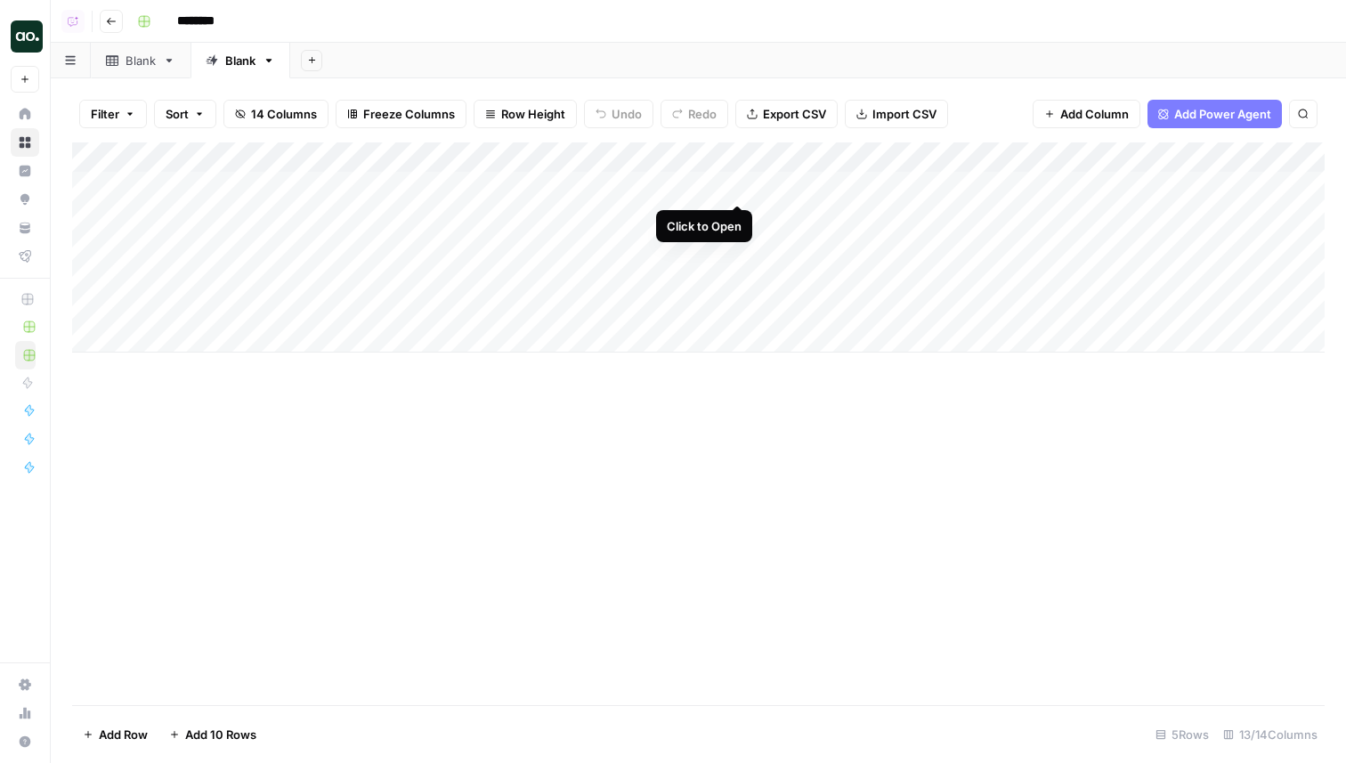
click at [735, 184] on div "Add Column" at bounding box center [698, 247] width 1252 height 210
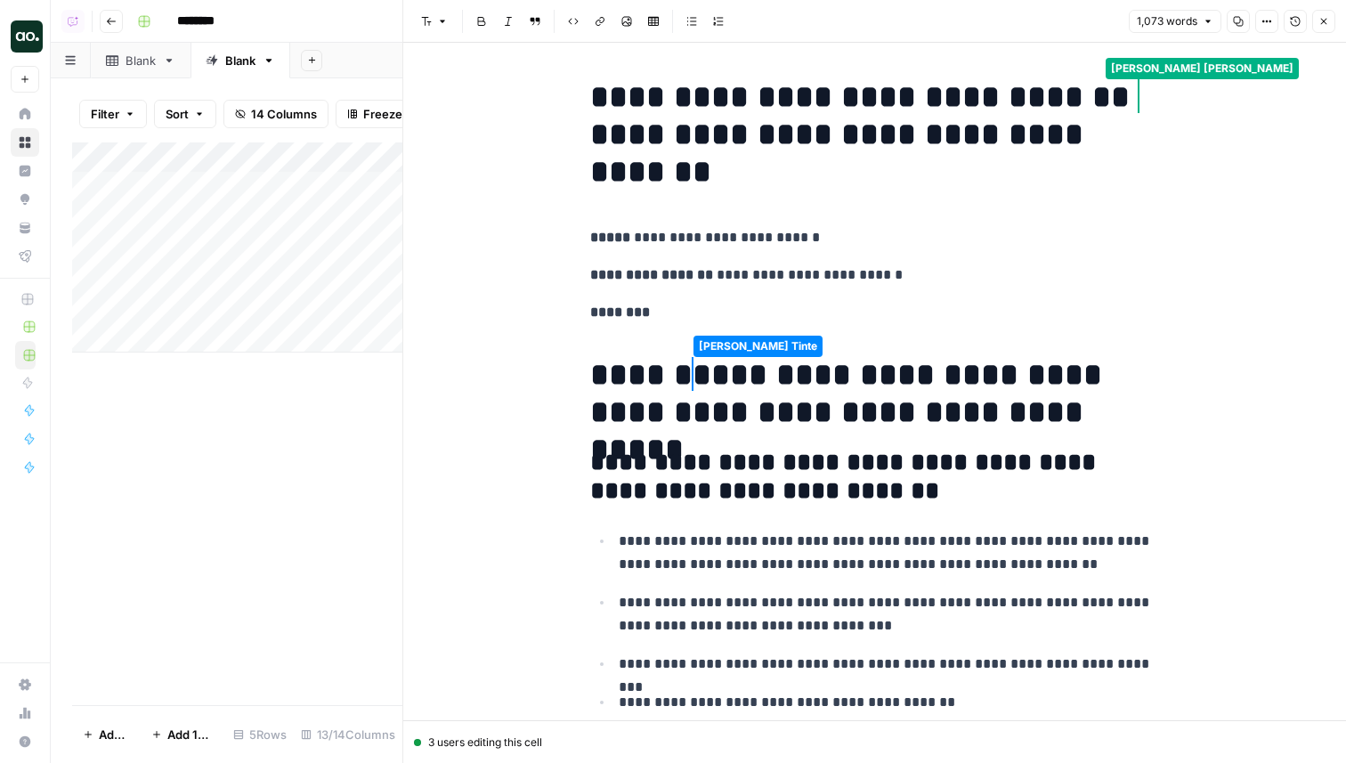
drag, startPoint x: 557, startPoint y: 740, endPoint x: 525, endPoint y: 740, distance: 32.0
click at [525, 740] on div "3 users editing this cell" at bounding box center [874, 742] width 921 height 16
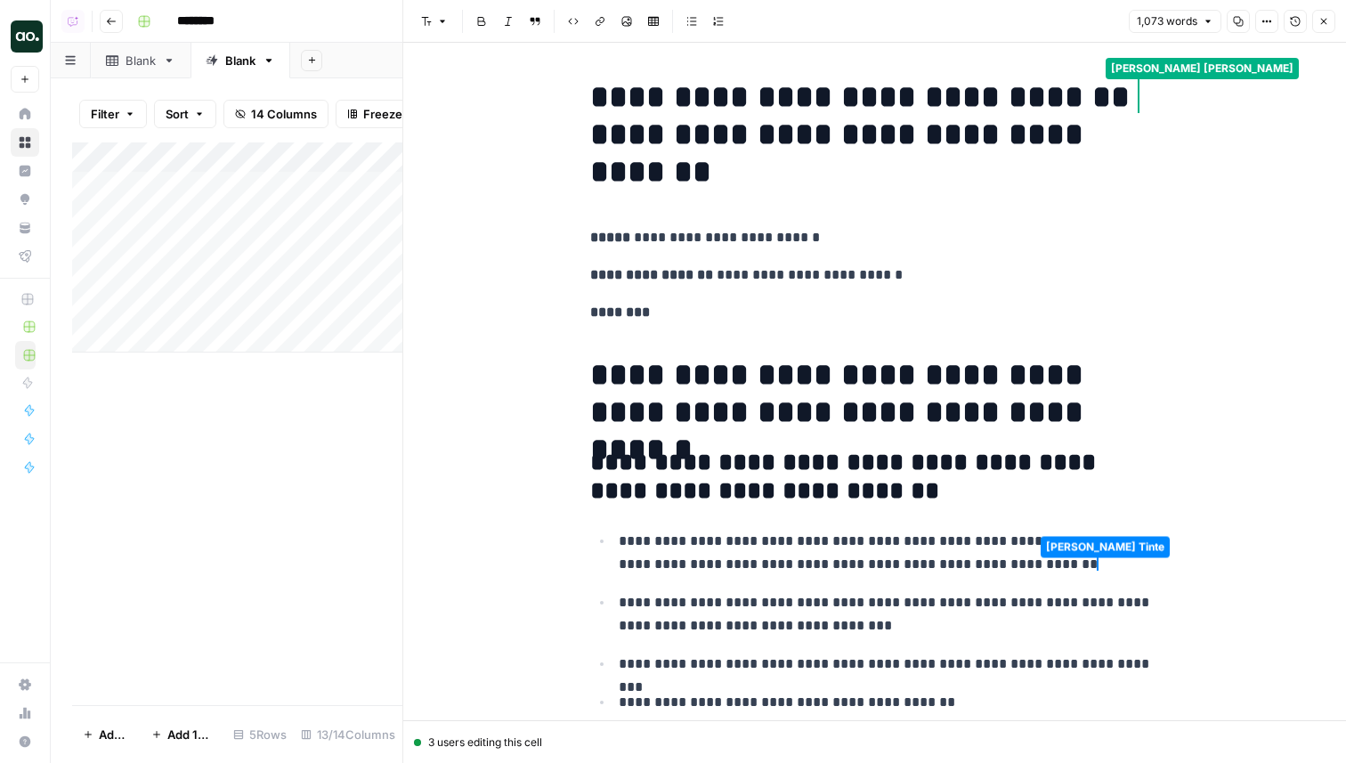
click at [613, 748] on div "3 users editing this cell" at bounding box center [874, 742] width 921 height 16
drag, startPoint x: 578, startPoint y: 741, endPoint x: 568, endPoint y: 742, distance: 10.7
click at [568, 742] on div "3 users editing this cell" at bounding box center [874, 742] width 921 height 16
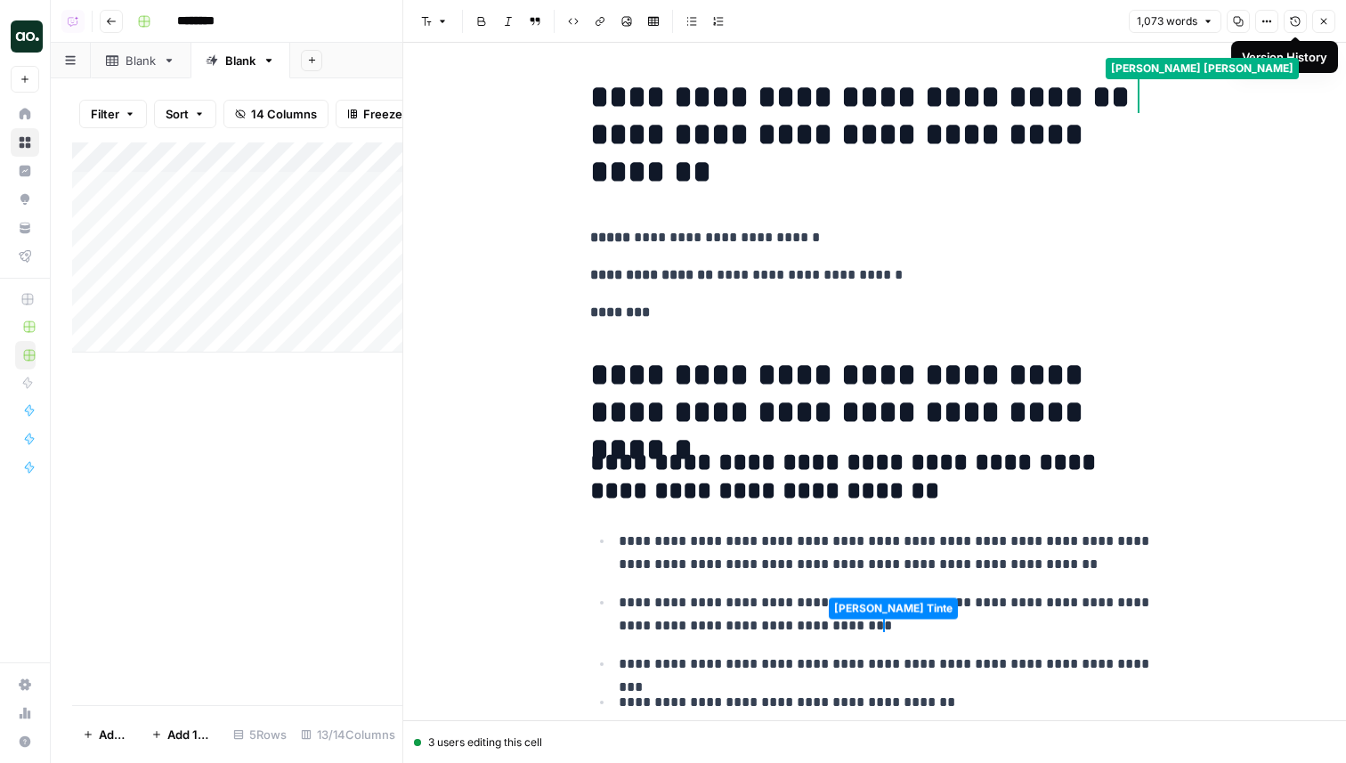
click at [1293, 21] on icon "button" at bounding box center [1294, 21] width 11 height 11
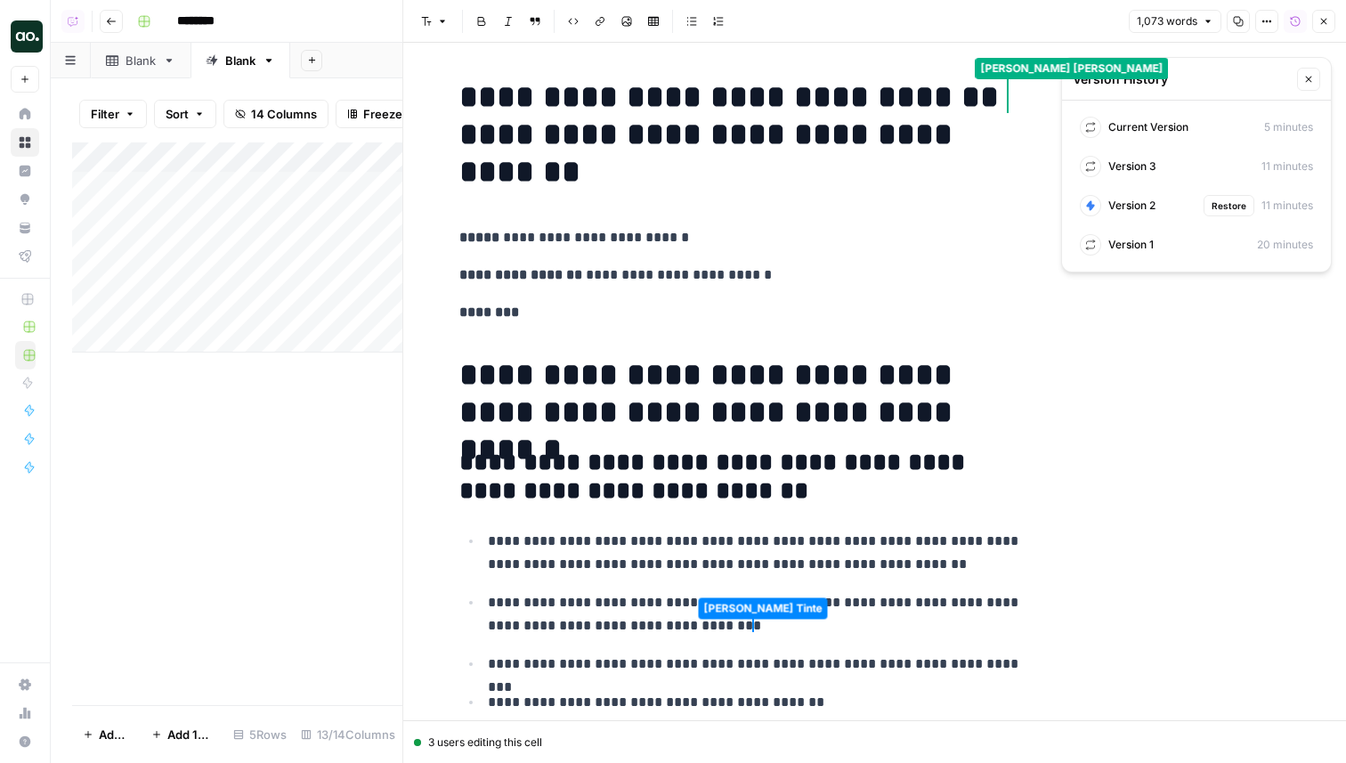
click at [1176, 205] on div "Version 2 Restore 11 minutes" at bounding box center [1195, 206] width 247 height 32
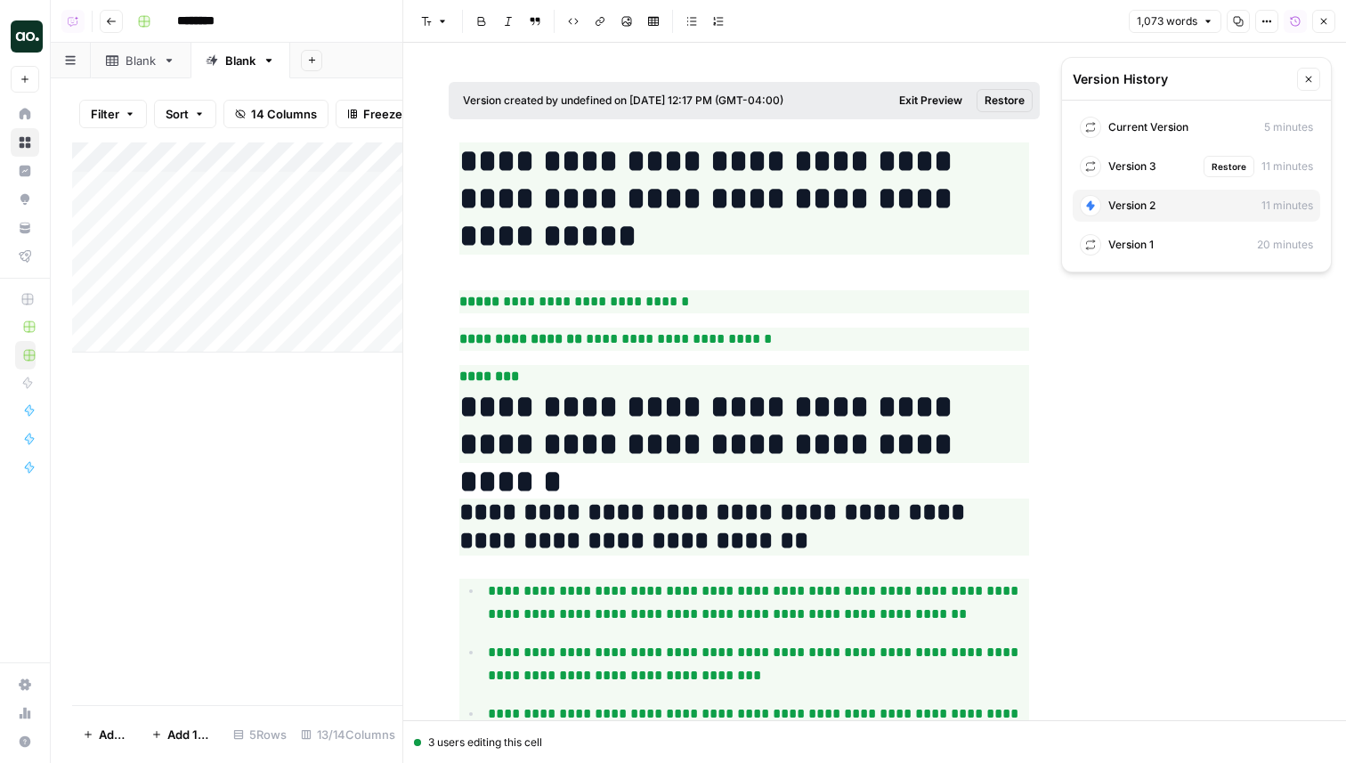
click at [1165, 166] on div "Version 3 Restore 11 minutes" at bounding box center [1195, 166] width 247 height 32
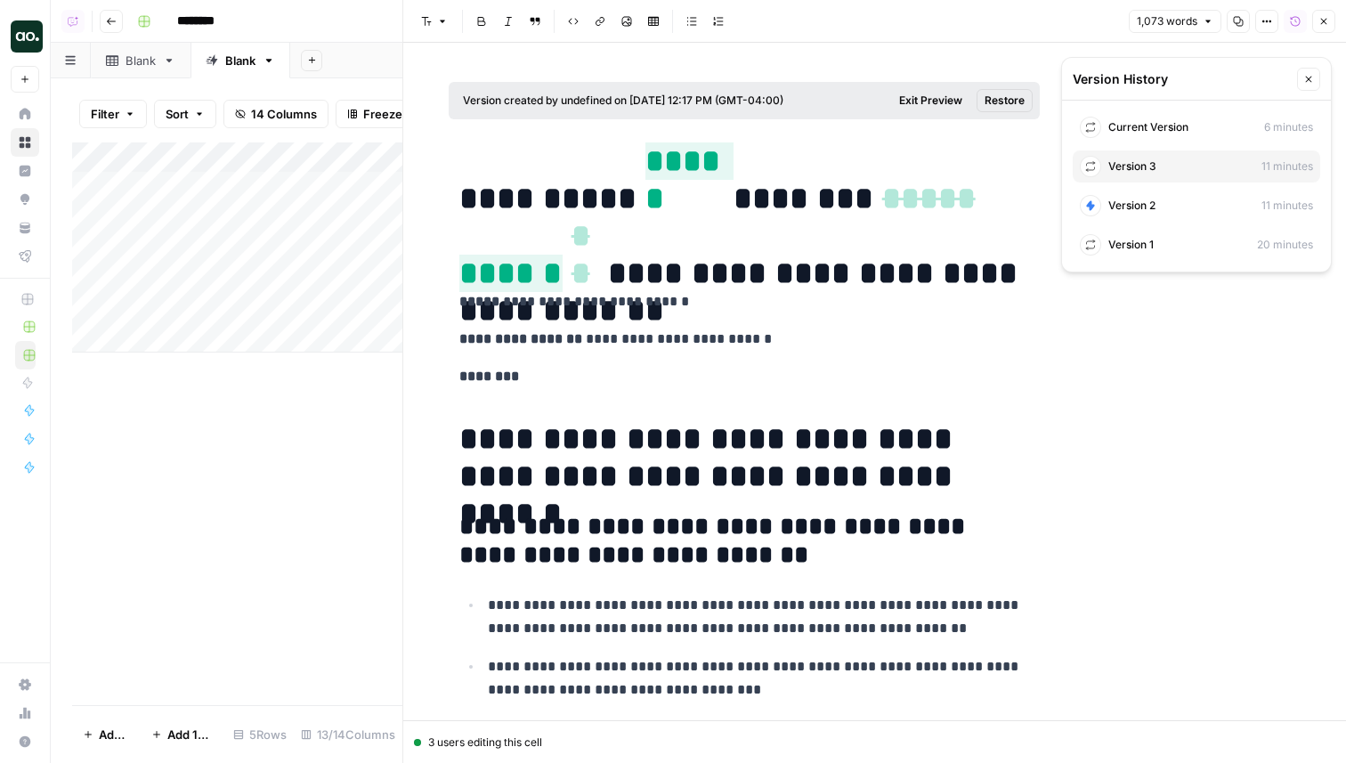
click at [999, 100] on span "Restore" at bounding box center [1004, 101] width 40 height 16
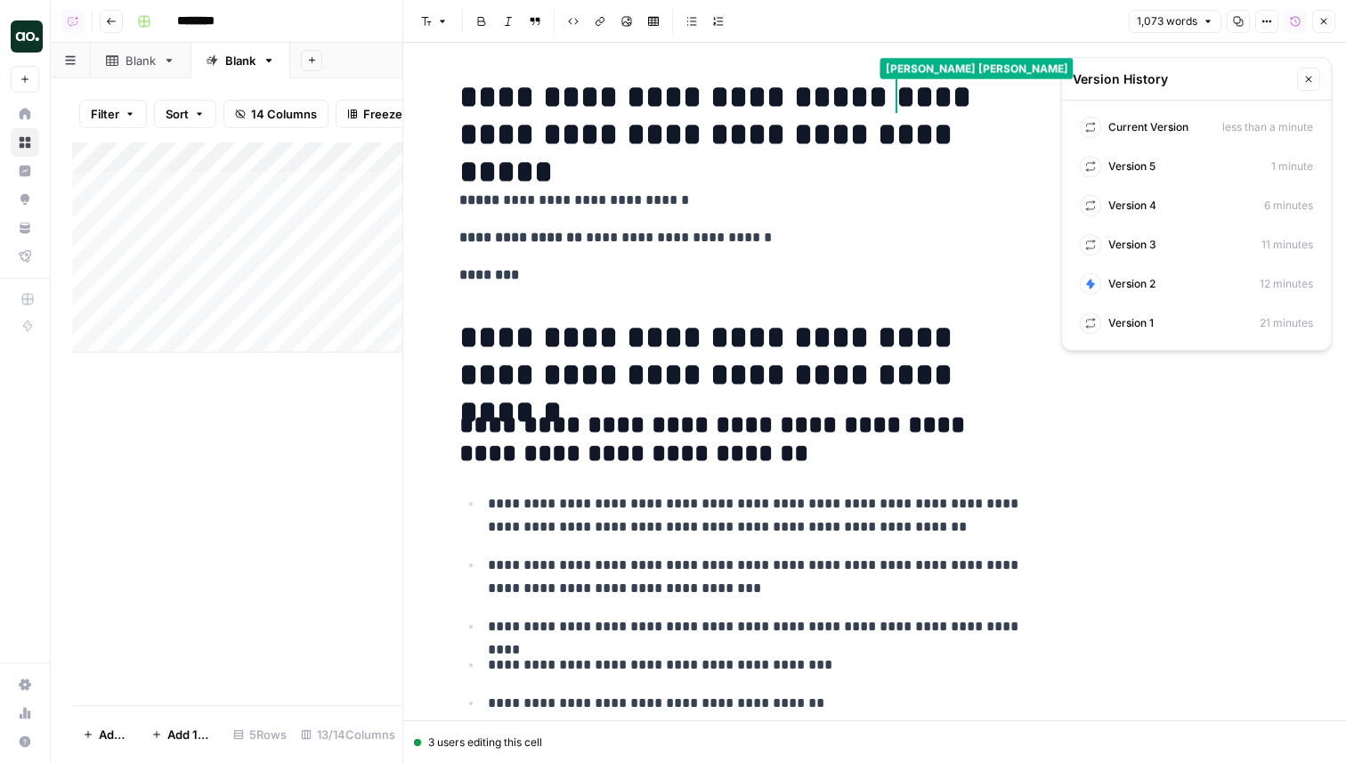
click at [1313, 81] on icon "button" at bounding box center [1308, 79] width 11 height 11
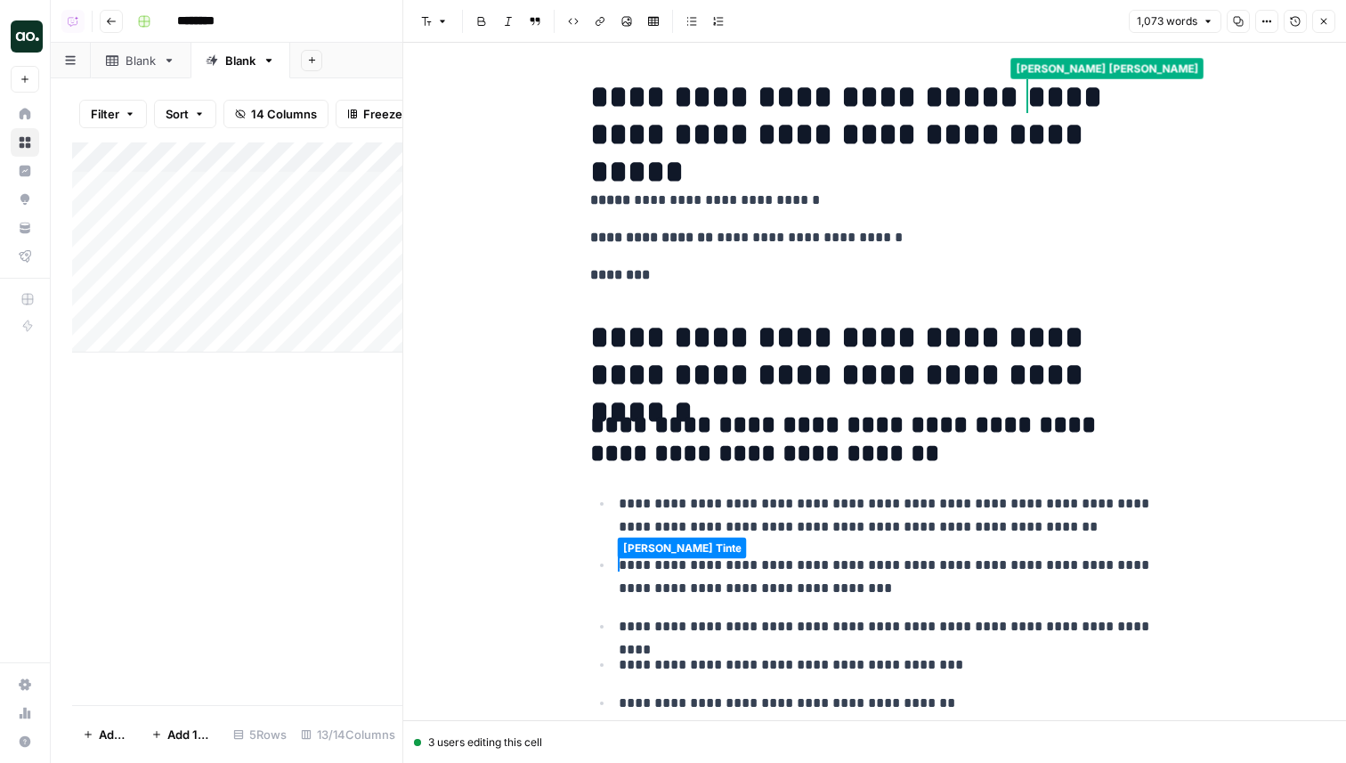
click at [1328, 21] on icon "button" at bounding box center [1323, 21] width 11 height 11
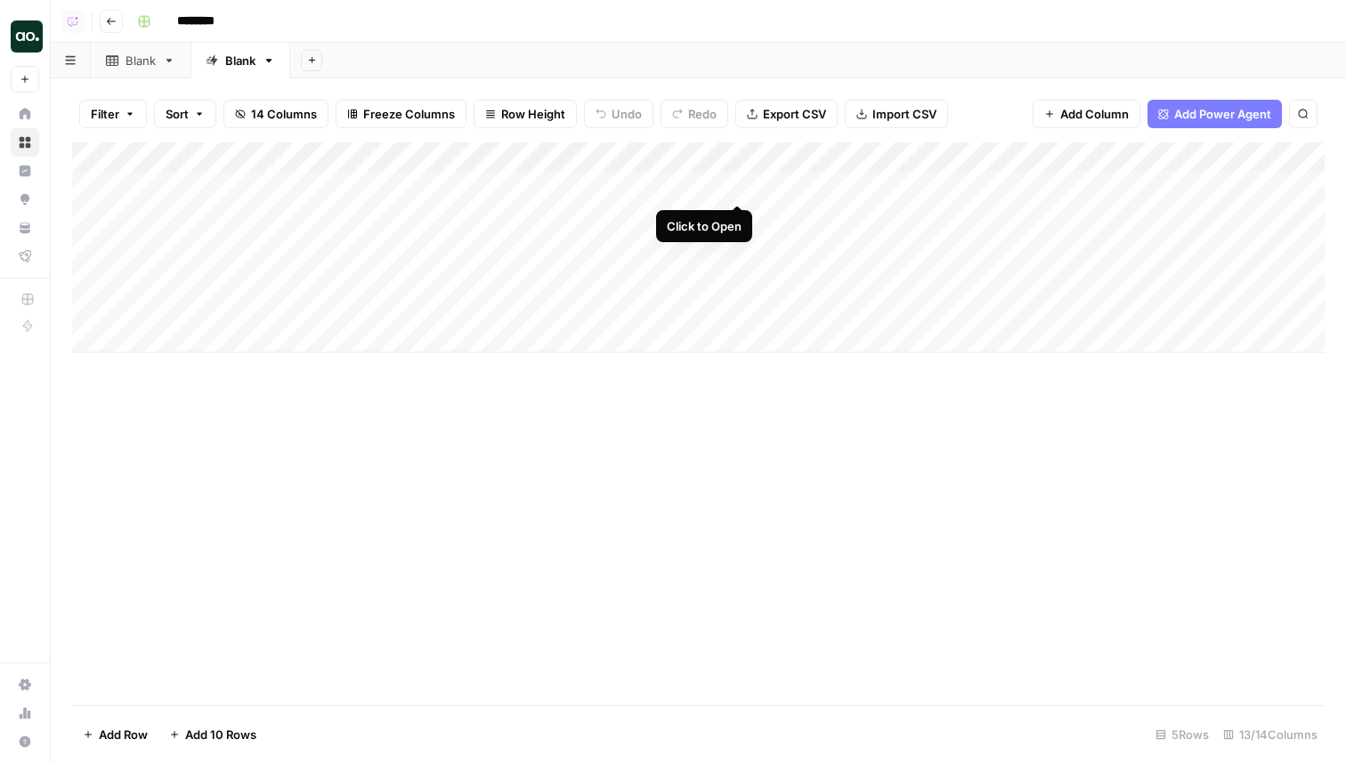
click at [736, 186] on div "Add Column" at bounding box center [698, 247] width 1252 height 210
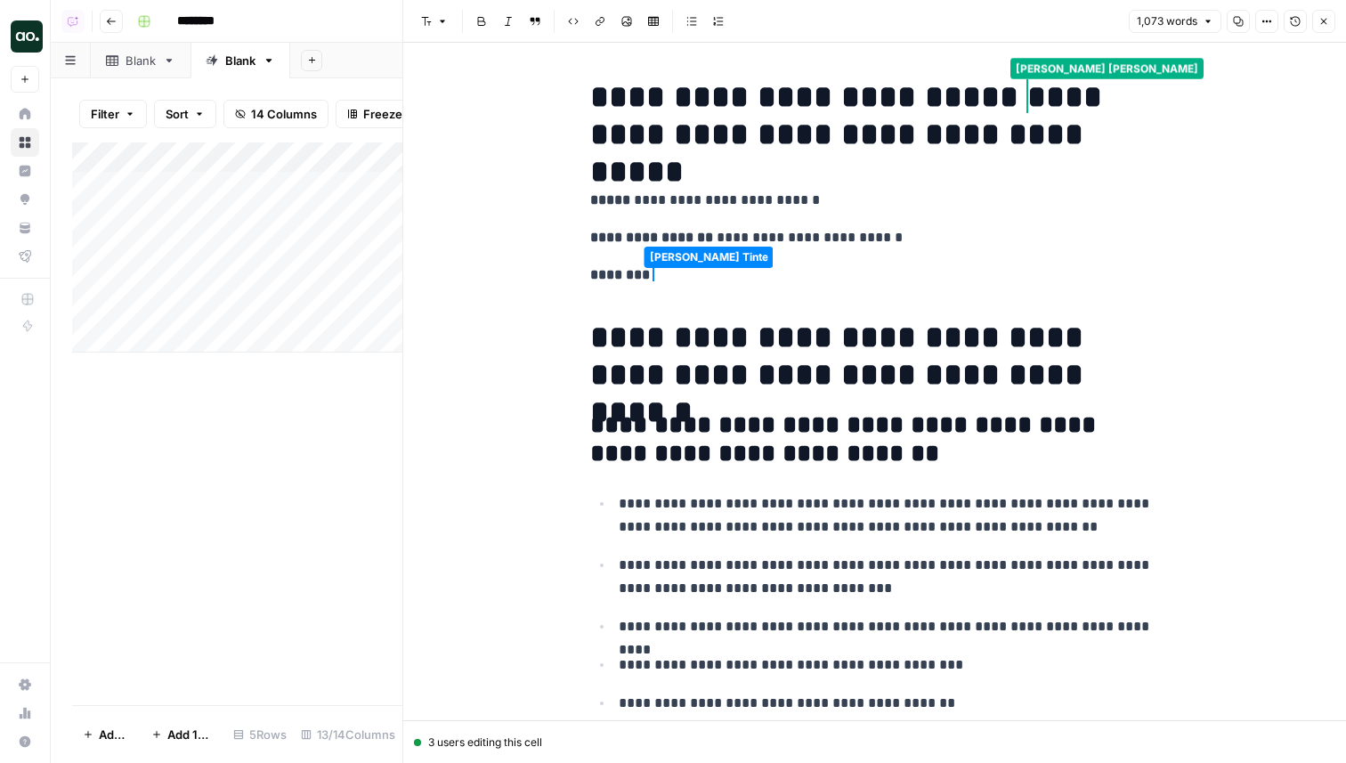
drag, startPoint x: 562, startPoint y: 741, endPoint x: 545, endPoint y: 741, distance: 17.8
click at [545, 741] on div "3 users editing this cell" at bounding box center [874, 742] width 921 height 16
click at [1294, 20] on icon "button" at bounding box center [1294, 21] width 11 height 11
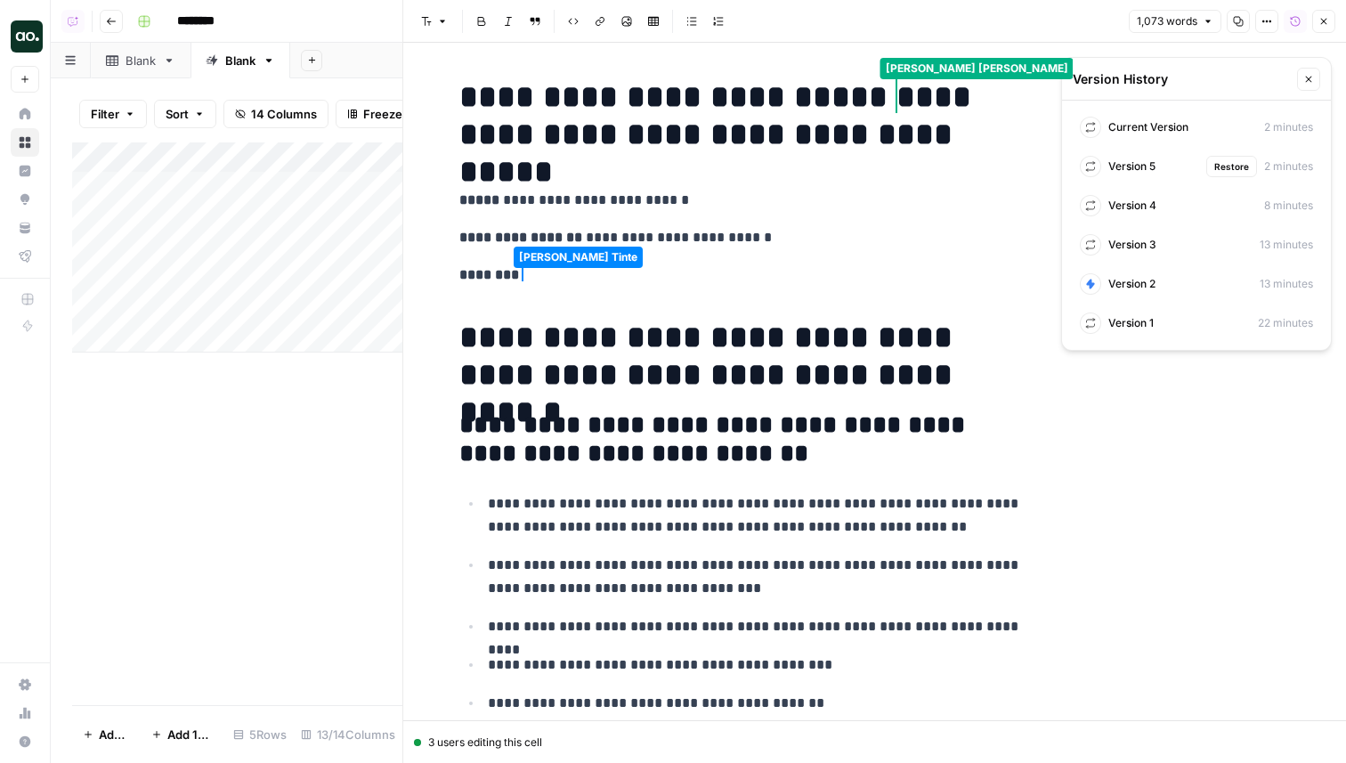
click at [1161, 177] on div "Version 5 Restore 2 minutes" at bounding box center [1195, 166] width 247 height 32
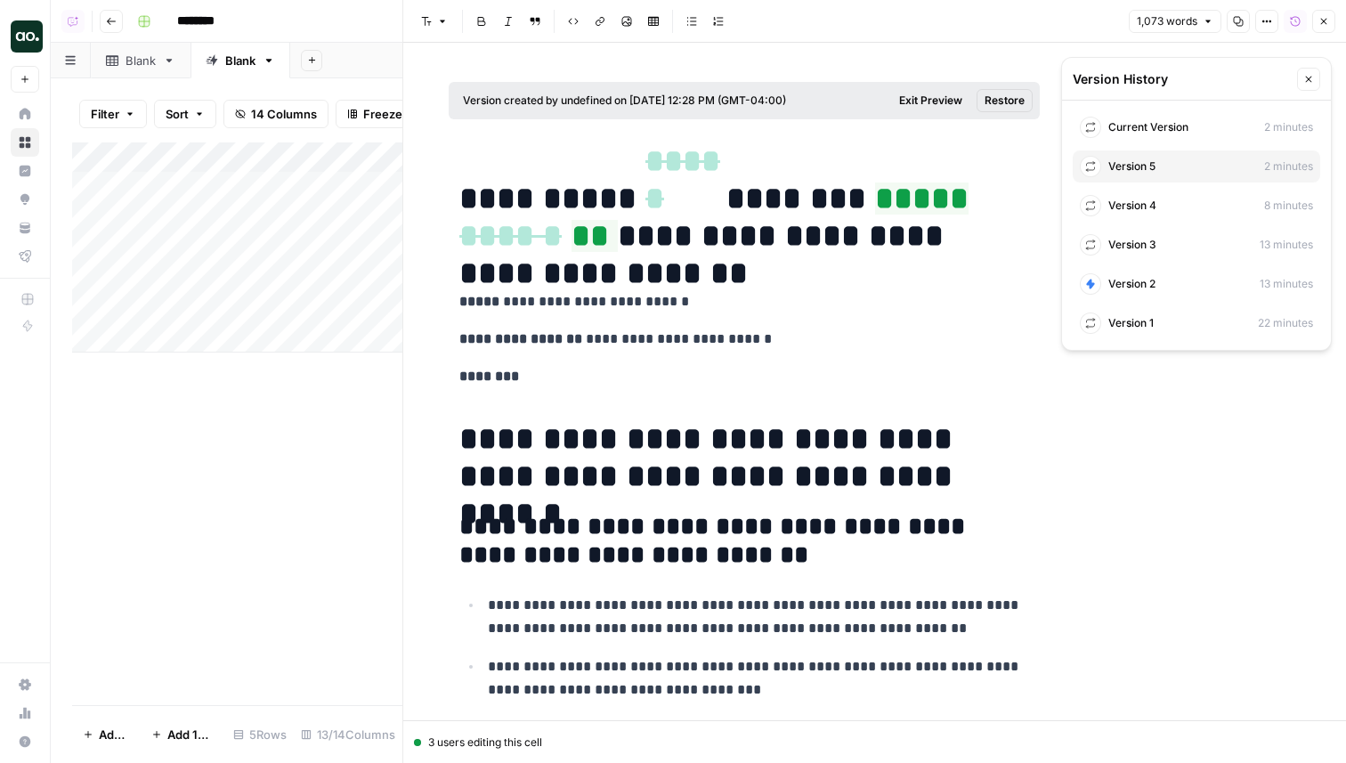
click at [1311, 77] on icon "button" at bounding box center [1308, 79] width 11 height 11
